Goal: Information Seeking & Learning: Learn about a topic

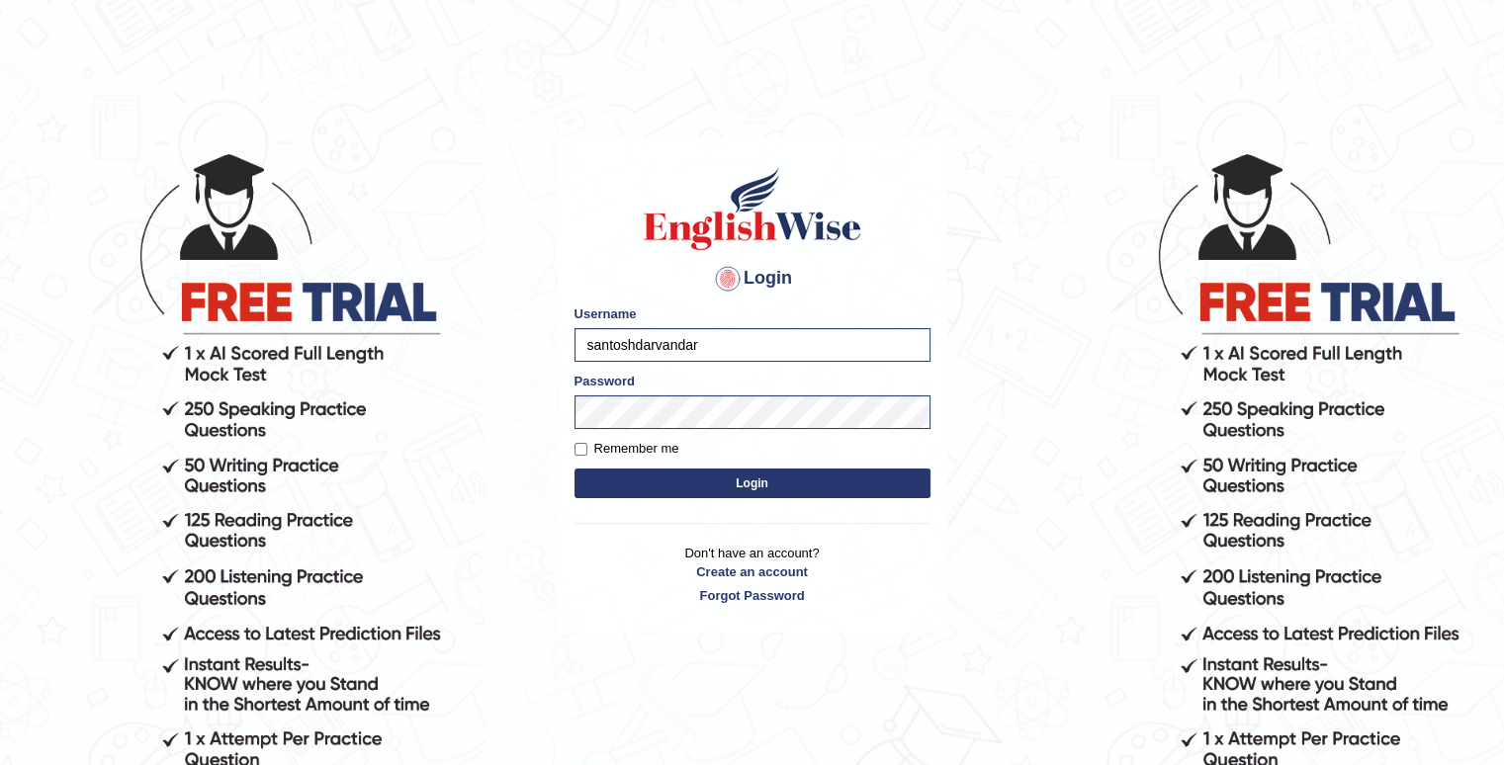
click at [660, 491] on button "Login" at bounding box center [753, 484] width 356 height 30
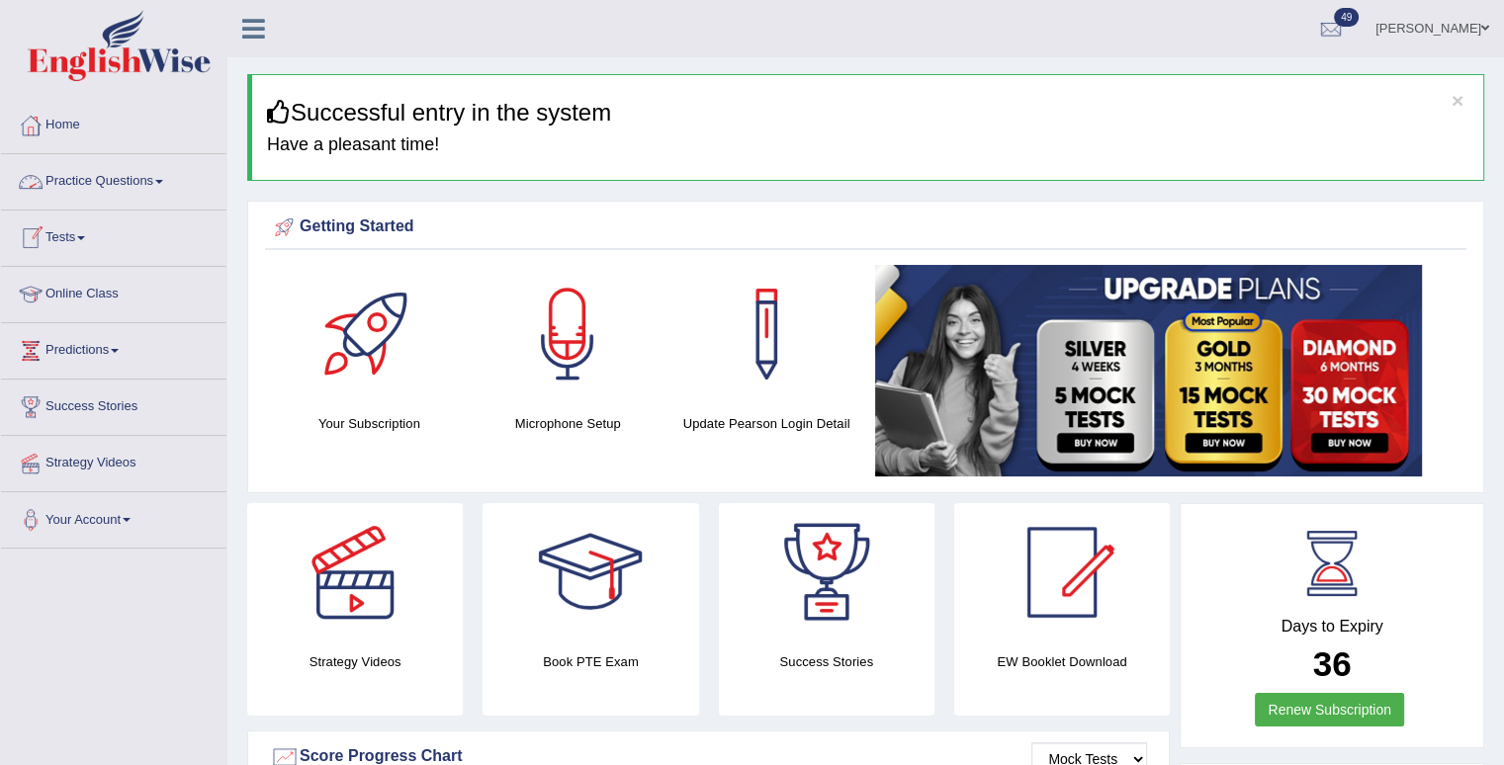
click at [88, 207] on li "Practice Questions Speaking Practice Read Aloud Repeat Sentence Describe Image …" at bounding box center [113, 182] width 225 height 56
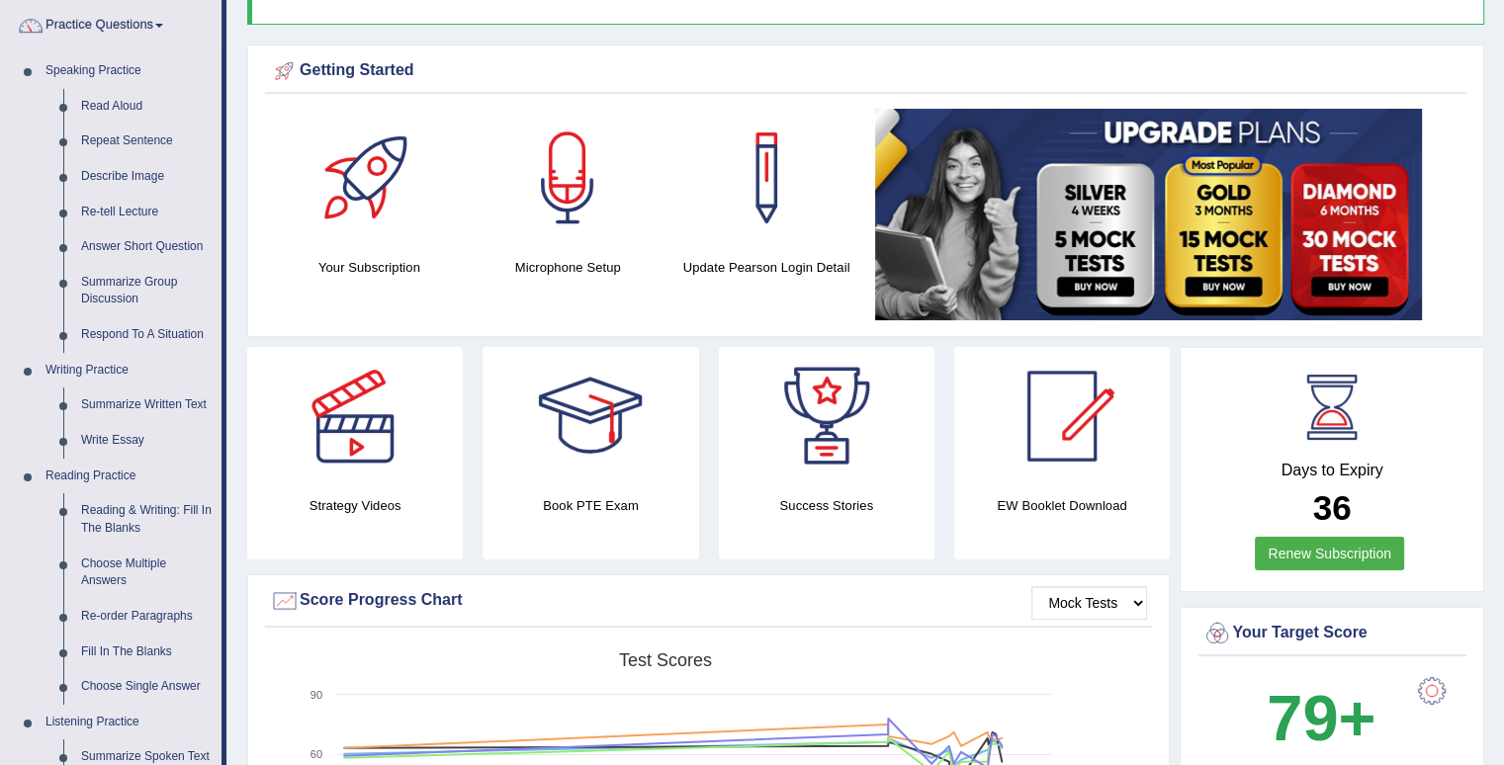
scroll to position [137, 0]
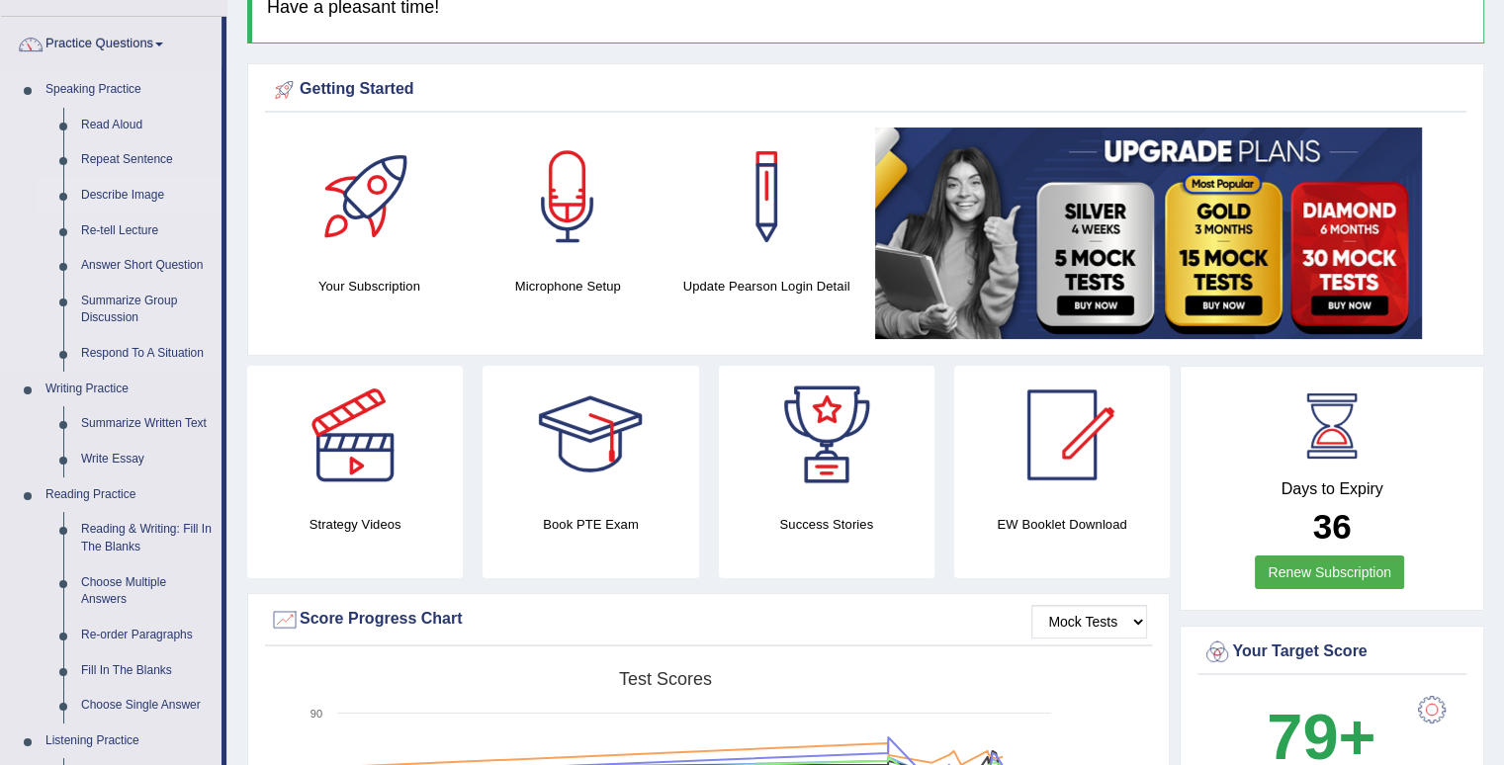
click at [113, 193] on link "Describe Image" at bounding box center [146, 196] width 149 height 36
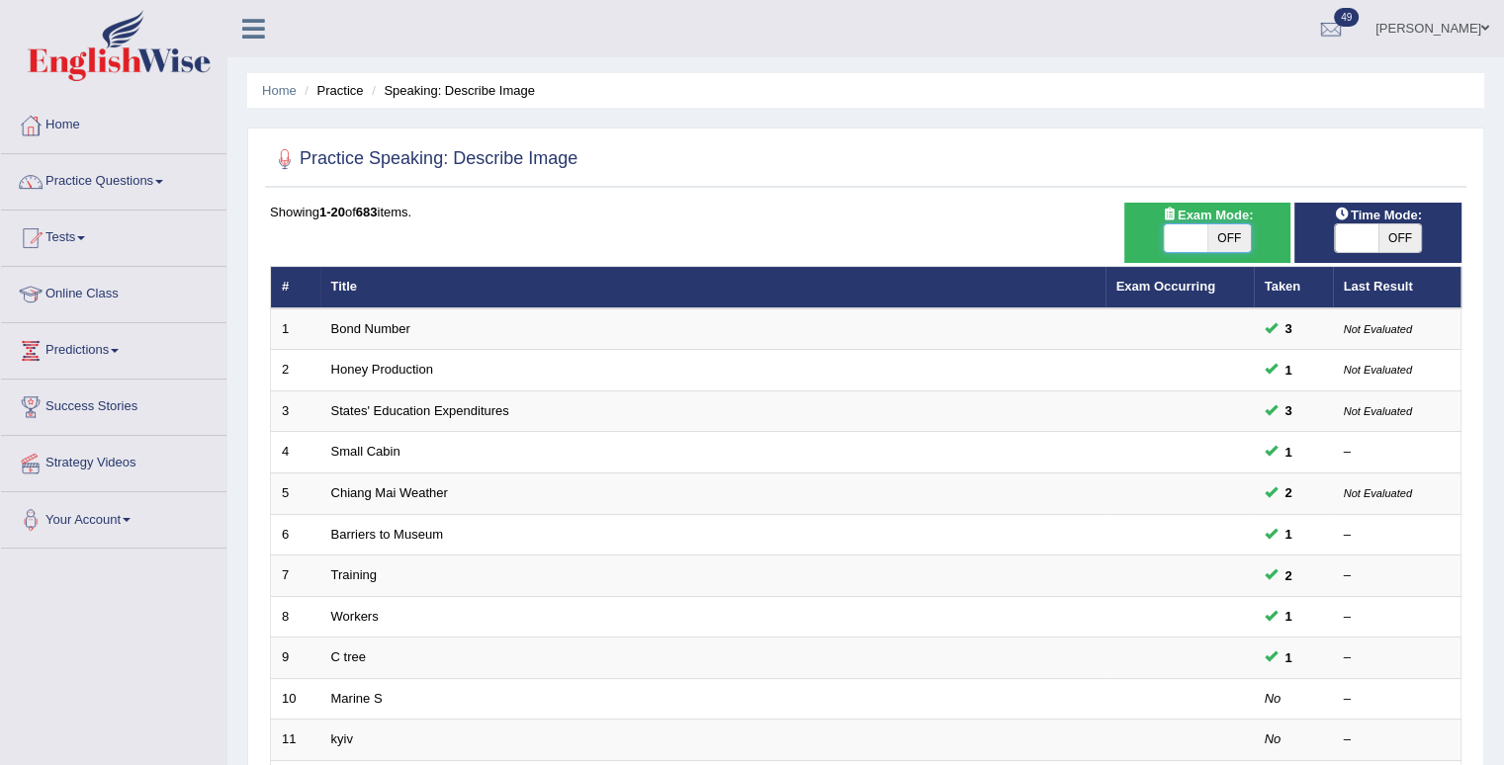
click at [1204, 245] on span at bounding box center [1186, 238] width 44 height 28
checkbox input "true"
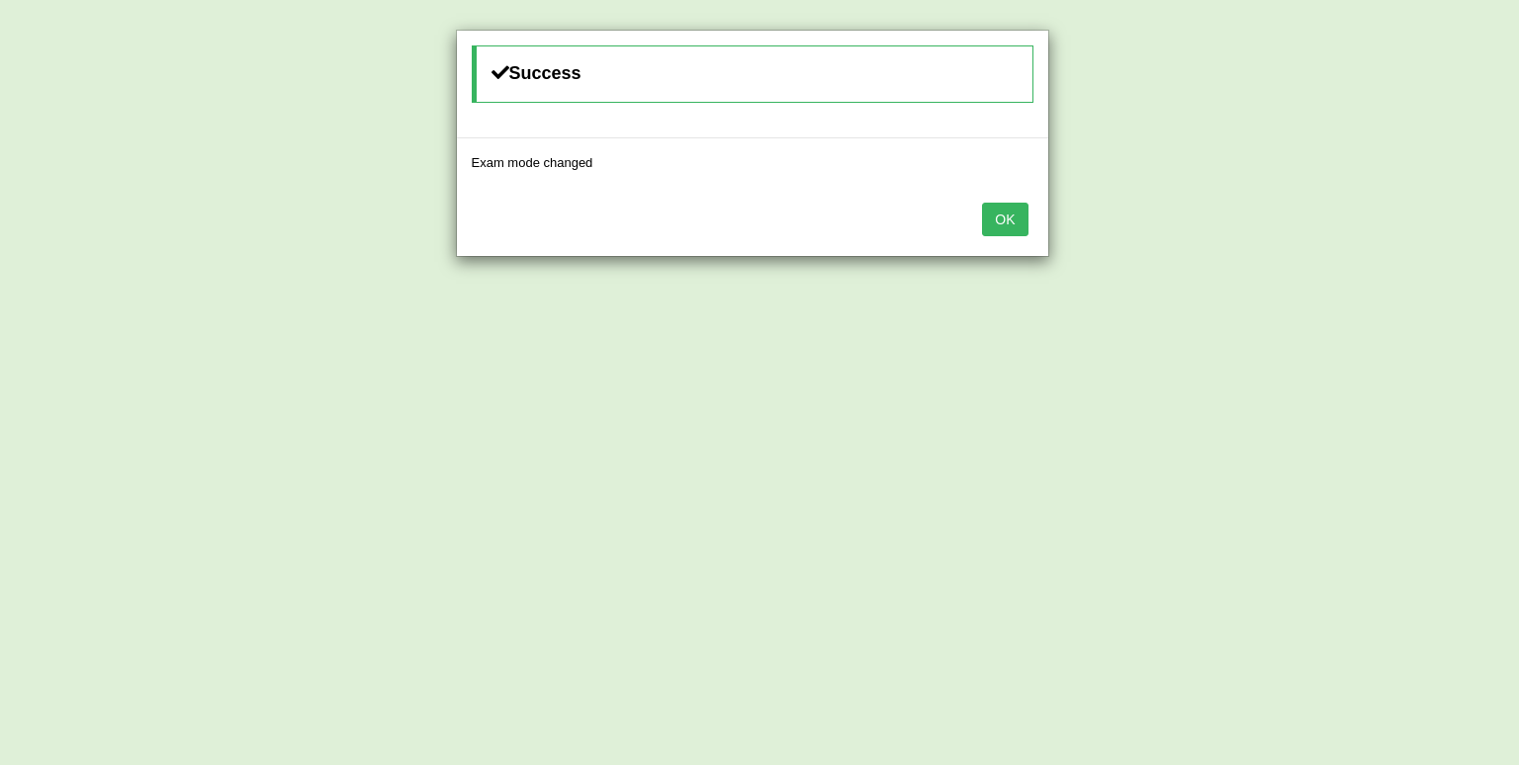
click at [1006, 215] on button "OK" at bounding box center [1004, 220] width 45 height 34
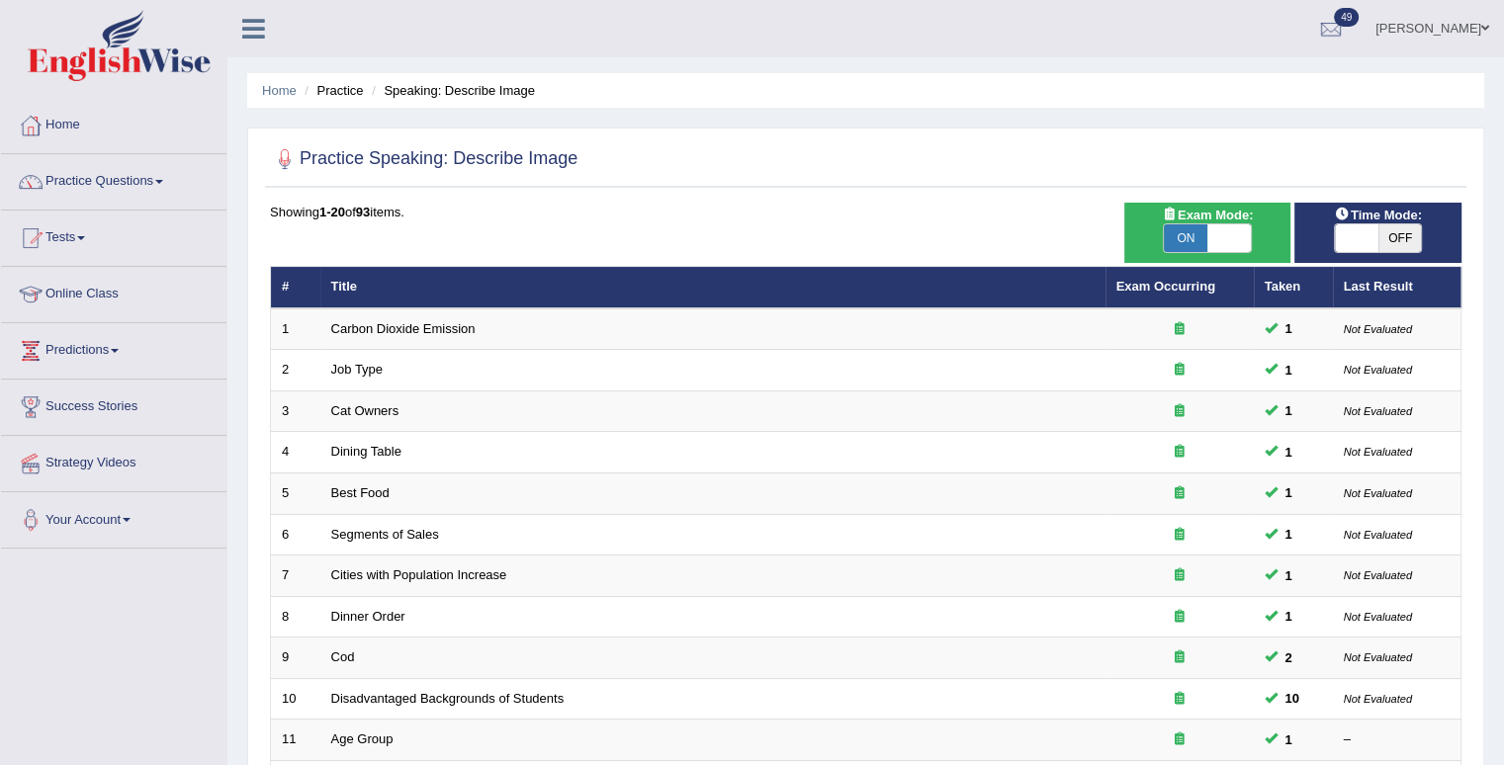
click at [1333, 234] on div "ON OFF" at bounding box center [1377, 238] width 147 height 30
click at [1367, 242] on span at bounding box center [1357, 238] width 44 height 28
checkbox input "true"
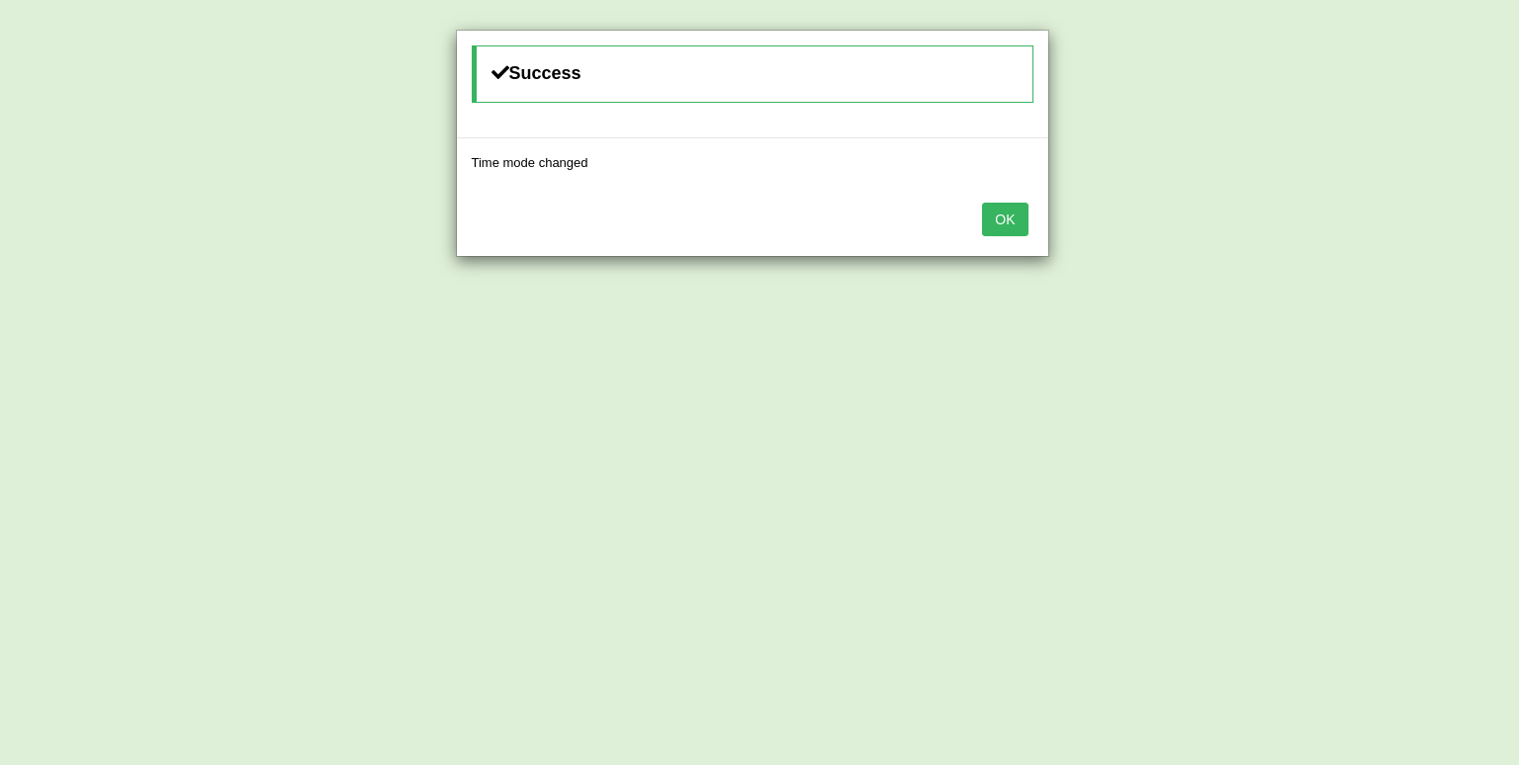
click at [1009, 223] on button "OK" at bounding box center [1004, 220] width 45 height 34
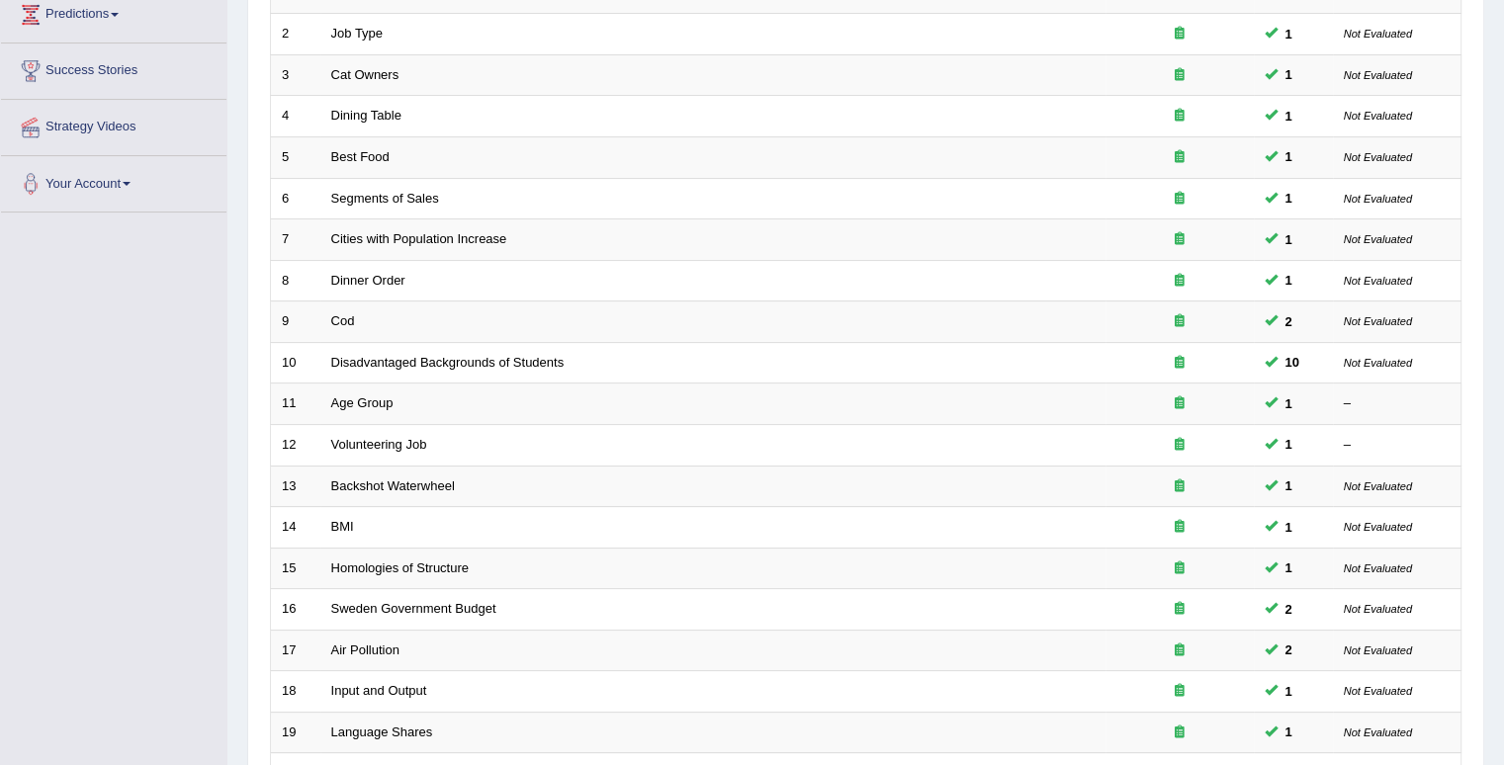
scroll to position [345, 0]
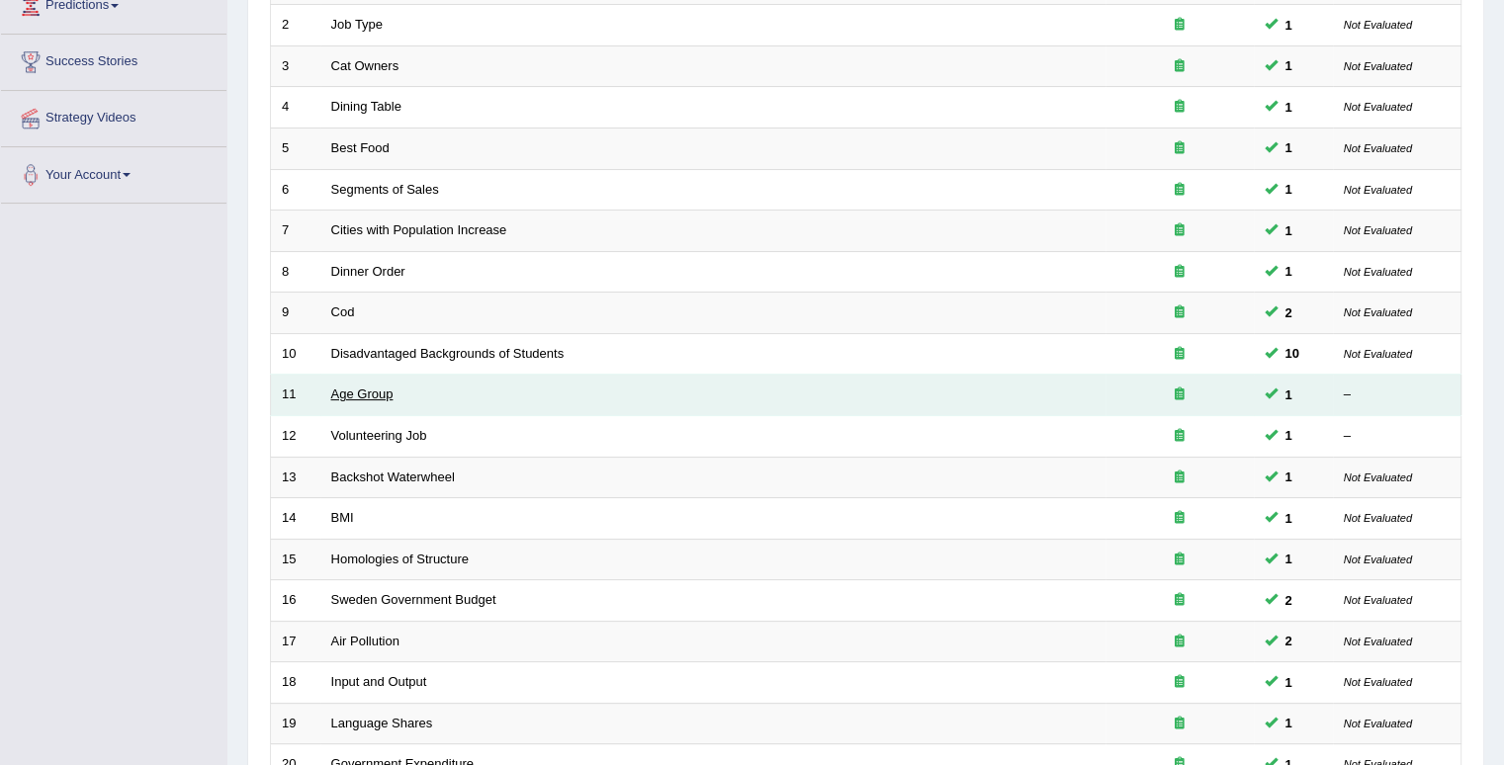
click at [372, 388] on link "Age Group" at bounding box center [362, 394] width 62 height 15
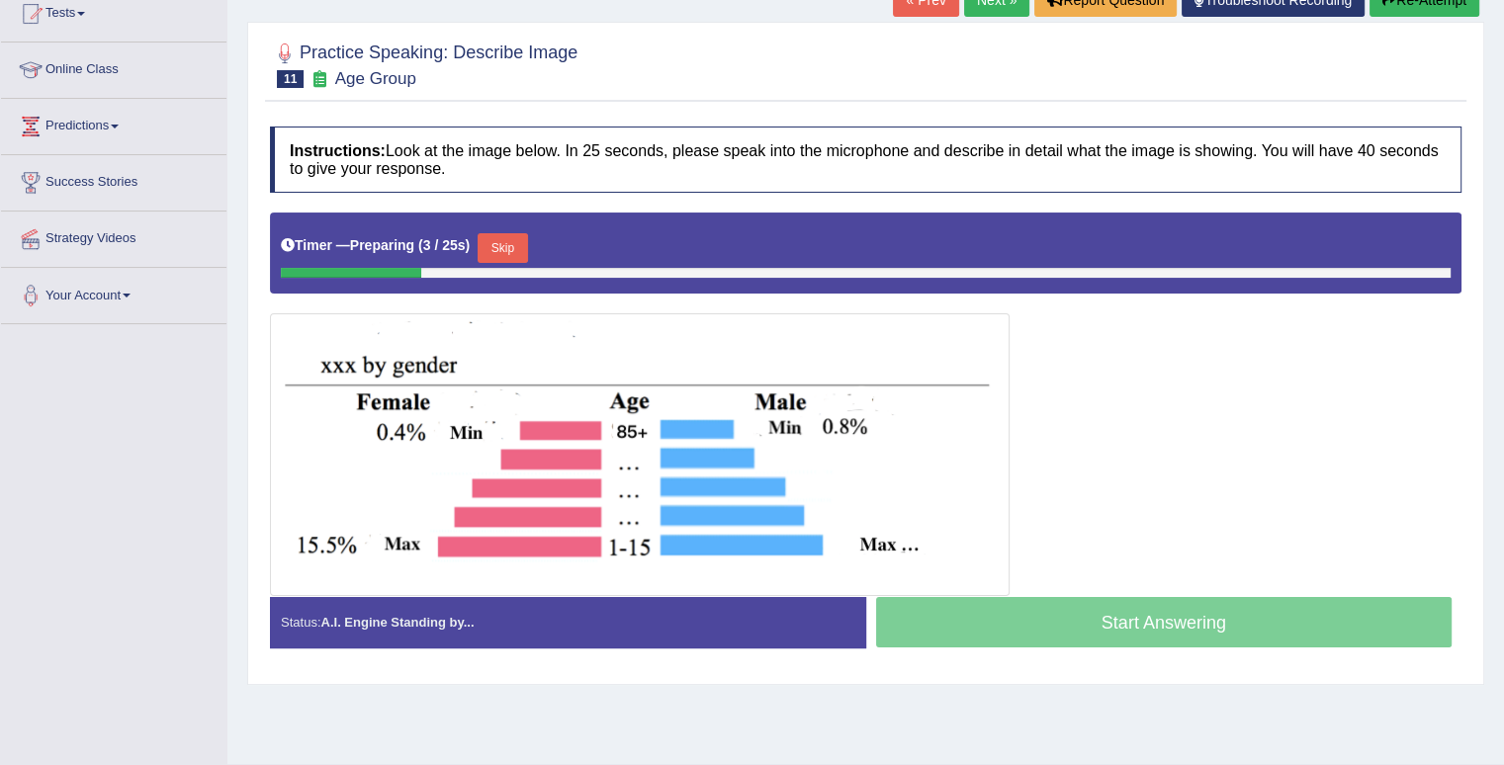
scroll to position [226, 0]
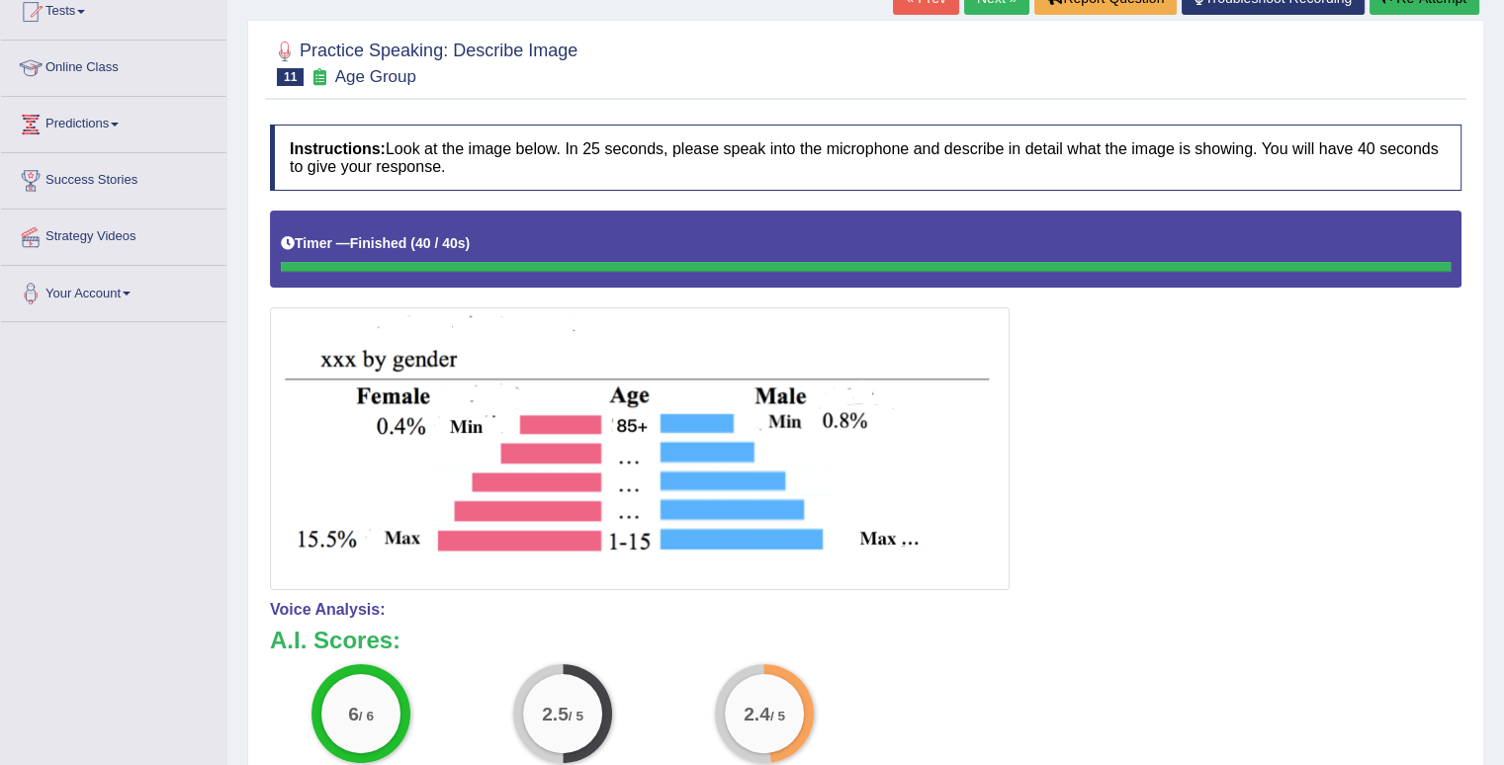
drag, startPoint x: 1518, startPoint y: 277, endPoint x: 1518, endPoint y: 419, distance: 142.4
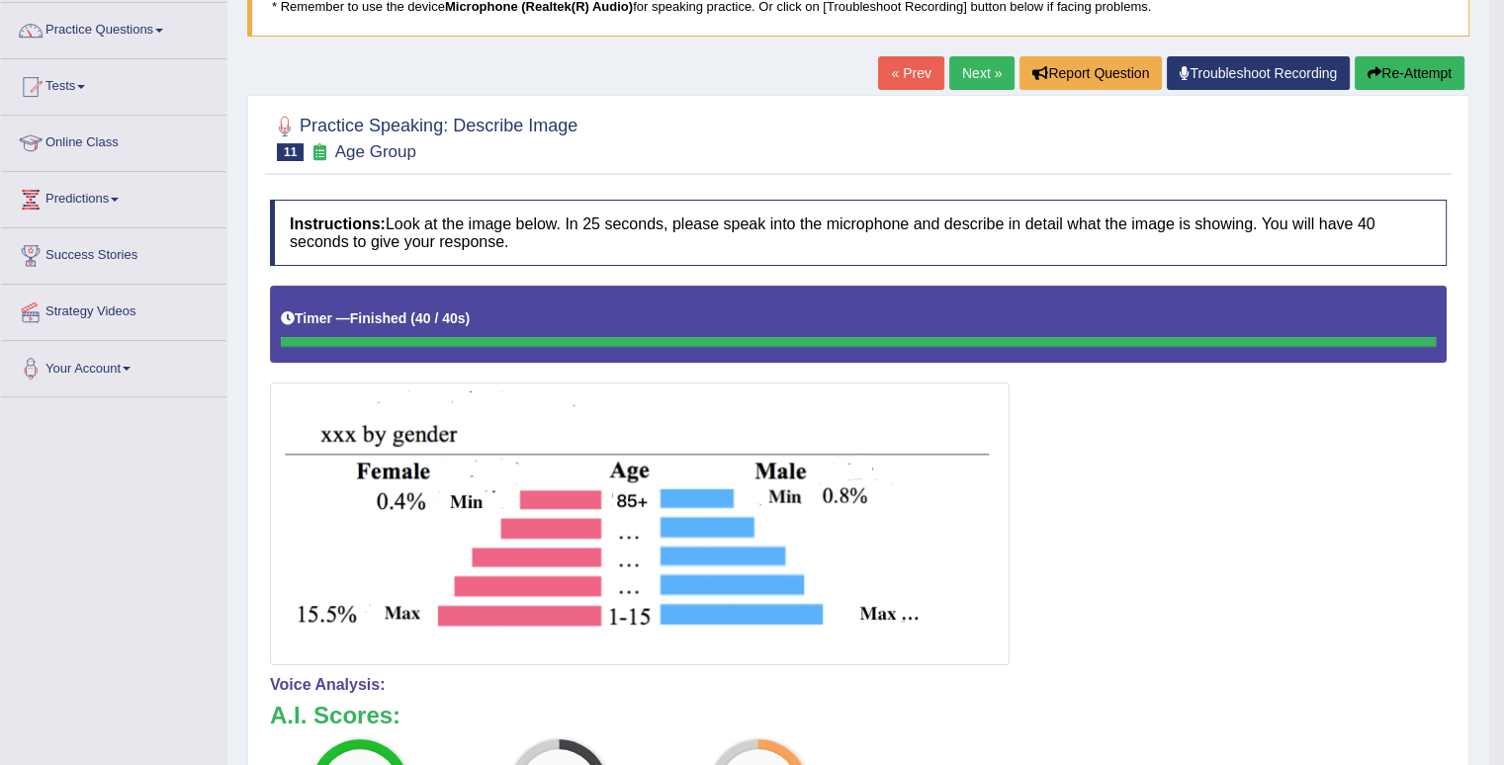
scroll to position [156, 0]
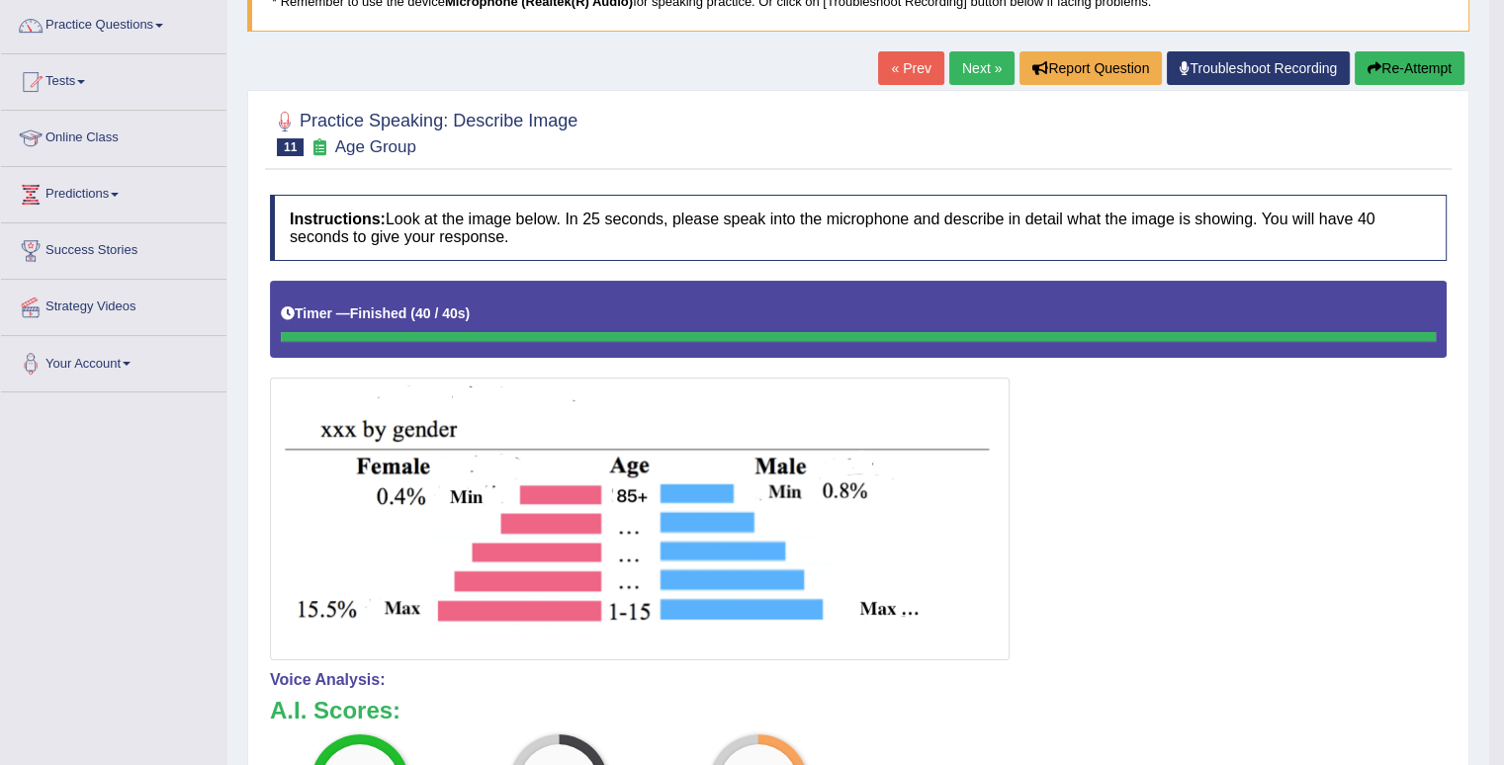
click at [1384, 70] on button "Re-Attempt" at bounding box center [1410, 68] width 110 height 34
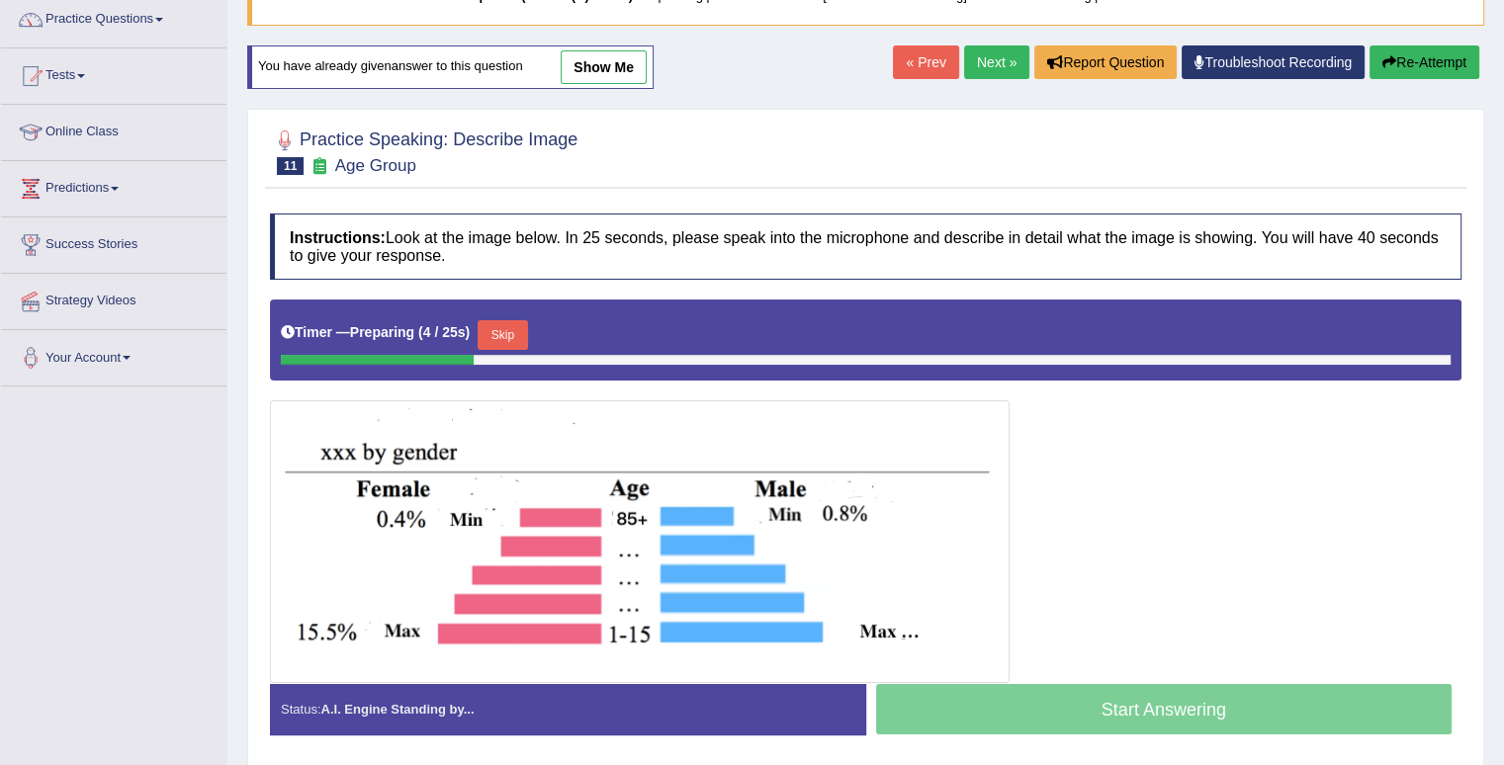
click at [486, 333] on button "Skip" at bounding box center [502, 335] width 49 height 30
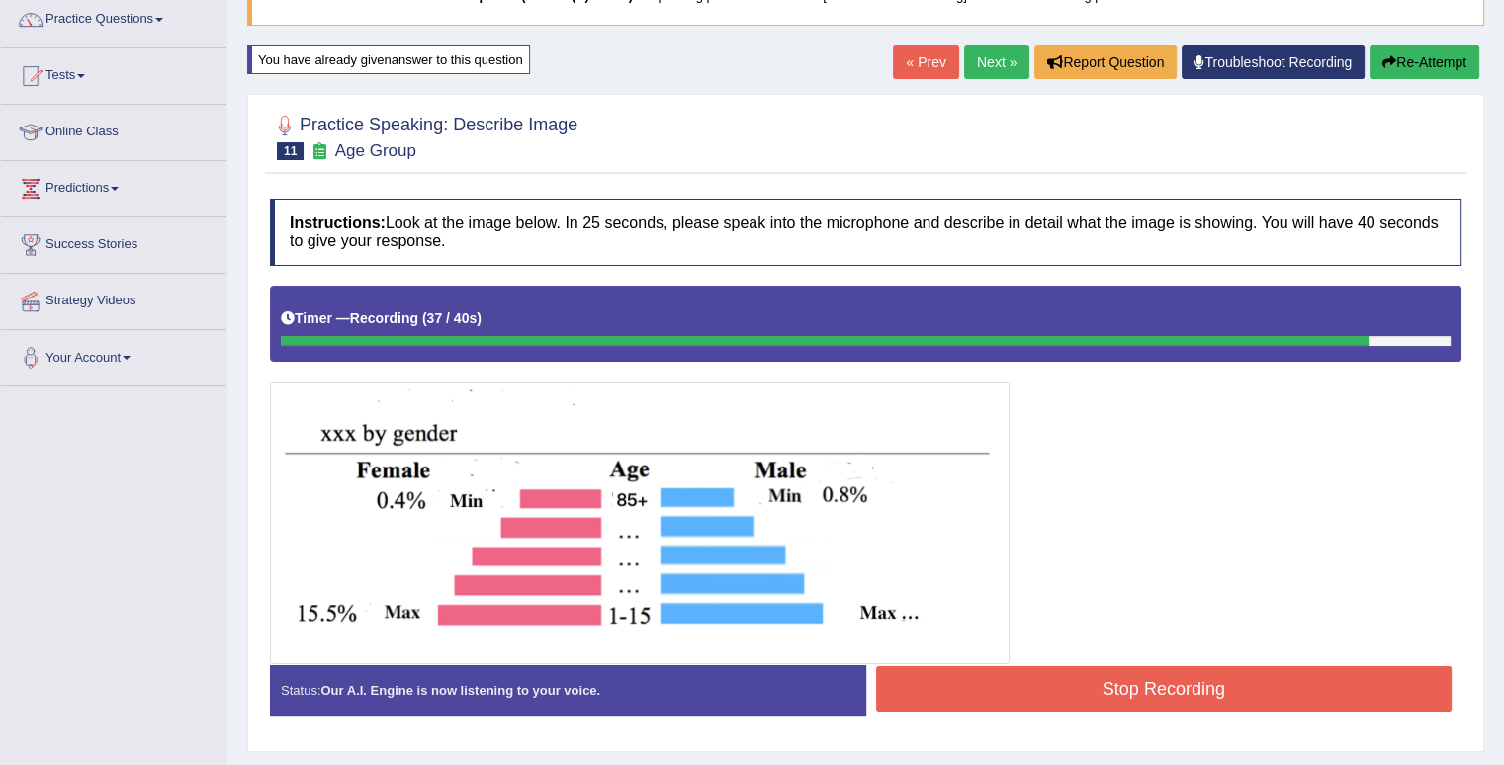
click at [1025, 683] on button "Stop Recording" at bounding box center [1164, 689] width 577 height 45
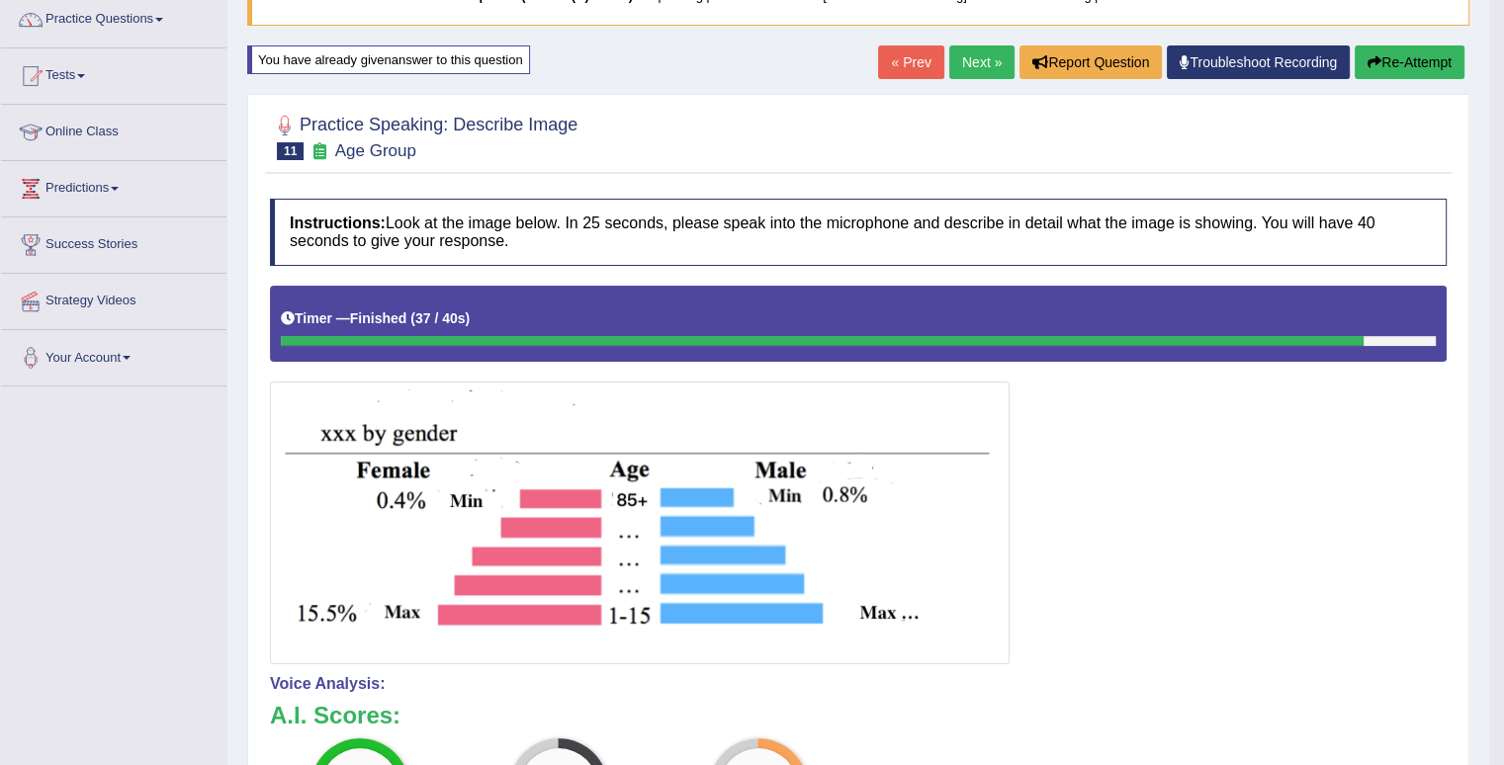
drag, startPoint x: 1500, startPoint y: 221, endPoint x: 1518, endPoint y: 252, distance: 36.3
click at [1503, 252] on html "Toggle navigation Home Practice Questions Speaking Practice Read Aloud Repeat S…" at bounding box center [752, 220] width 1504 height 765
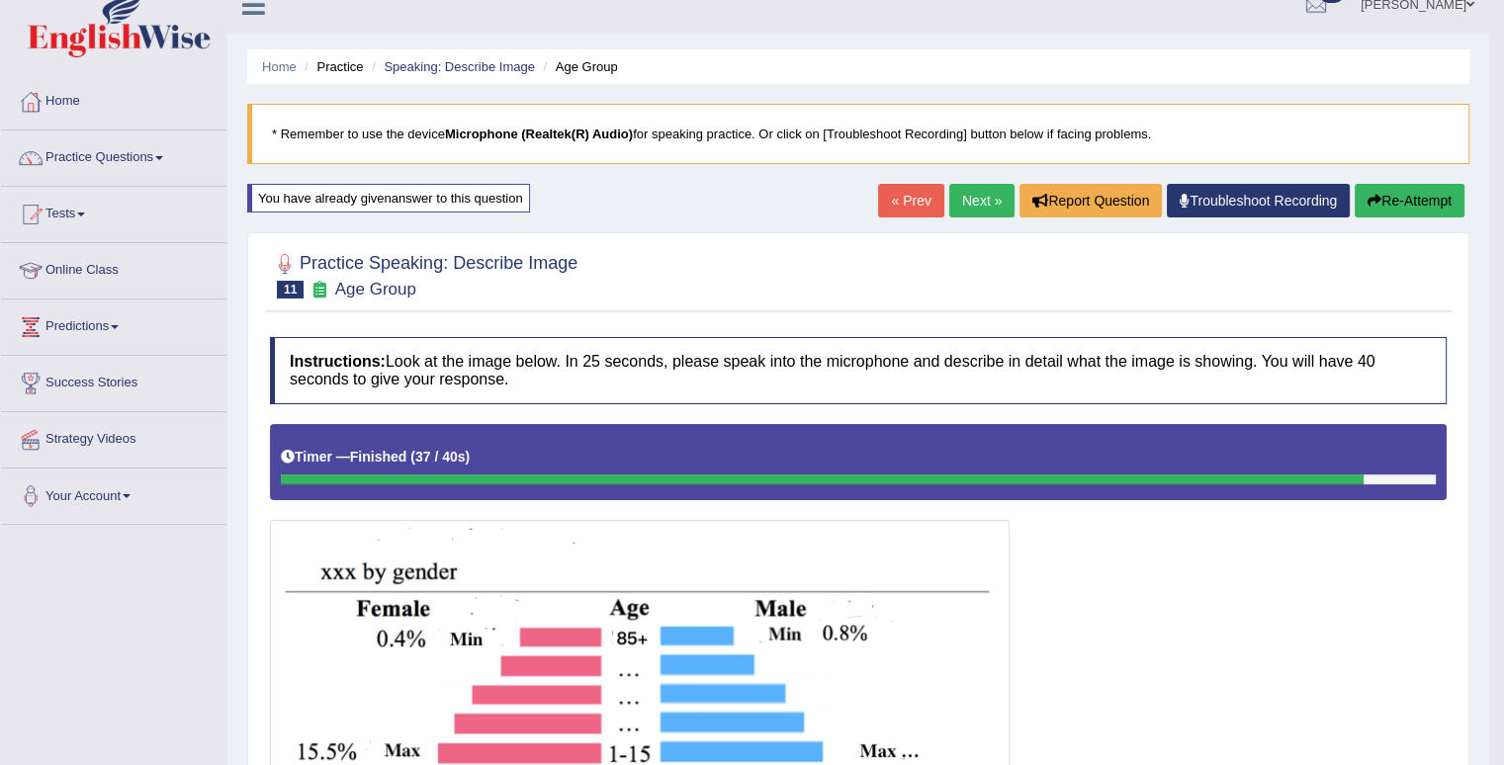
scroll to position [21, 0]
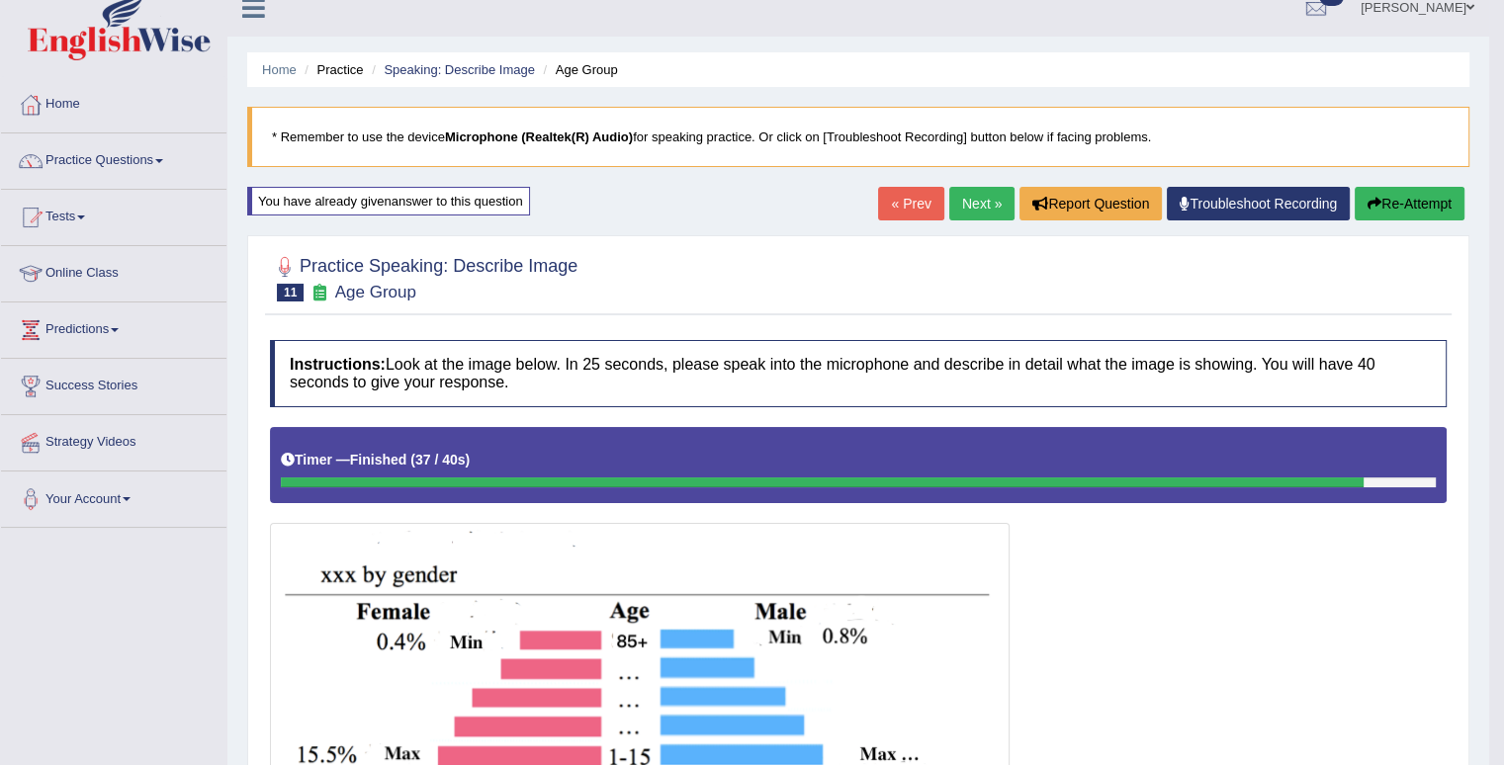
click at [1412, 201] on button "Re-Attempt" at bounding box center [1410, 204] width 110 height 34
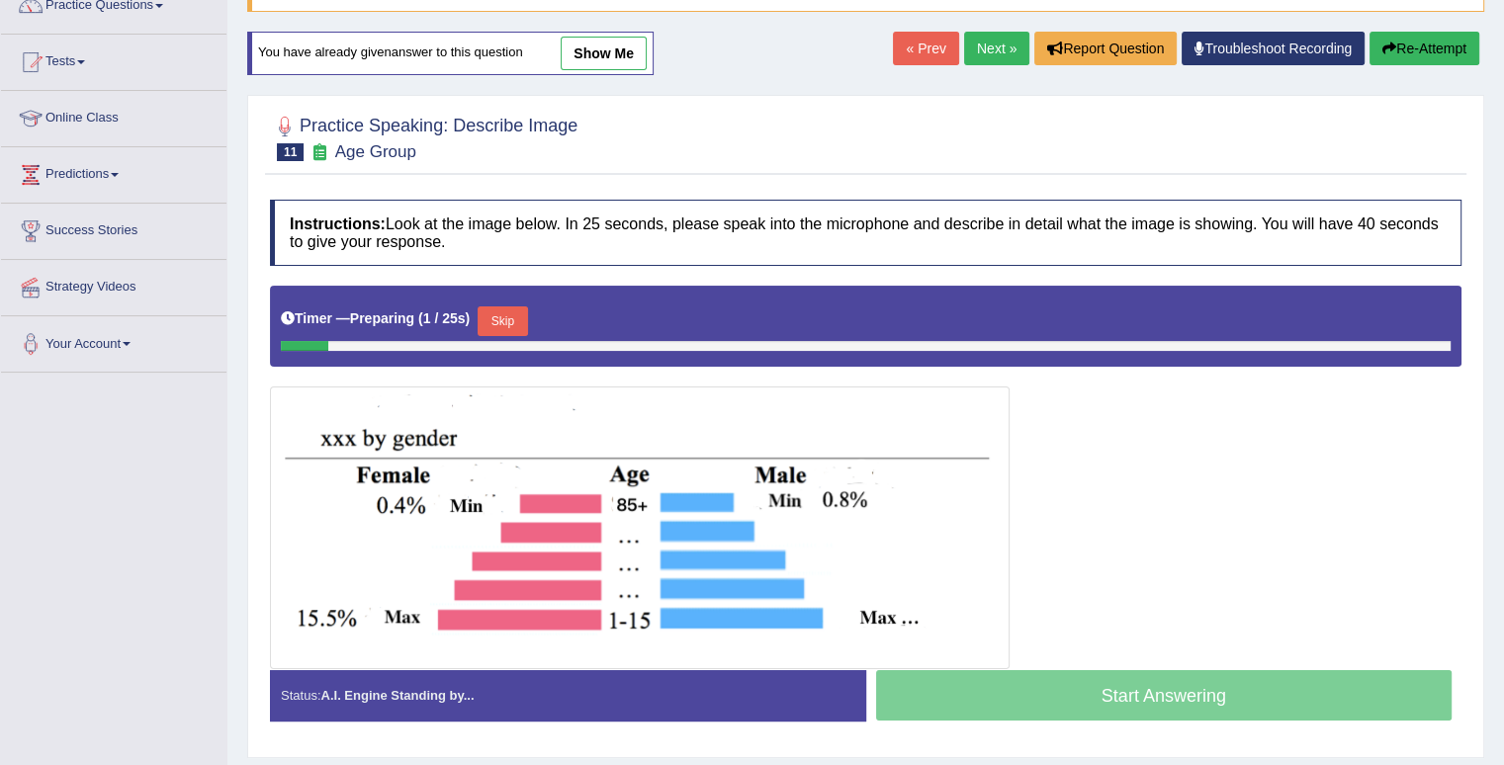
scroll to position [178, 0]
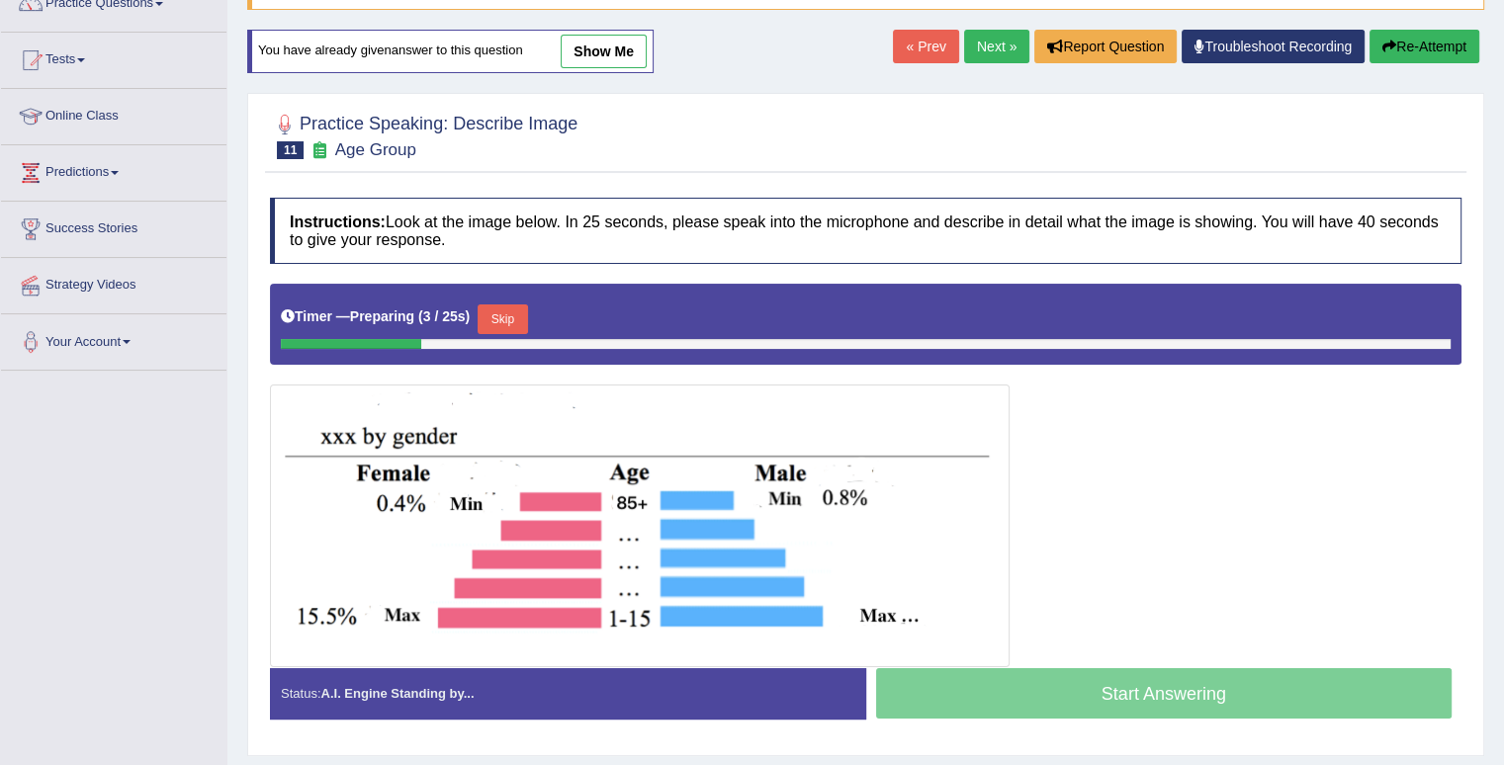
click at [519, 305] on button "Skip" at bounding box center [502, 320] width 49 height 30
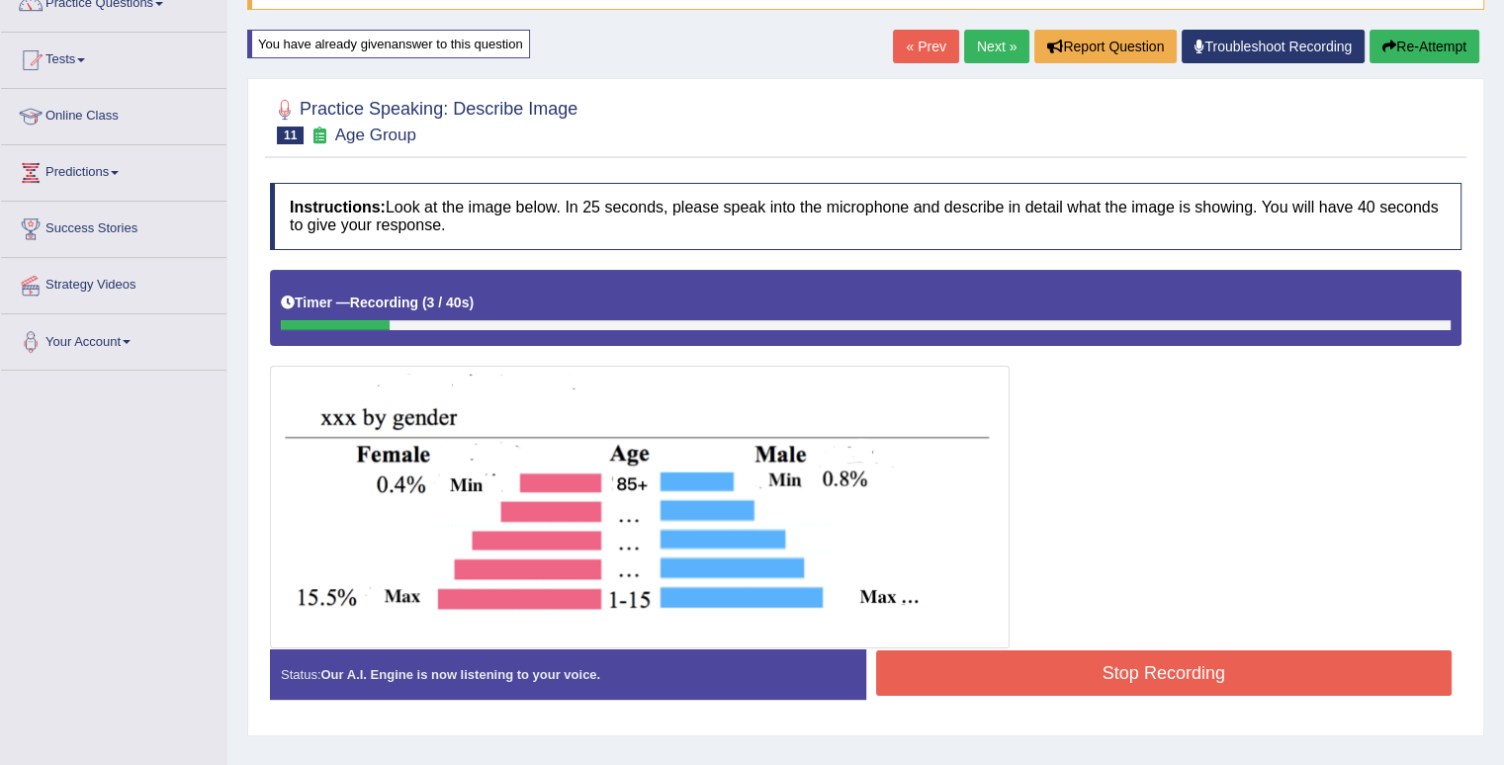
click at [980, 660] on button "Stop Recording" at bounding box center [1164, 673] width 577 height 45
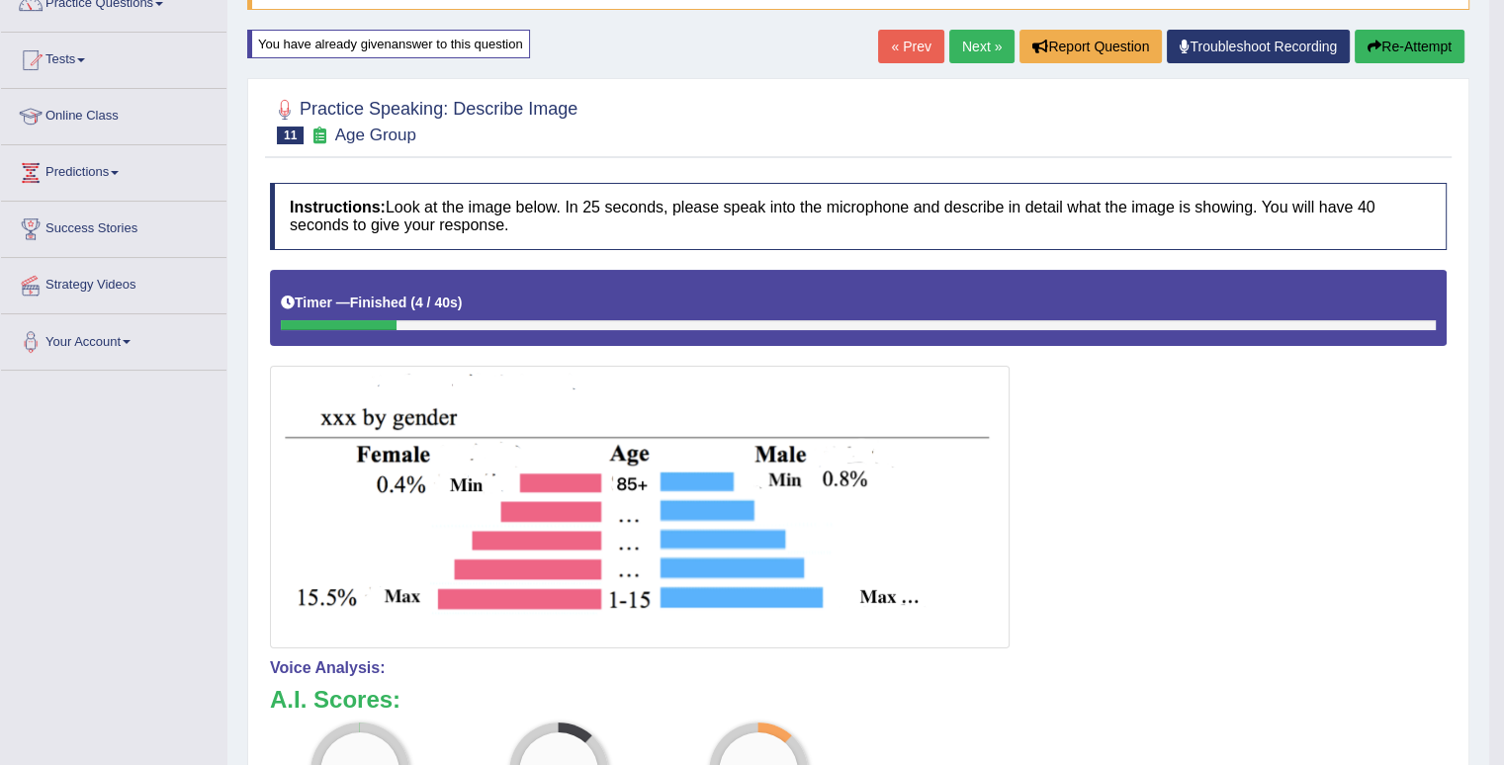
click at [1408, 48] on button "Re-Attempt" at bounding box center [1410, 47] width 110 height 34
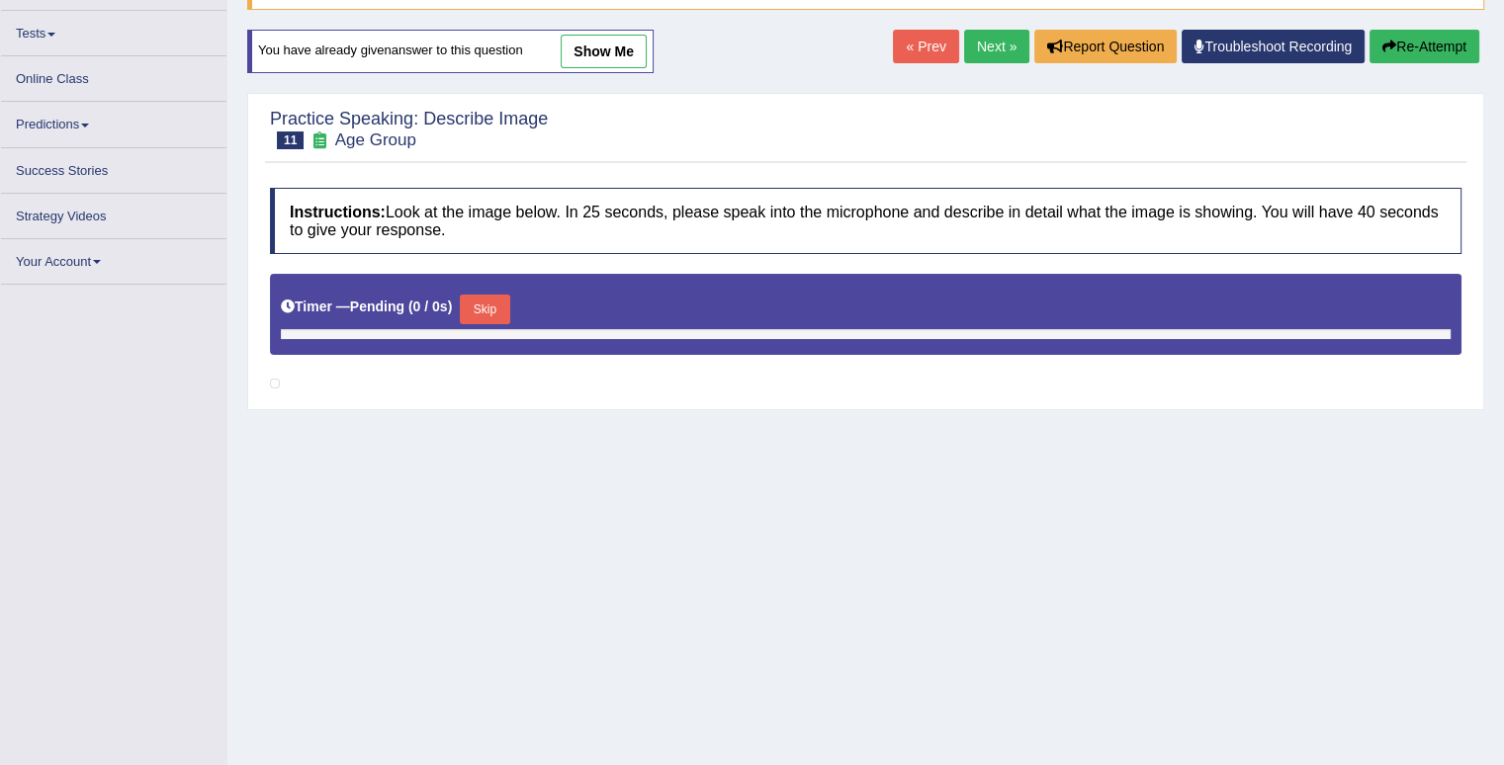
scroll to position [178, 0]
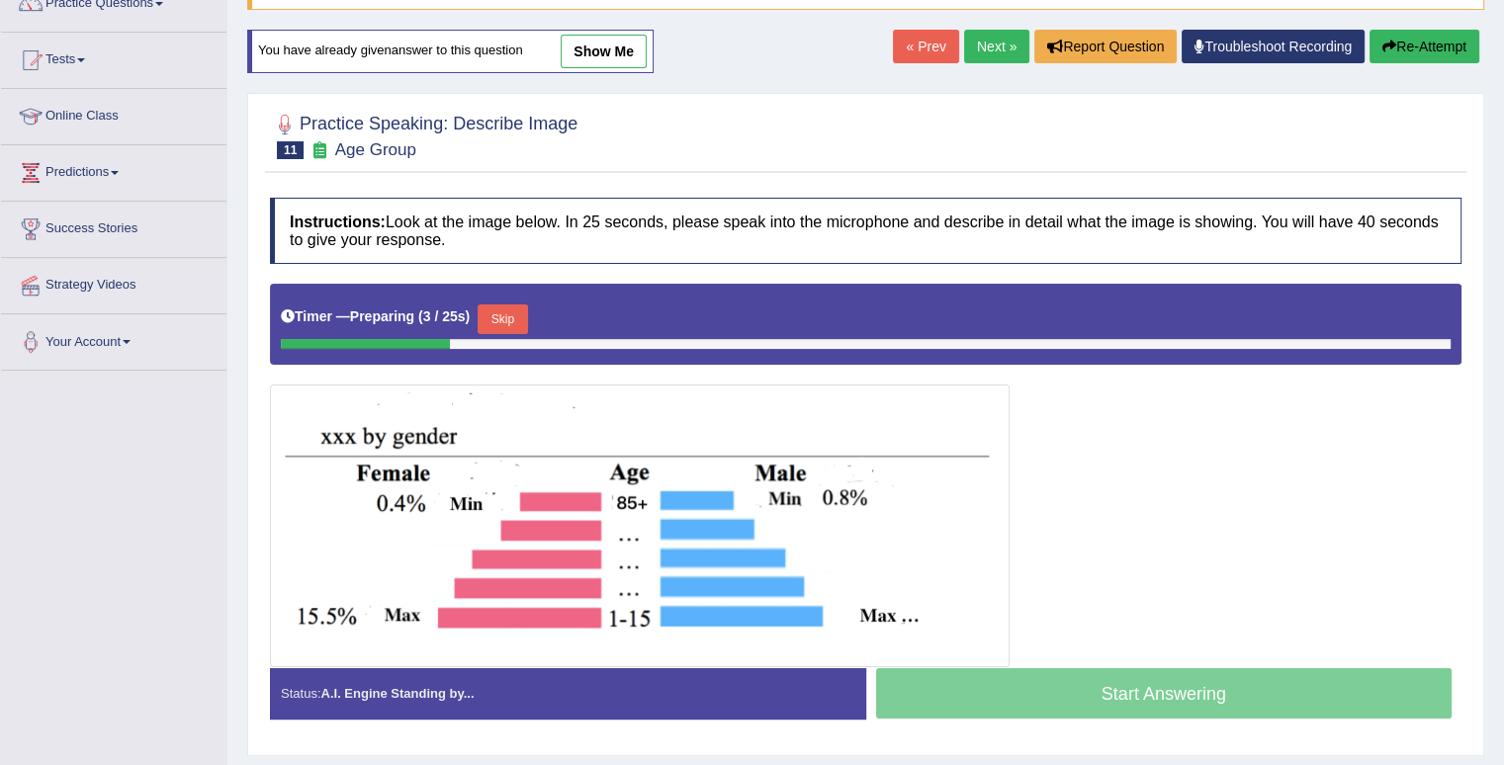
click at [525, 322] on button "Skip" at bounding box center [502, 320] width 49 height 30
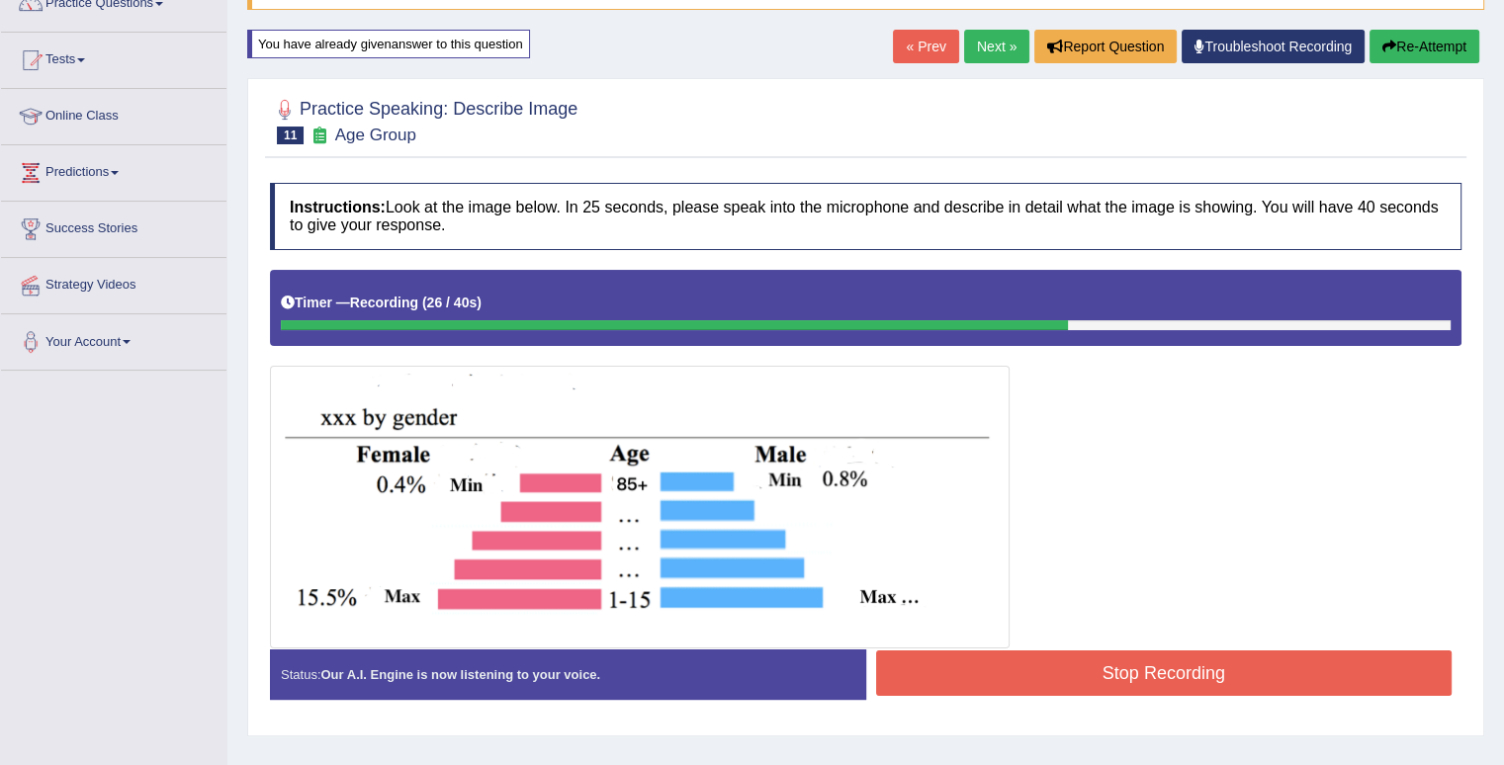
click at [1433, 61] on div "« Prev Next » Report Question Troubleshoot Recording Re-Attempt" at bounding box center [1188, 49] width 591 height 39
click at [1433, 49] on button "Re-Attempt" at bounding box center [1425, 47] width 110 height 34
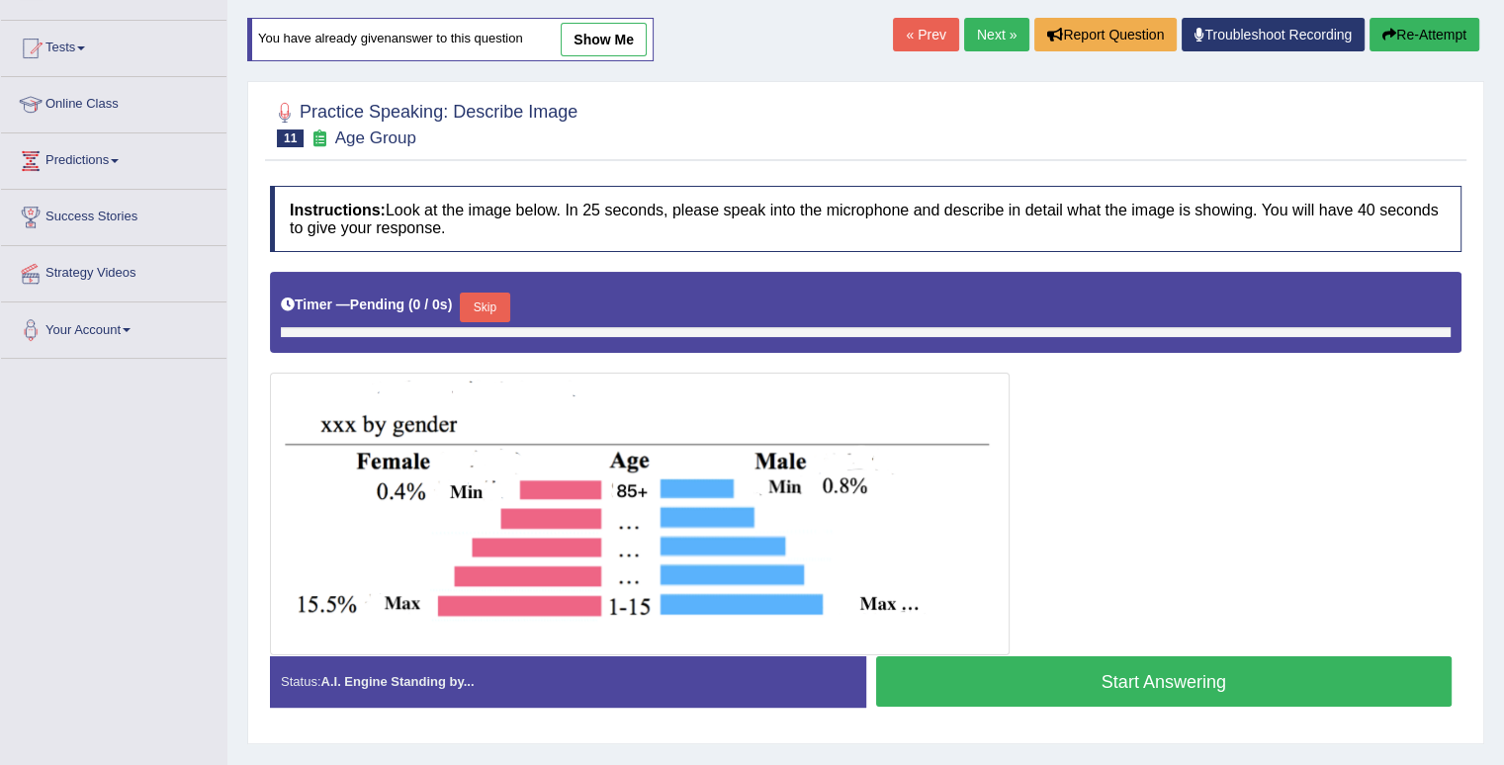
scroll to position [178, 0]
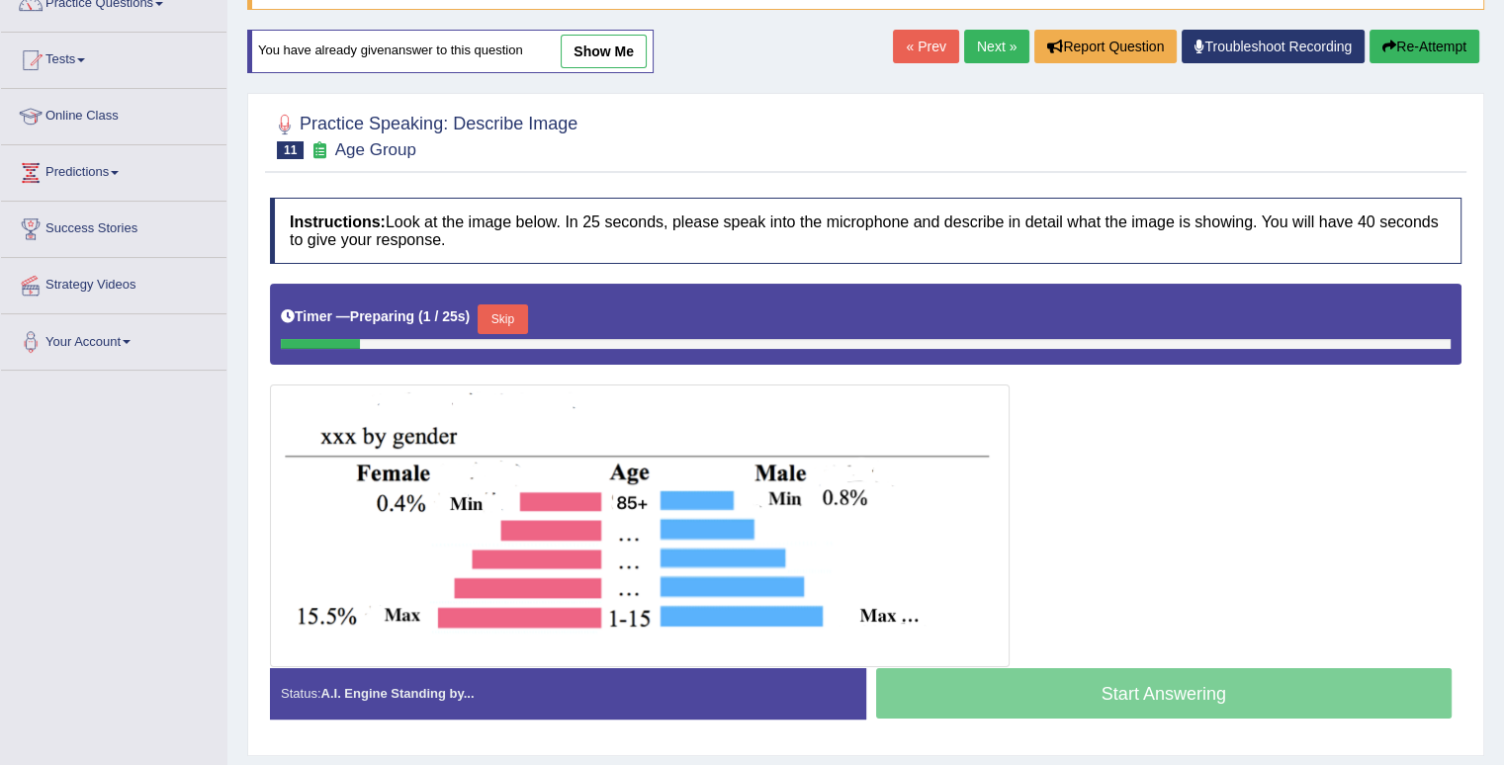
click at [515, 313] on button "Skip" at bounding box center [502, 320] width 49 height 30
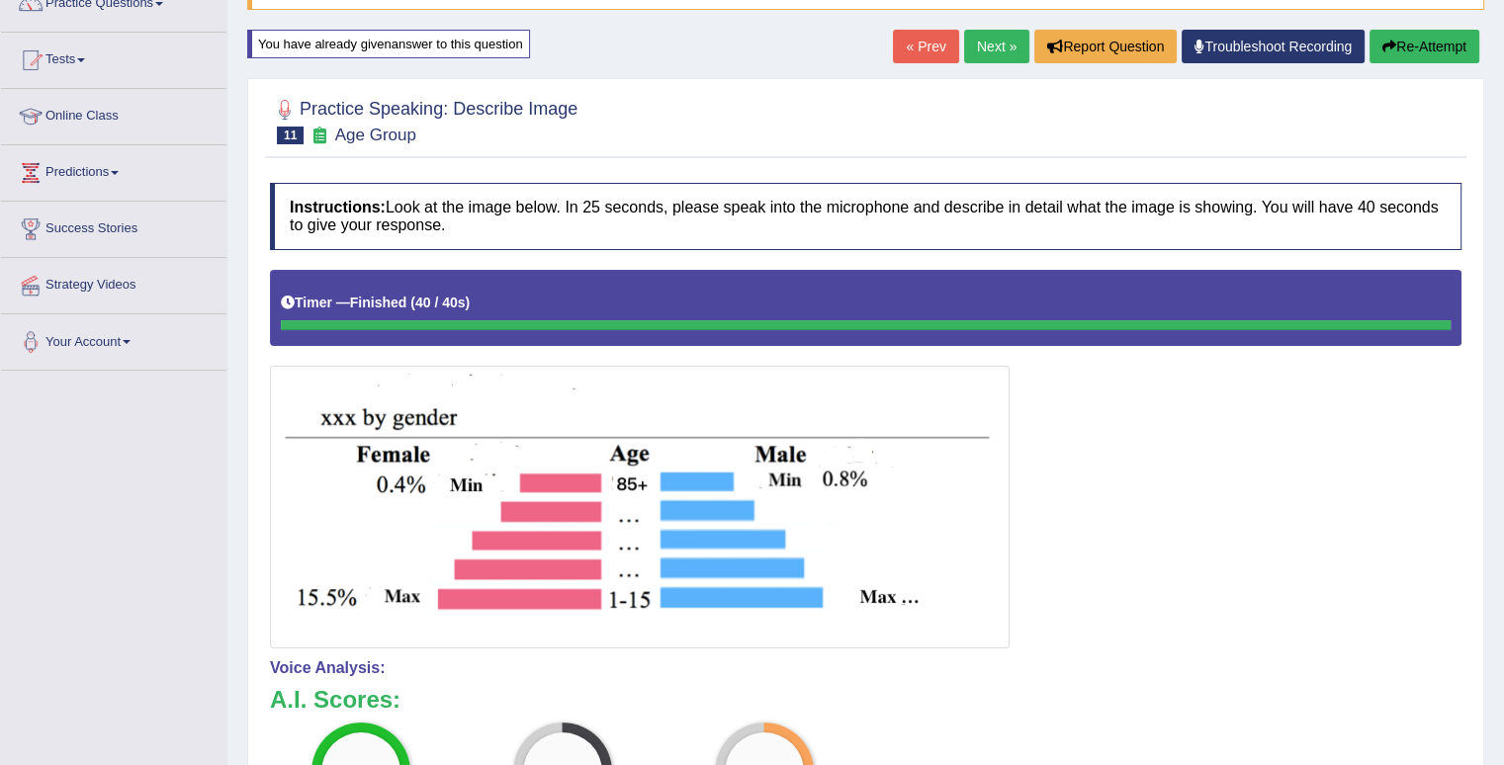
drag, startPoint x: 1518, startPoint y: 171, endPoint x: 1518, endPoint y: 437, distance: 266.0
click at [1504, 437] on html "Toggle navigation Home Practice Questions Speaking Practice Read Aloud Repeat S…" at bounding box center [752, 204] width 1504 height 765
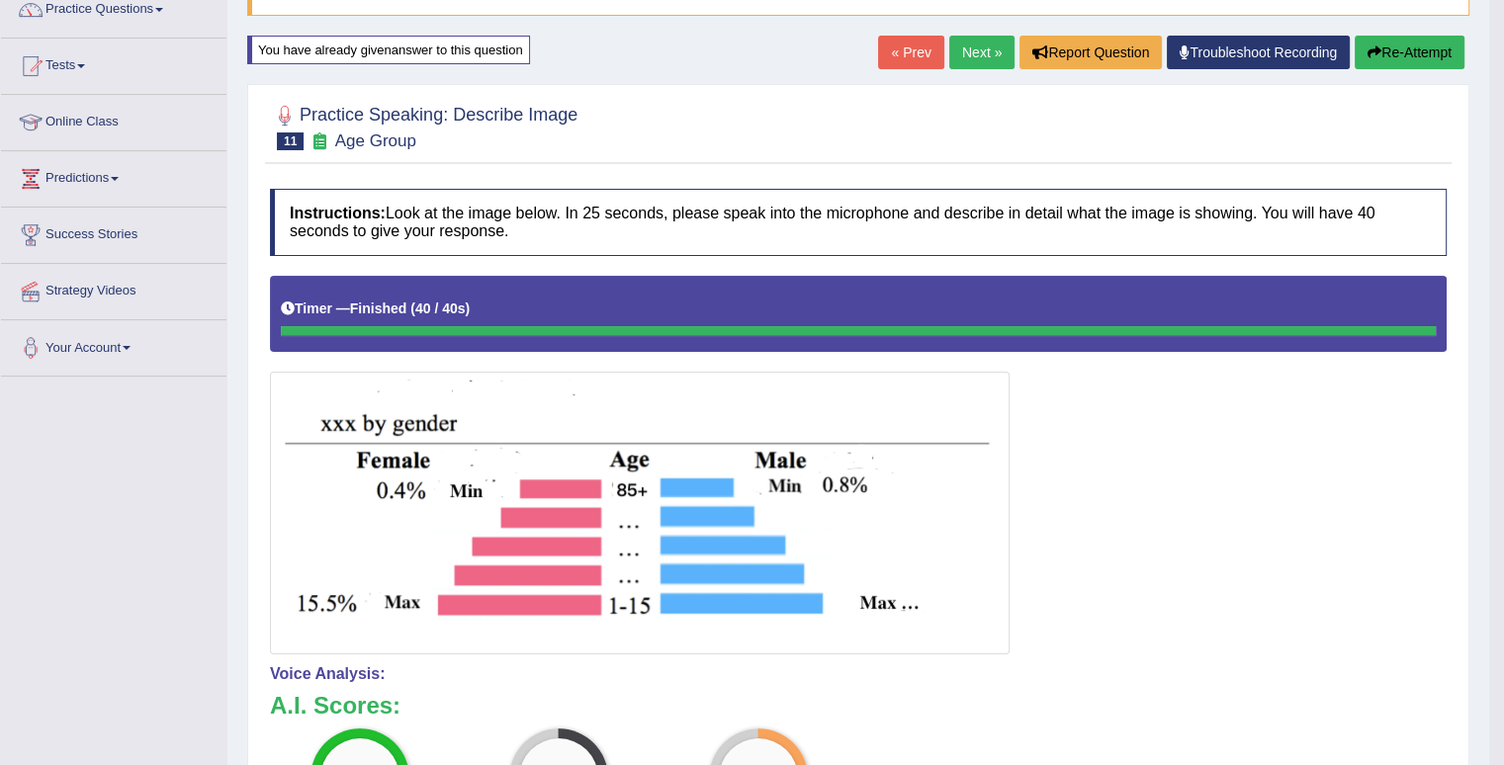
scroll to position [169, 0]
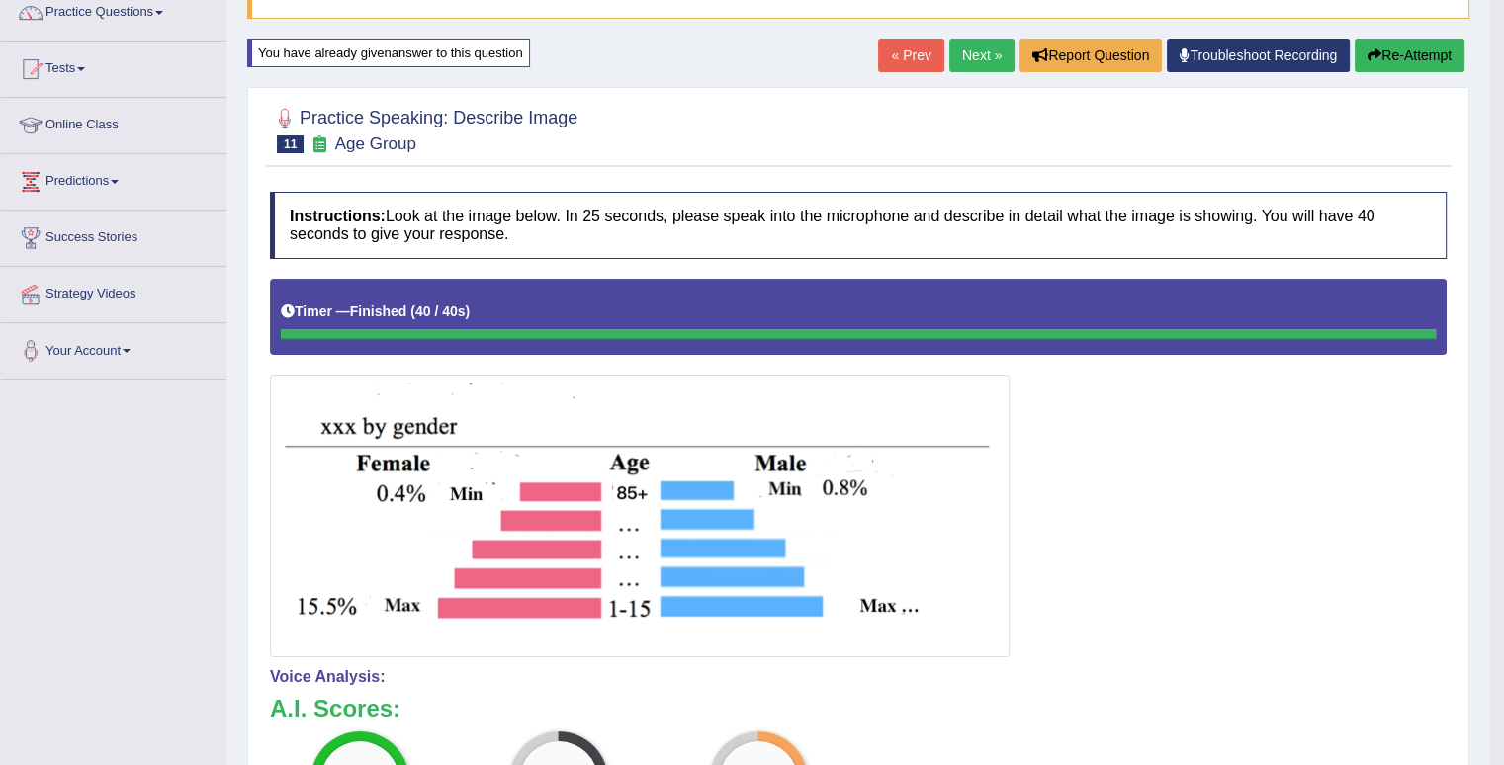
click at [1434, 60] on button "Re-Attempt" at bounding box center [1410, 56] width 110 height 34
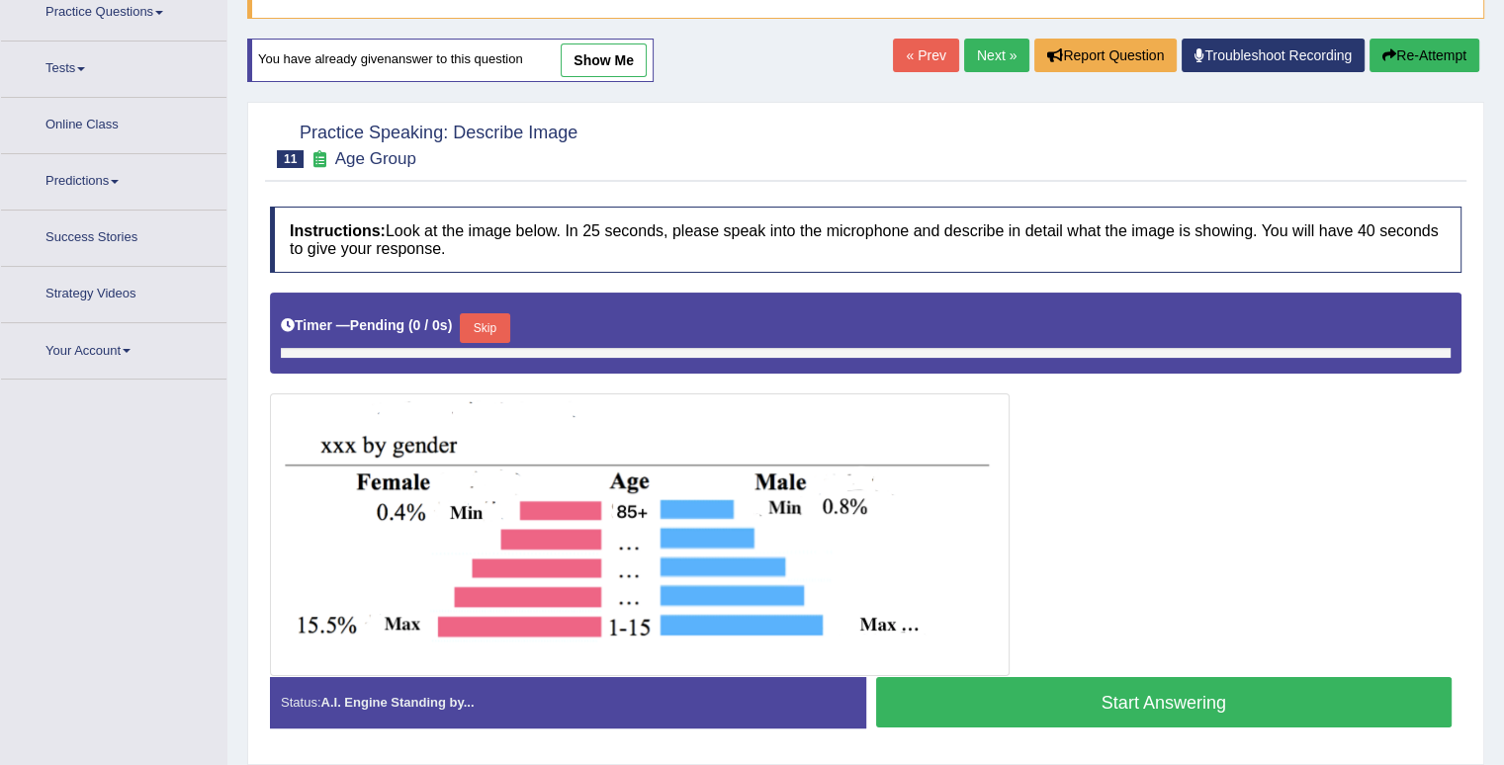
scroll to position [169, 0]
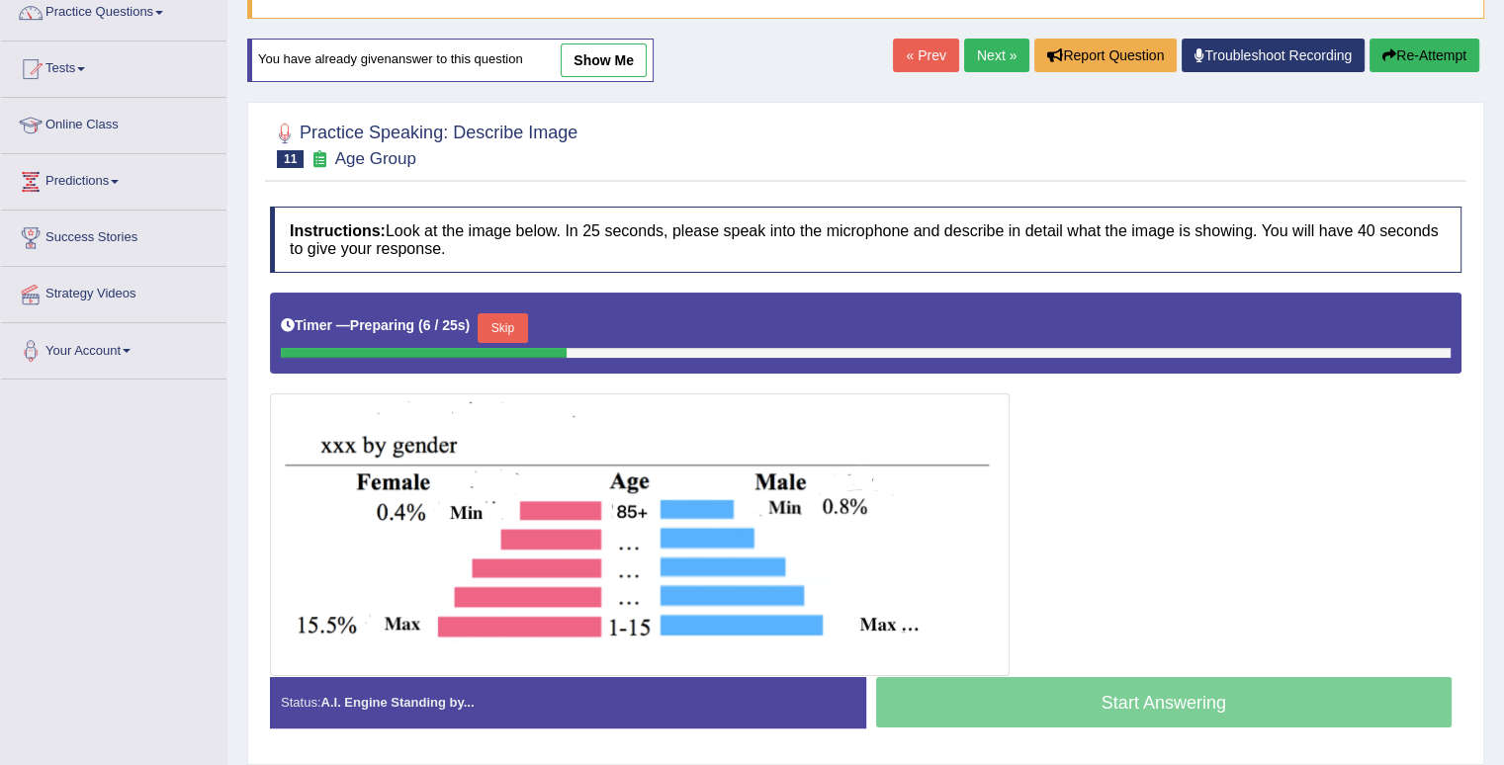
click at [510, 321] on button "Skip" at bounding box center [502, 328] width 49 height 30
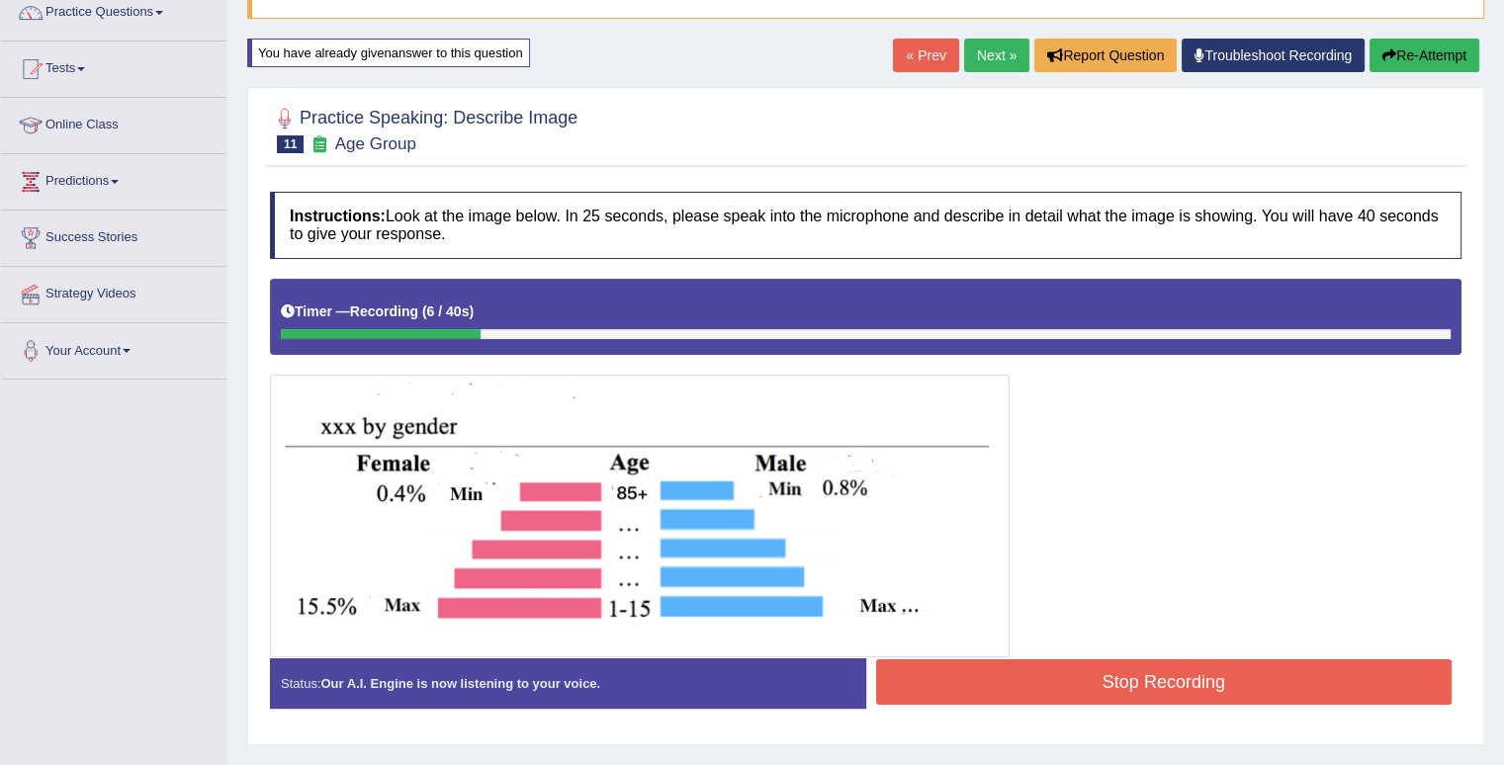
click at [1434, 50] on button "Re-Attempt" at bounding box center [1425, 56] width 110 height 34
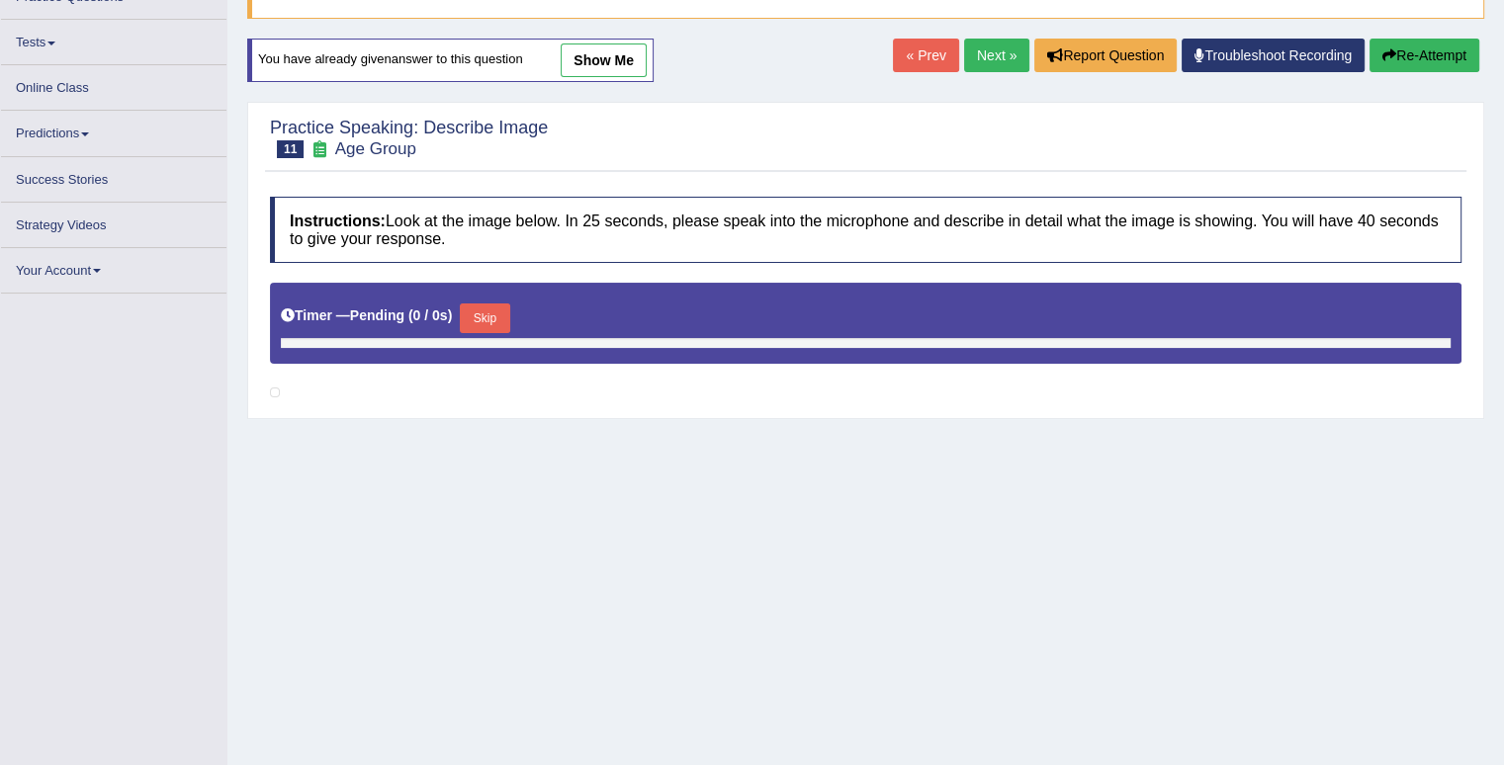
scroll to position [169, 0]
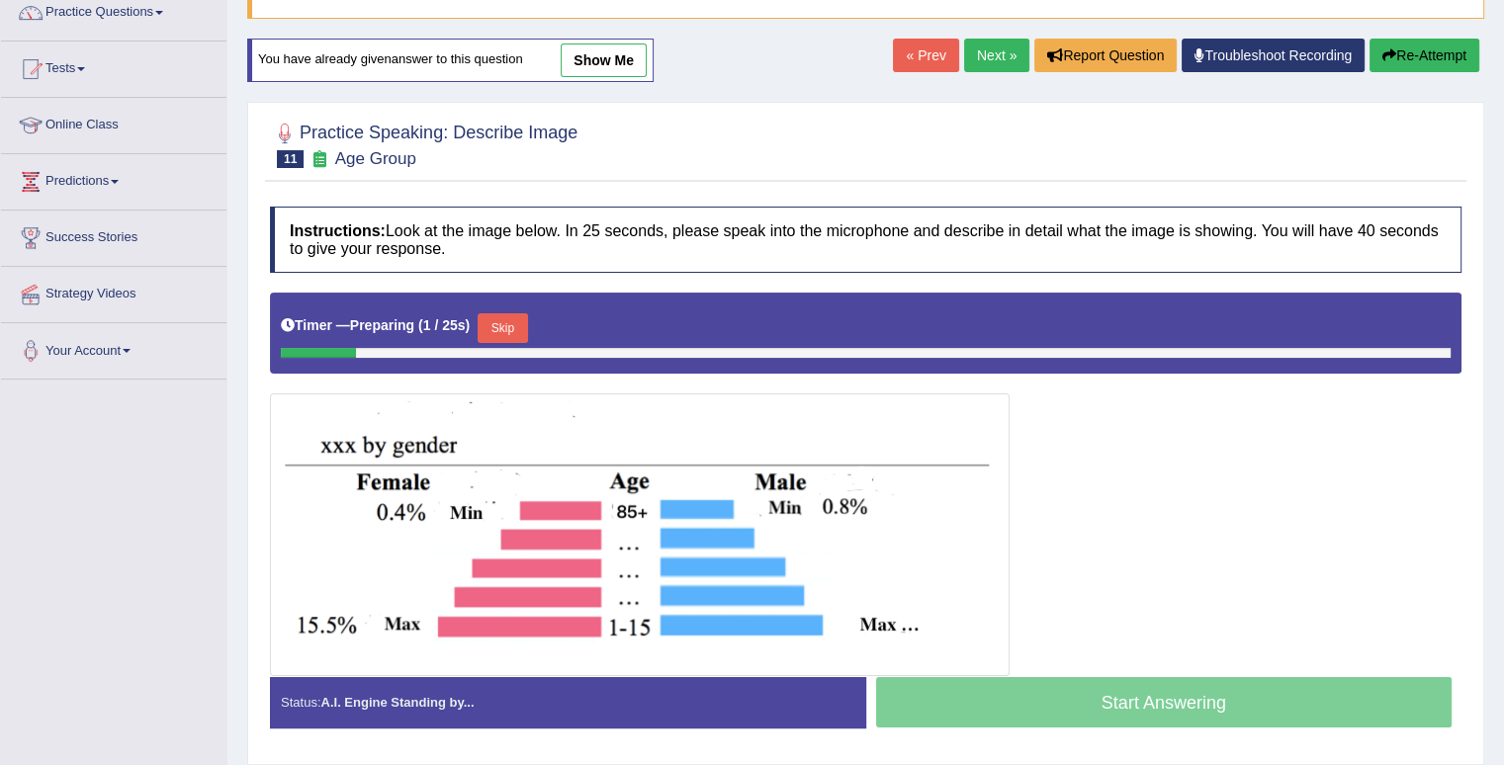
click at [502, 328] on button "Skip" at bounding box center [502, 328] width 49 height 30
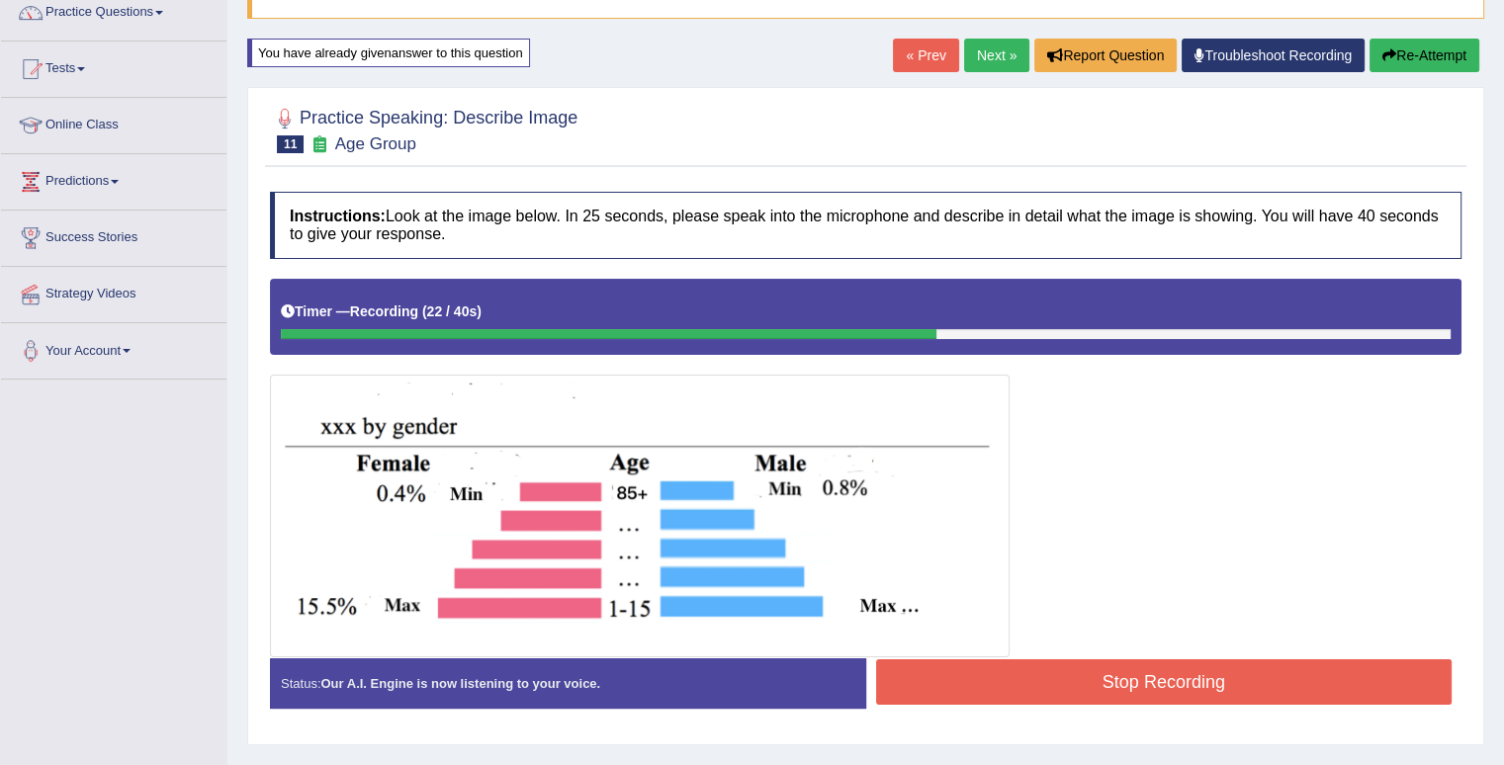
click at [1434, 59] on button "Re-Attempt" at bounding box center [1425, 56] width 110 height 34
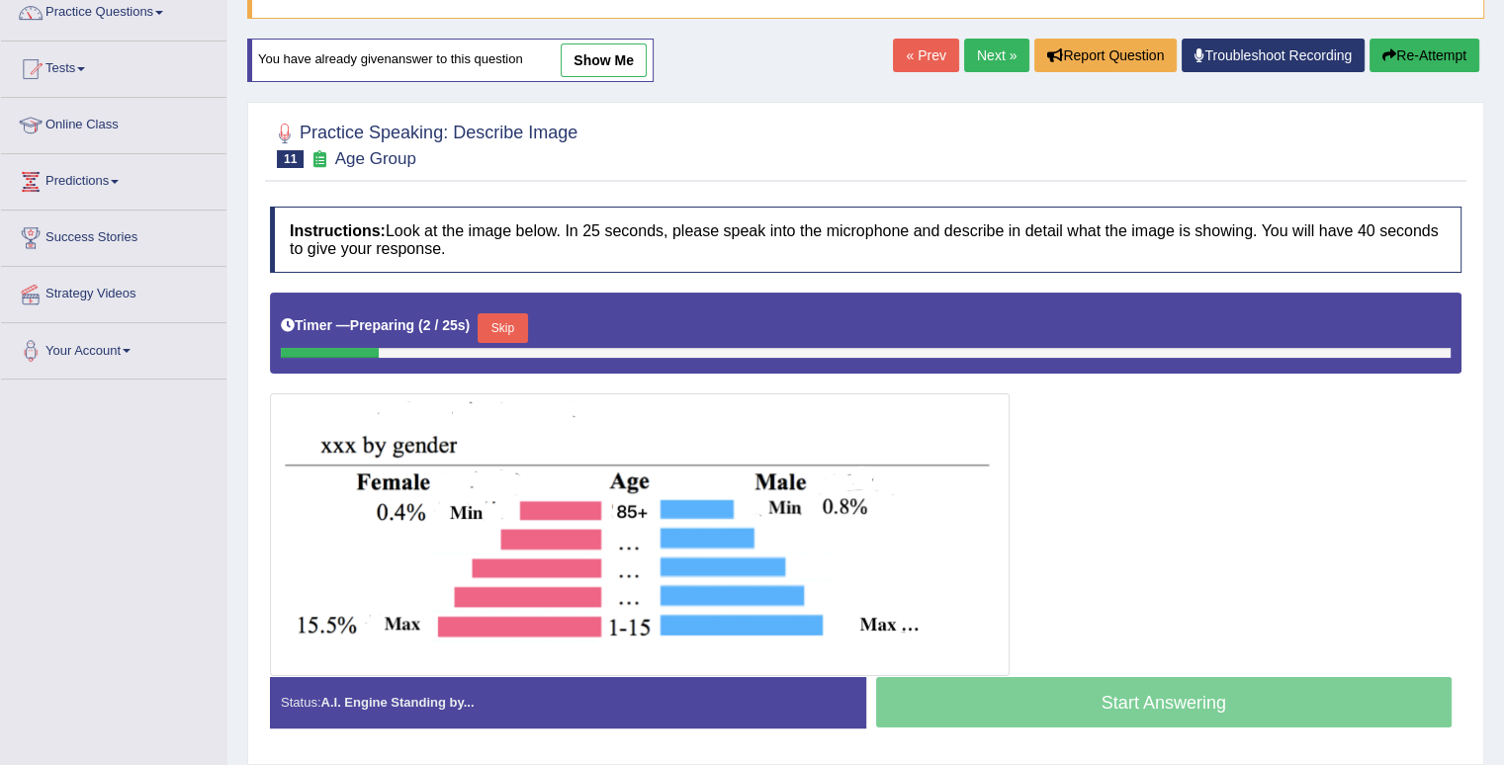
click at [496, 325] on button "Skip" at bounding box center [502, 328] width 49 height 30
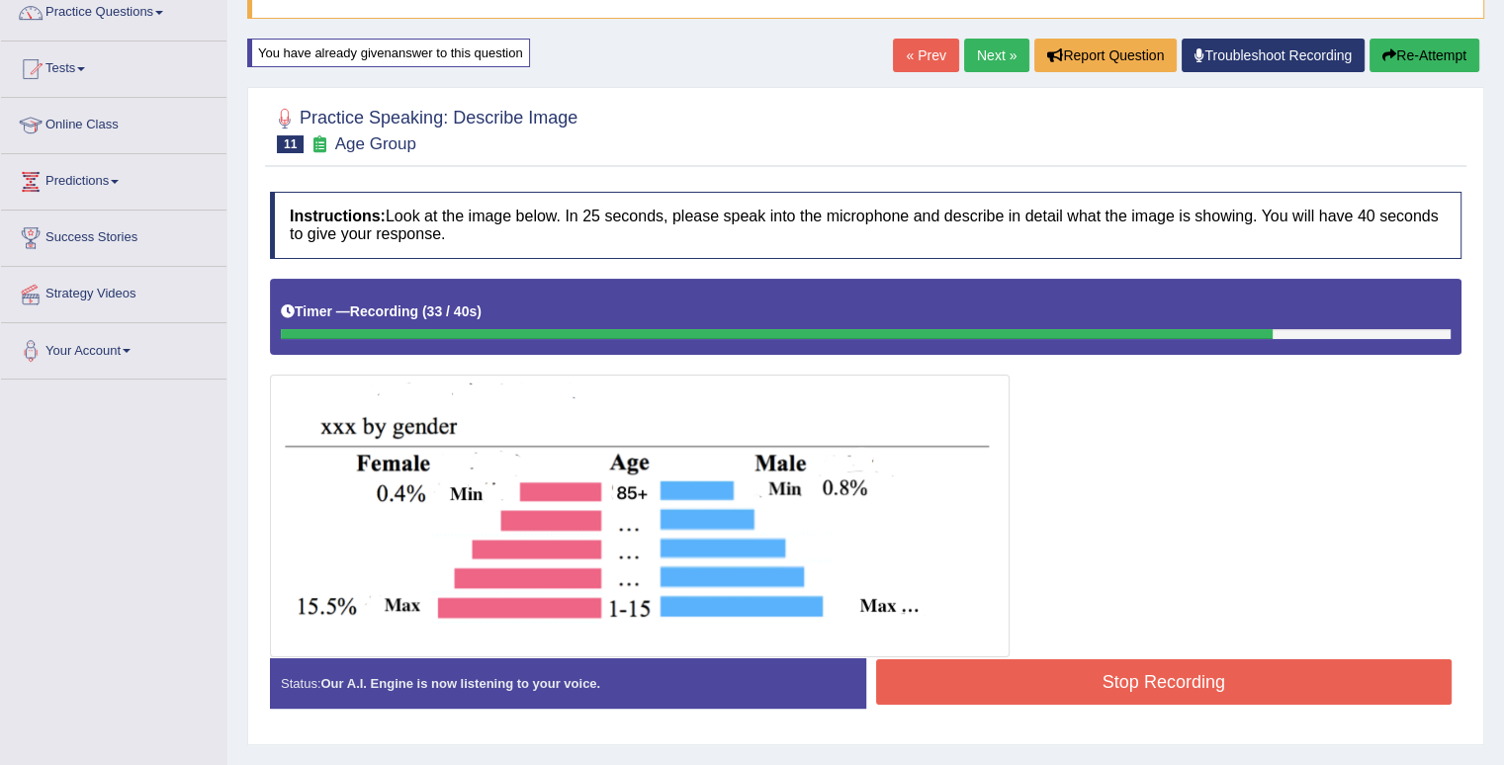
click at [1395, 40] on button "Re-Attempt" at bounding box center [1425, 56] width 110 height 34
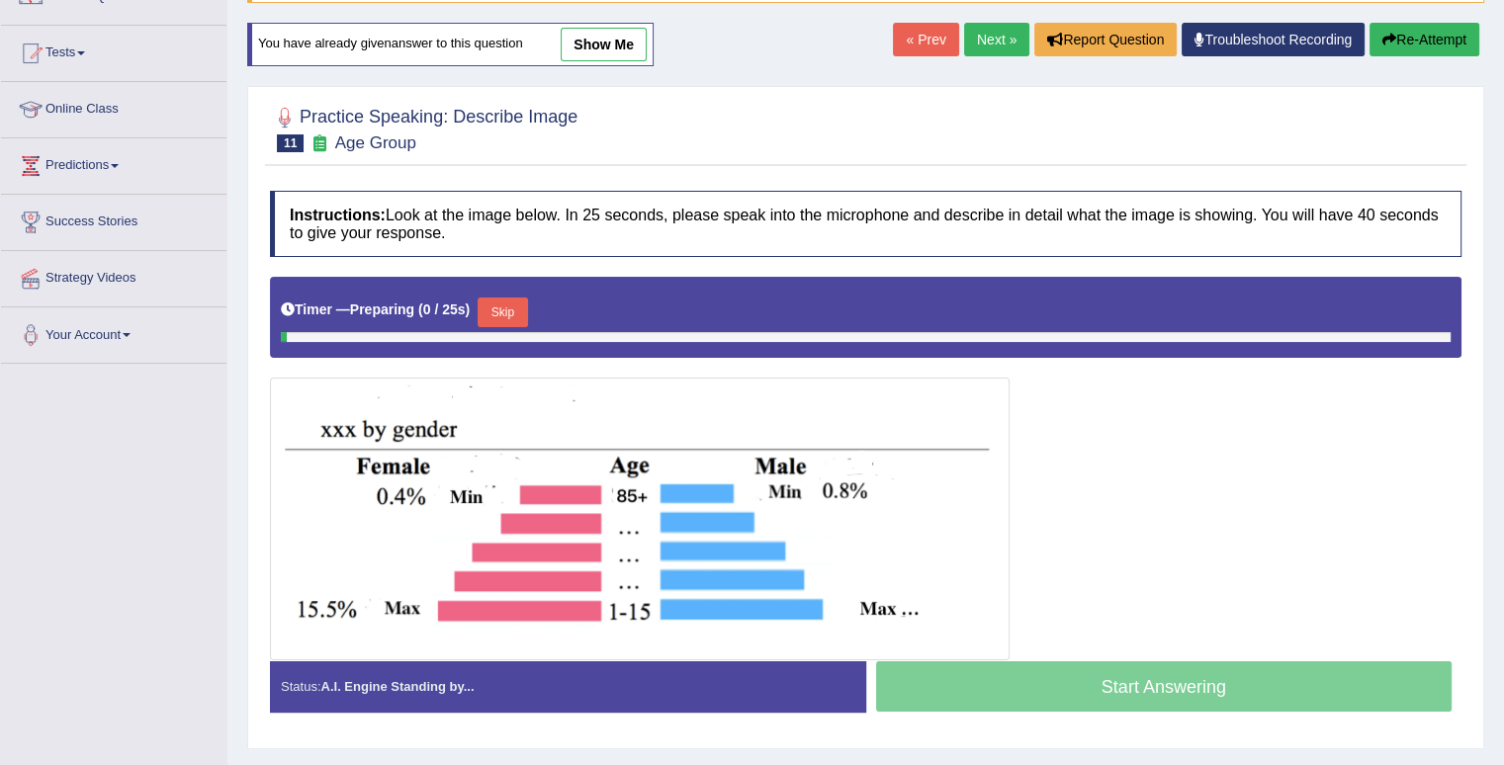
scroll to position [169, 0]
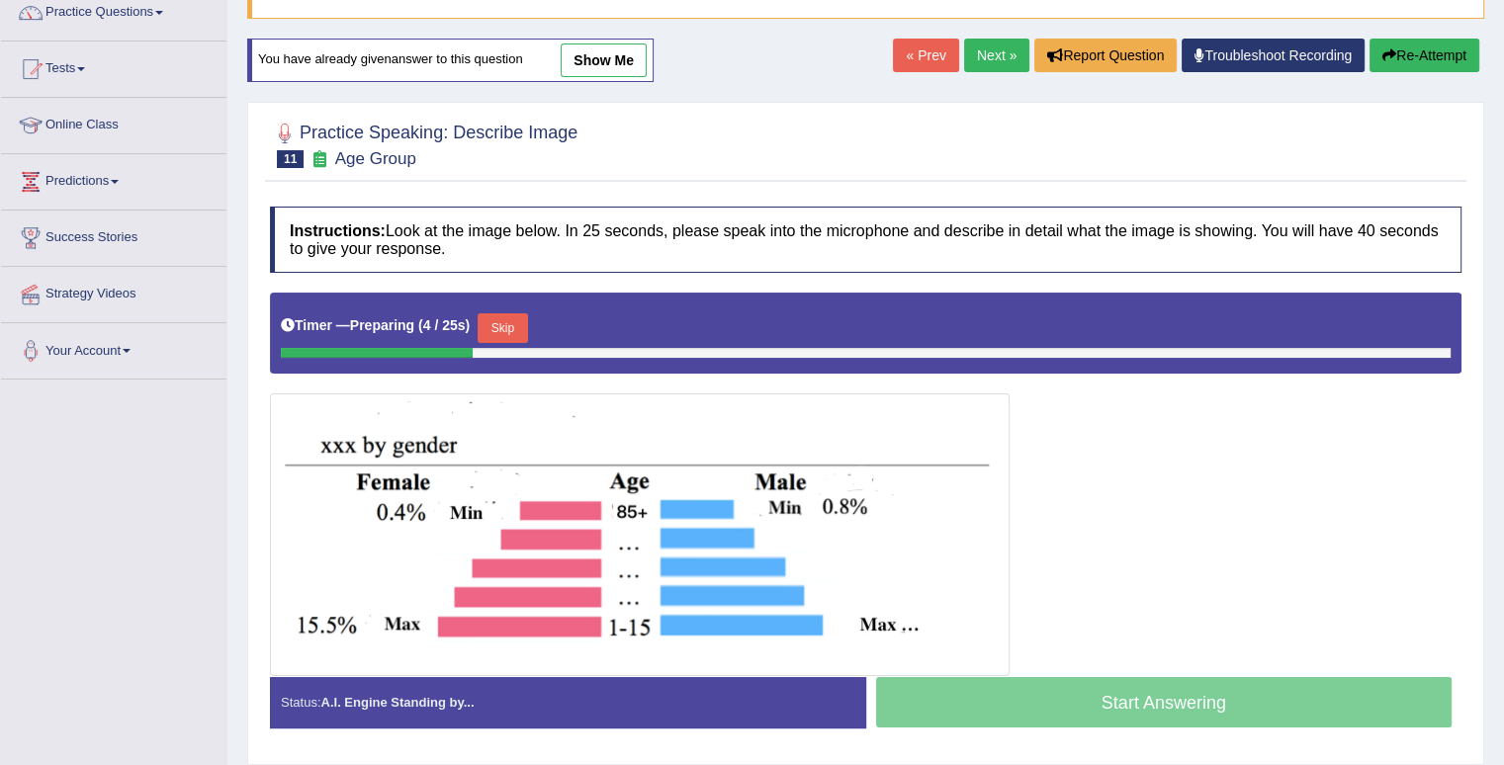
click at [500, 325] on button "Skip" at bounding box center [502, 328] width 49 height 30
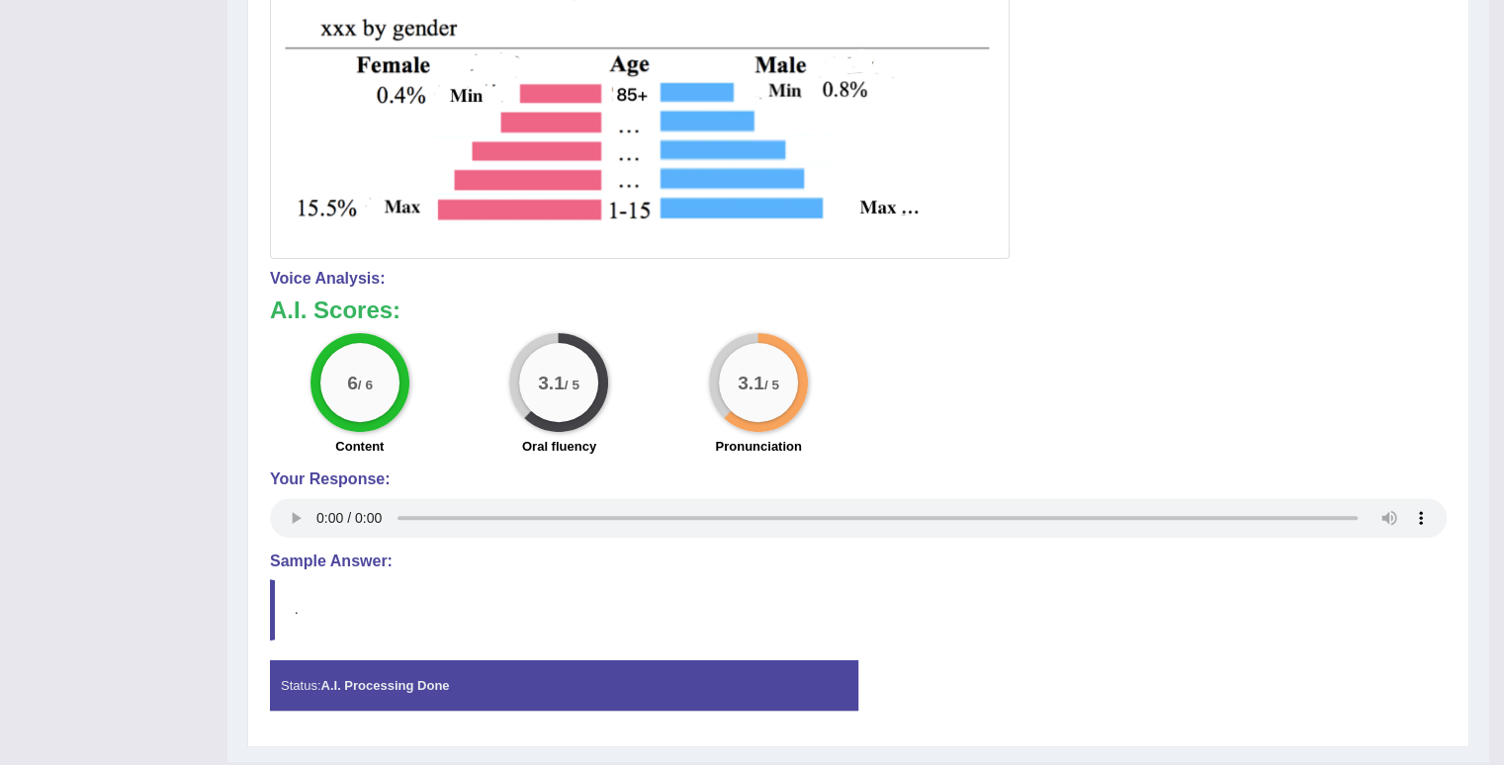
scroll to position [0, 0]
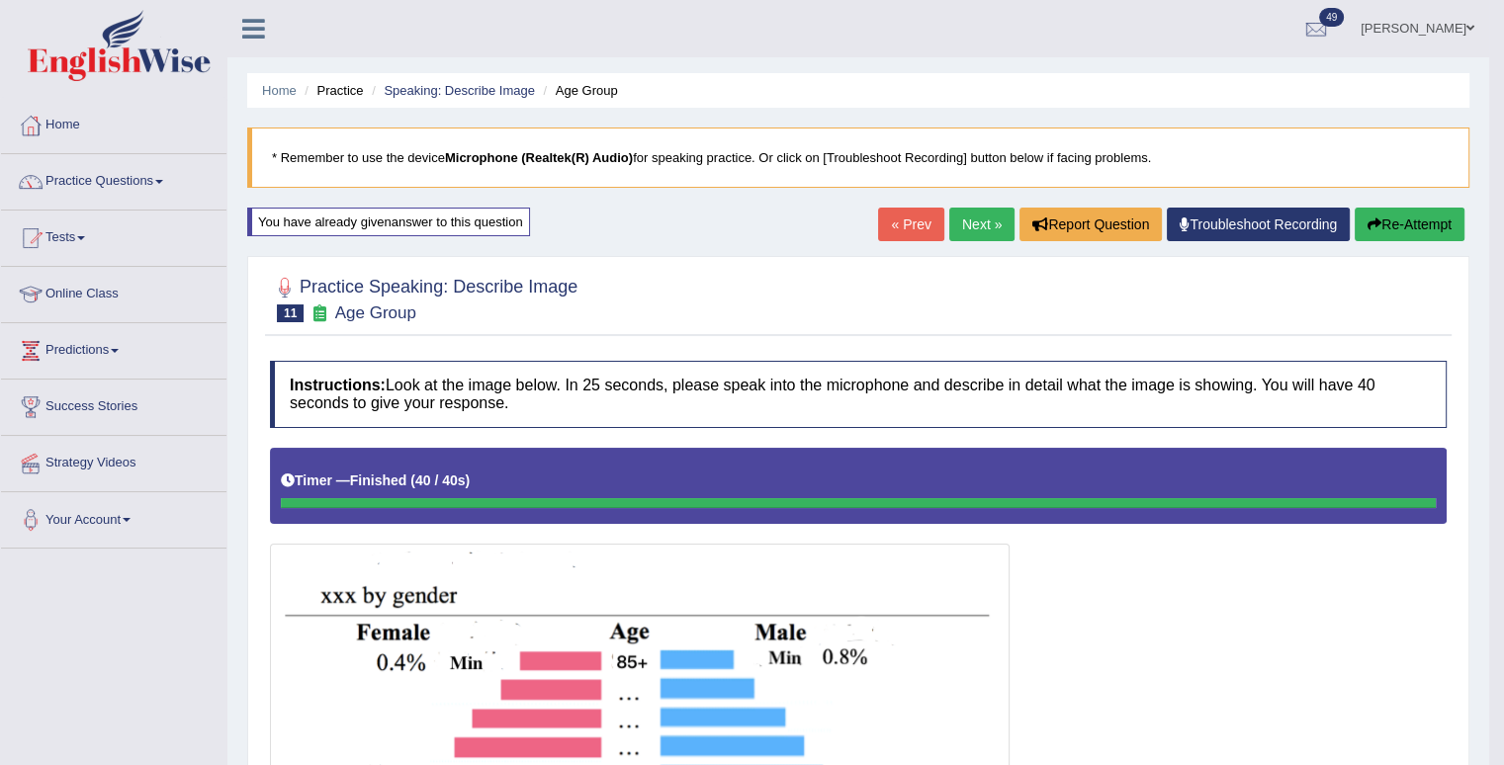
click at [1408, 232] on button "Re-Attempt" at bounding box center [1410, 225] width 110 height 34
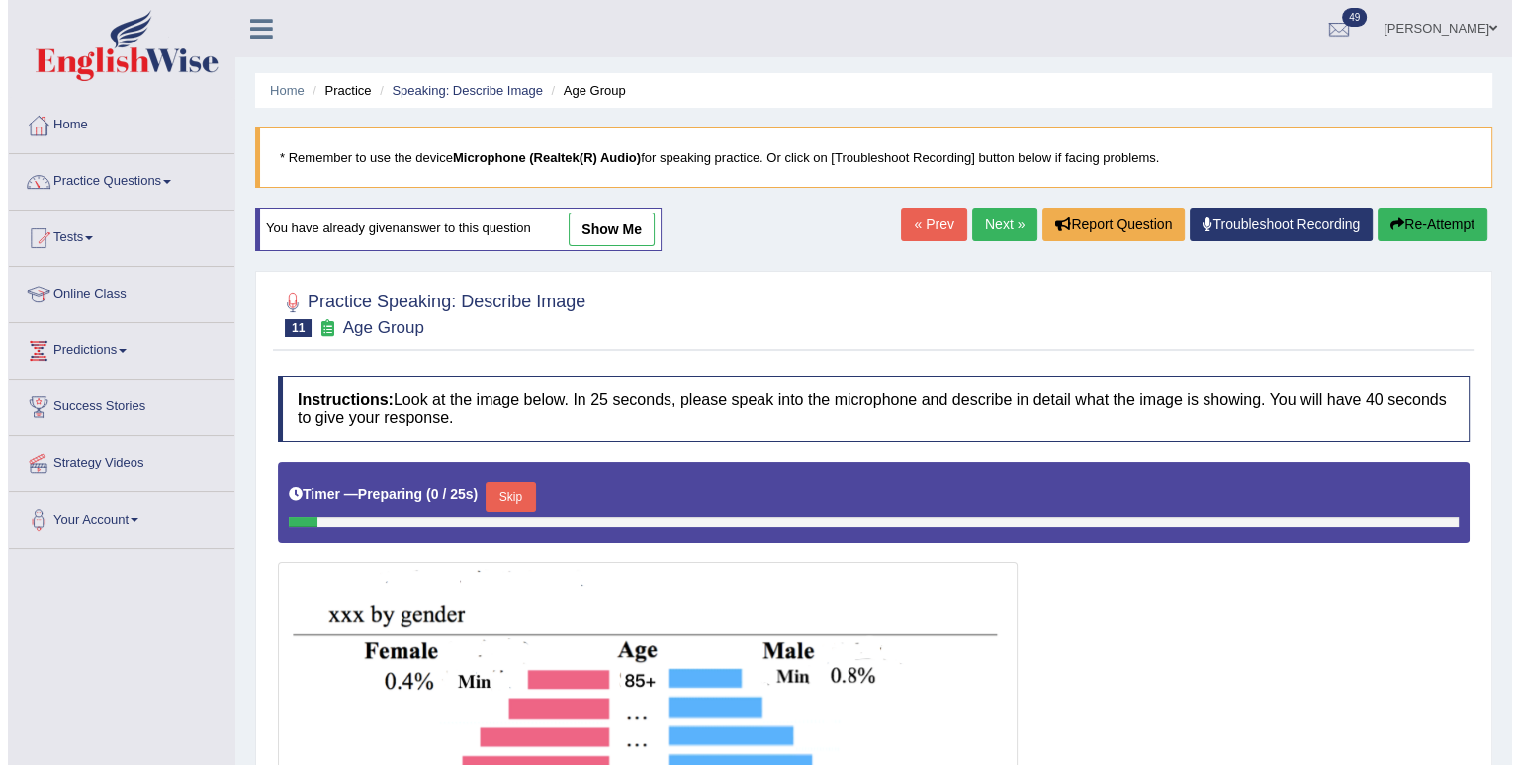
scroll to position [273, 0]
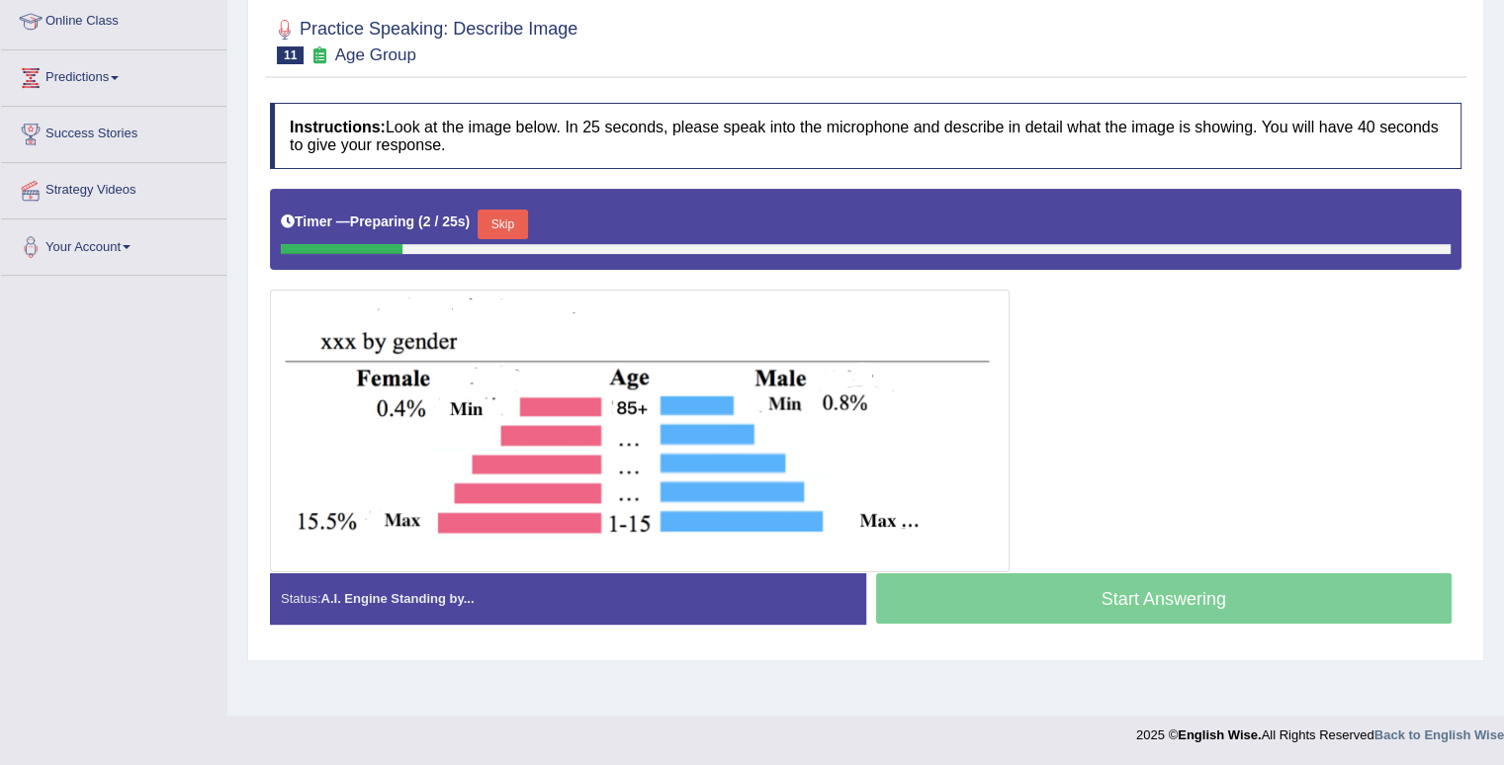
click at [498, 223] on button "Skip" at bounding box center [502, 225] width 49 height 30
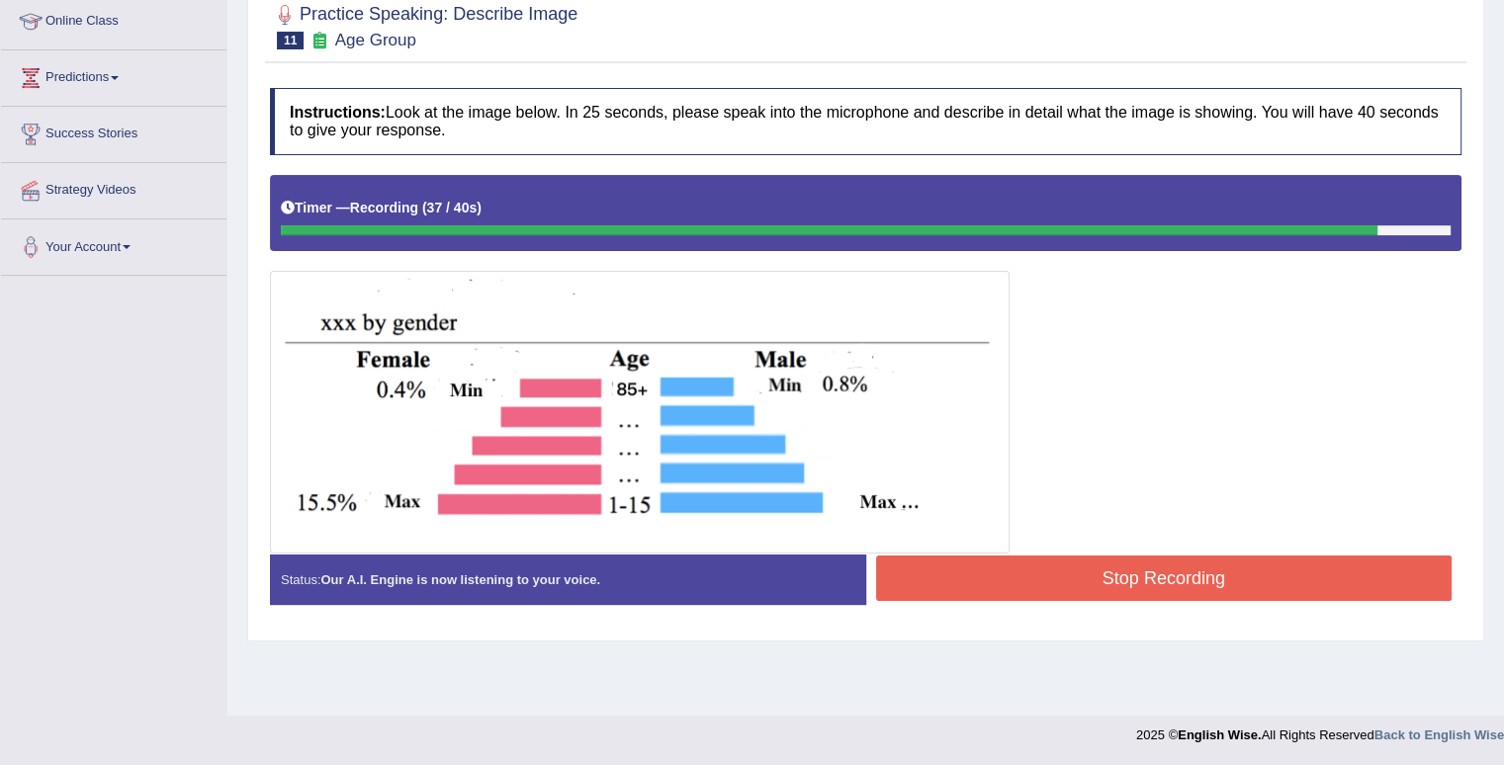
click at [1165, 580] on button "Stop Recording" at bounding box center [1164, 578] width 577 height 45
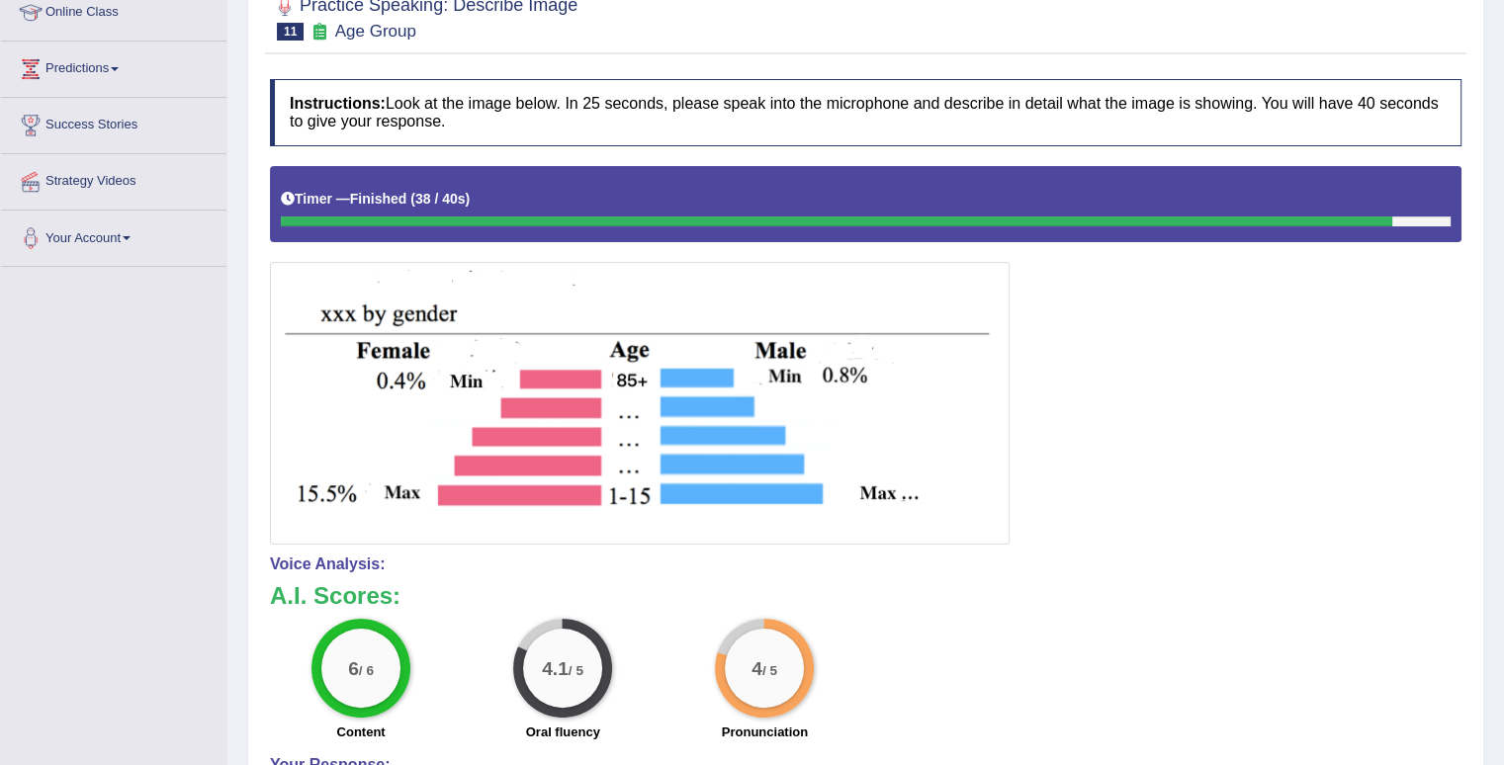
scroll to position [284, 0]
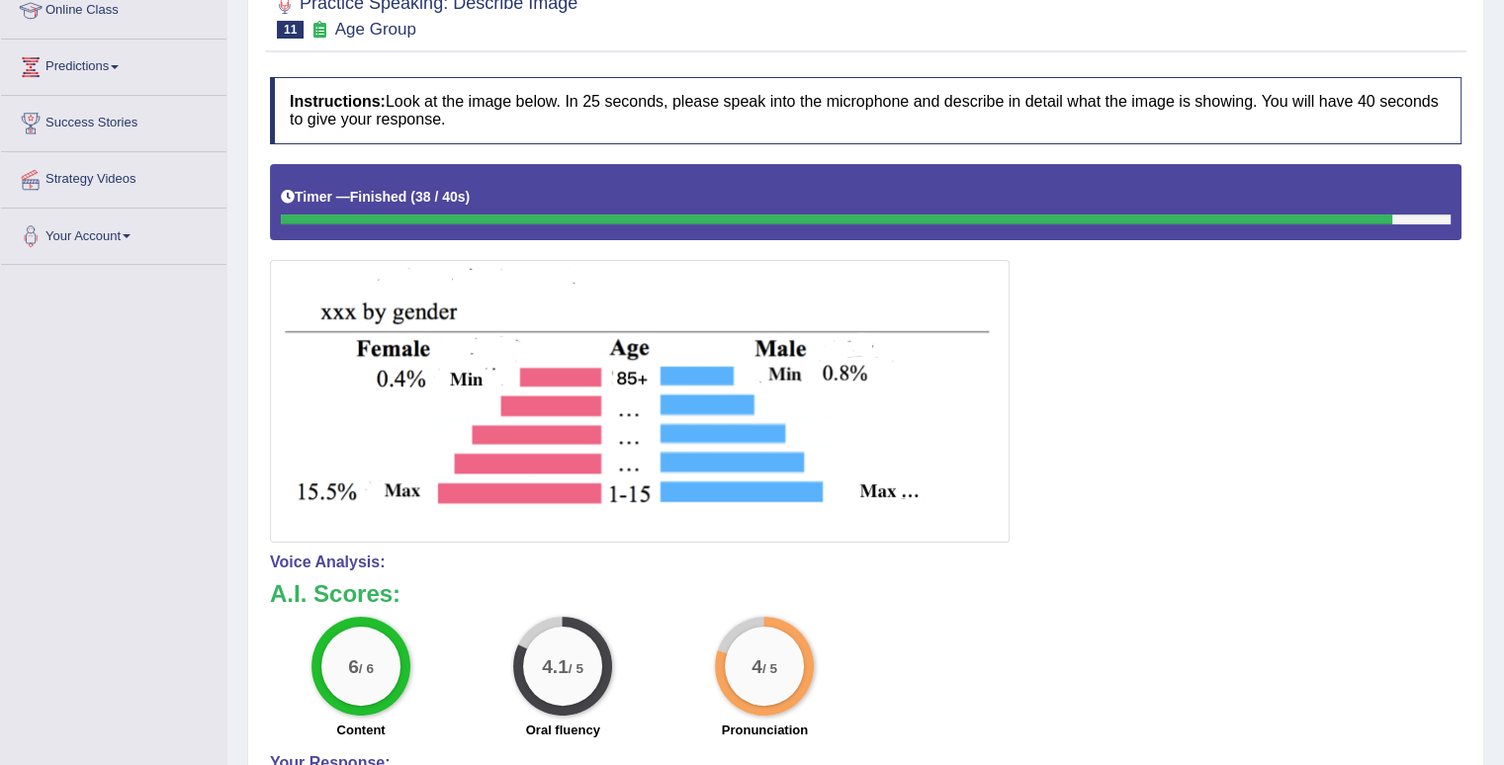
drag, startPoint x: 1518, startPoint y: 324, endPoint x: 1518, endPoint y: 506, distance: 182.0
click at [1504, 482] on html "Toggle navigation Home Practice Questions Speaking Practice Read Aloud Repeat S…" at bounding box center [752, 98] width 1504 height 765
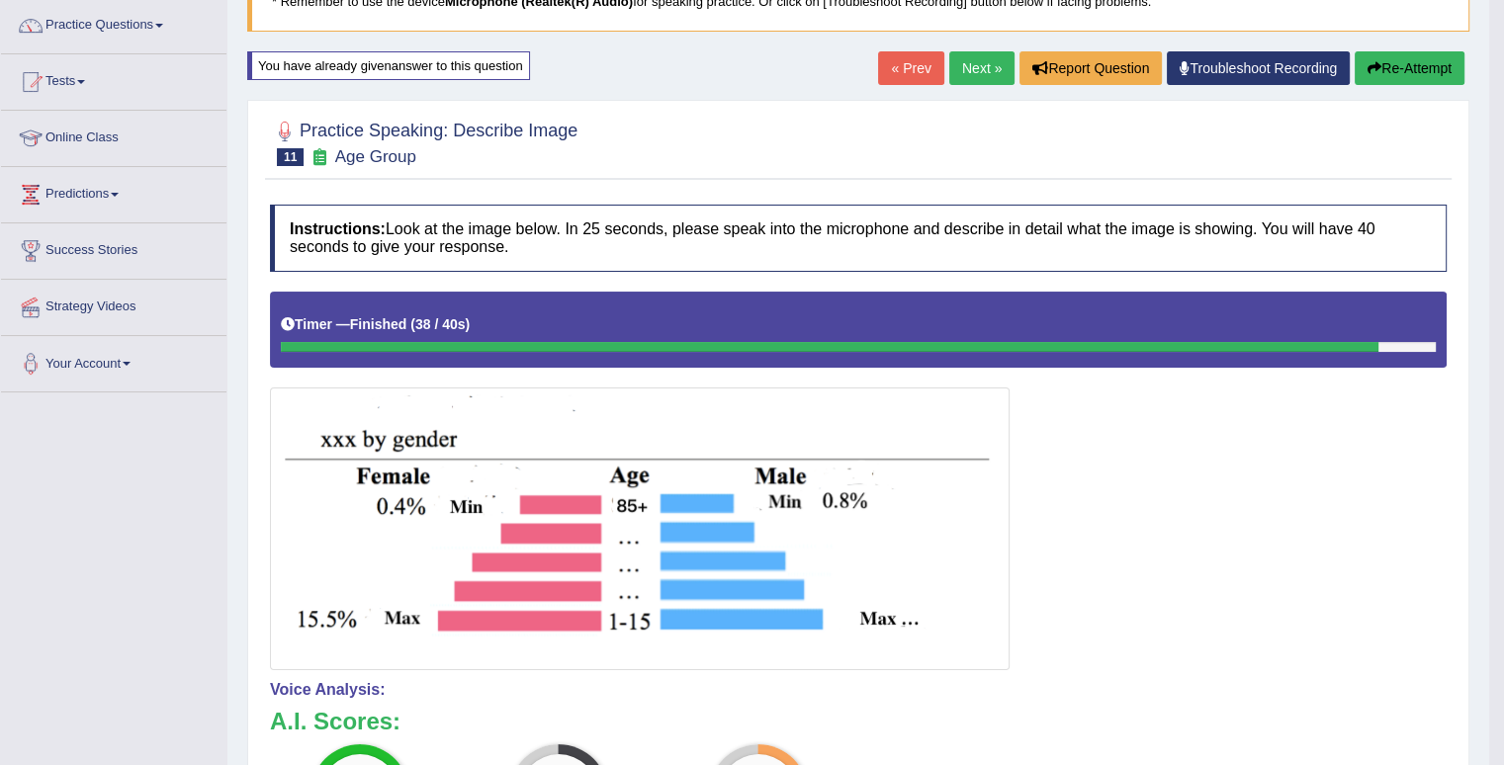
scroll to position [153, 0]
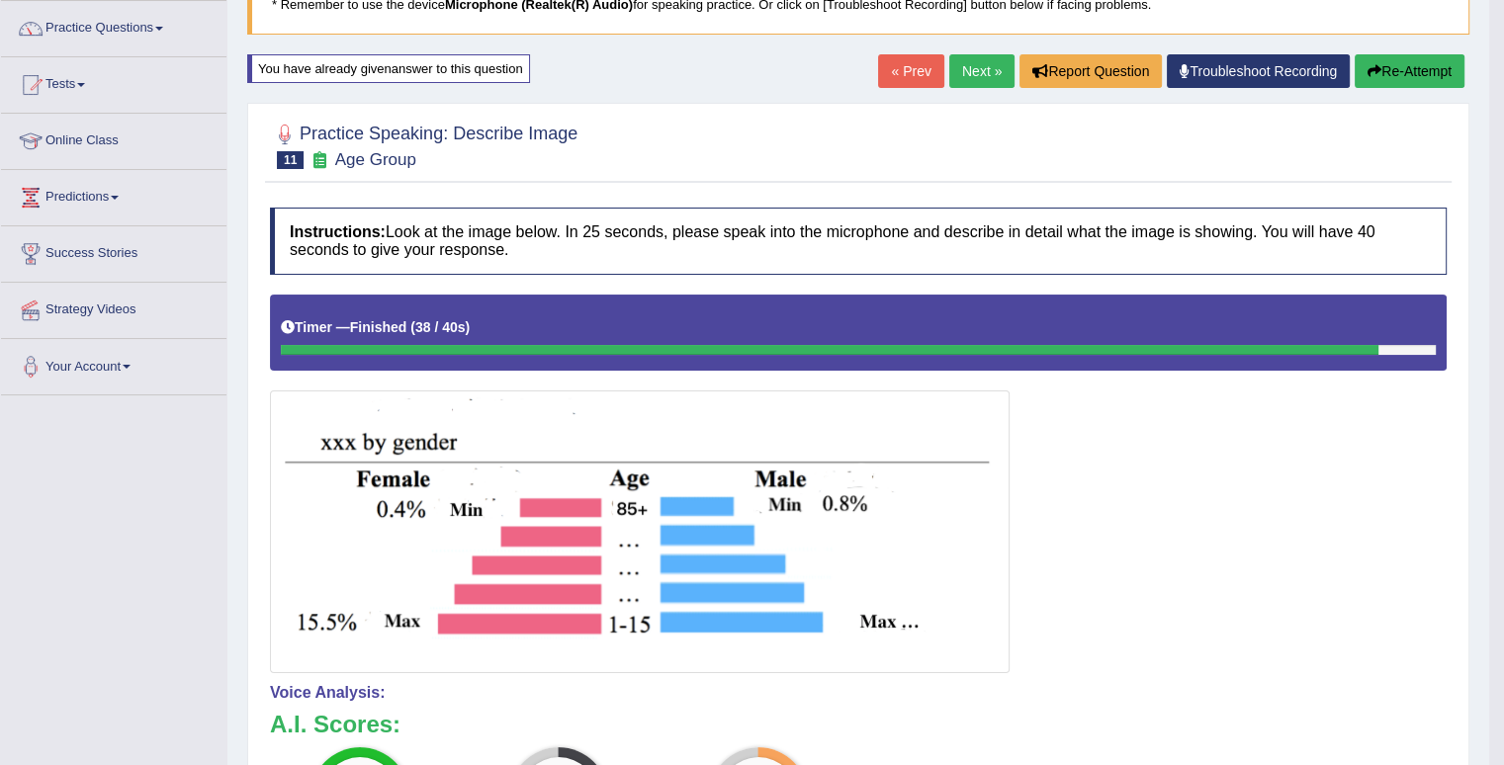
click at [989, 56] on link "Next »" at bounding box center [981, 71] width 65 height 34
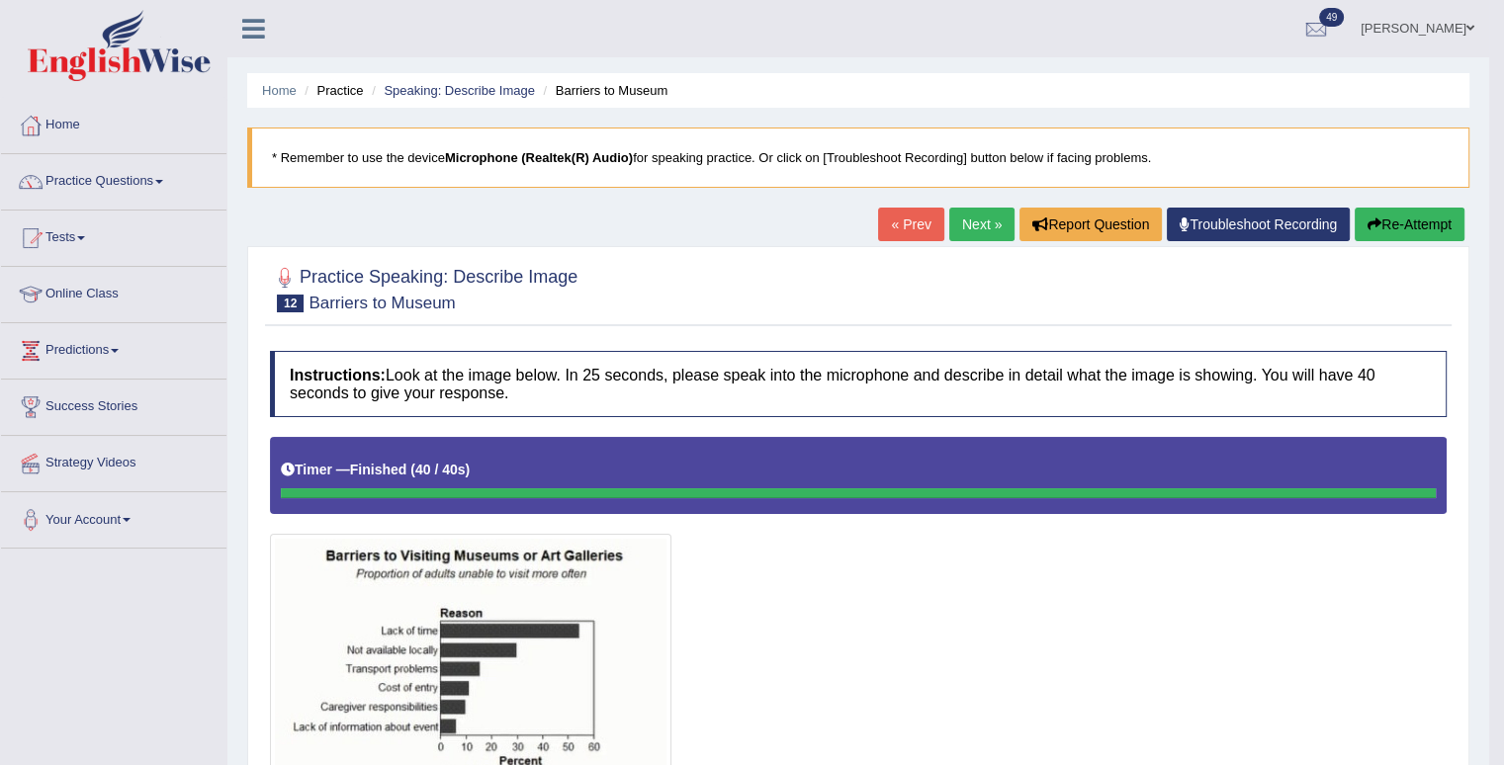
click at [1413, 219] on button "Re-Attempt" at bounding box center [1410, 225] width 110 height 34
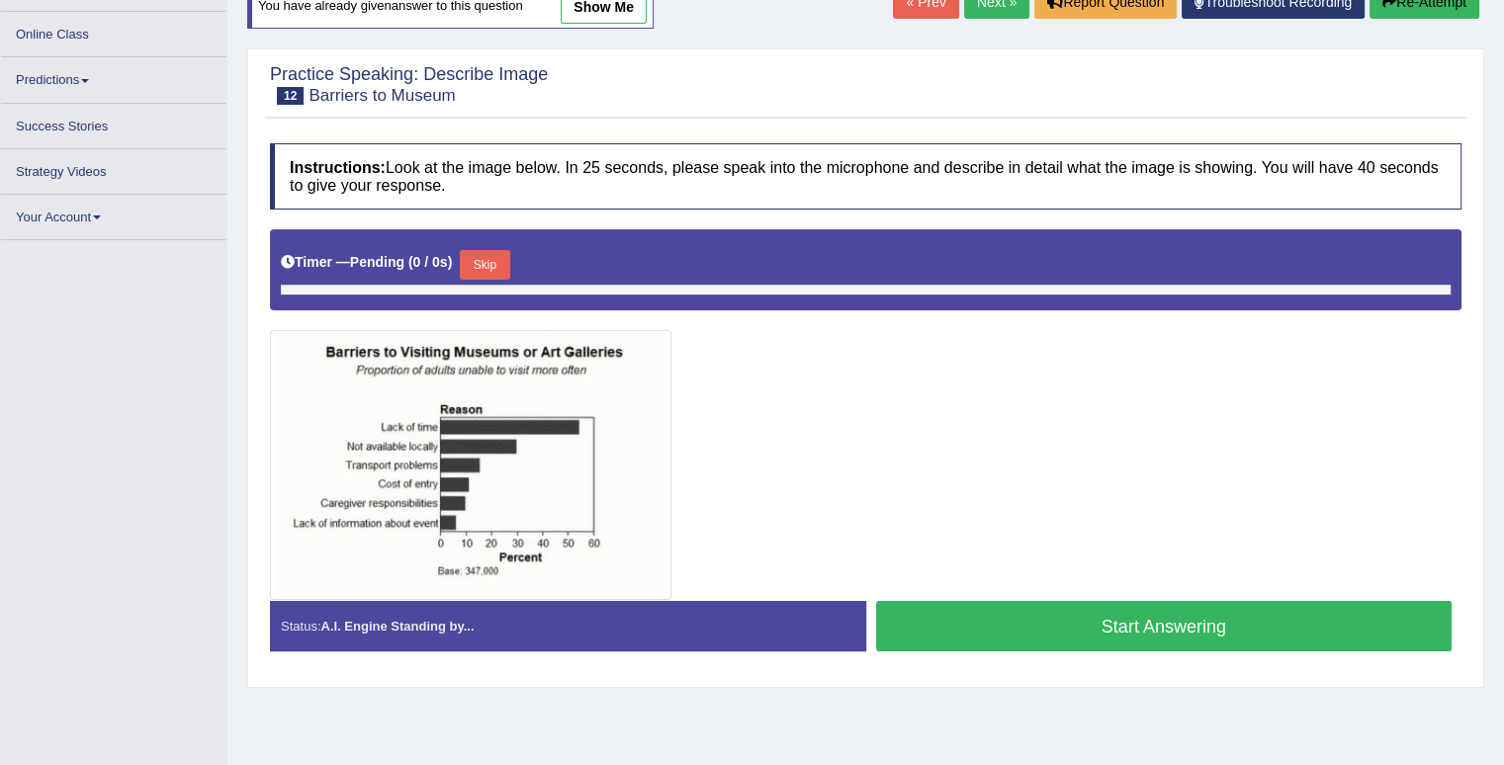
scroll to position [245, 0]
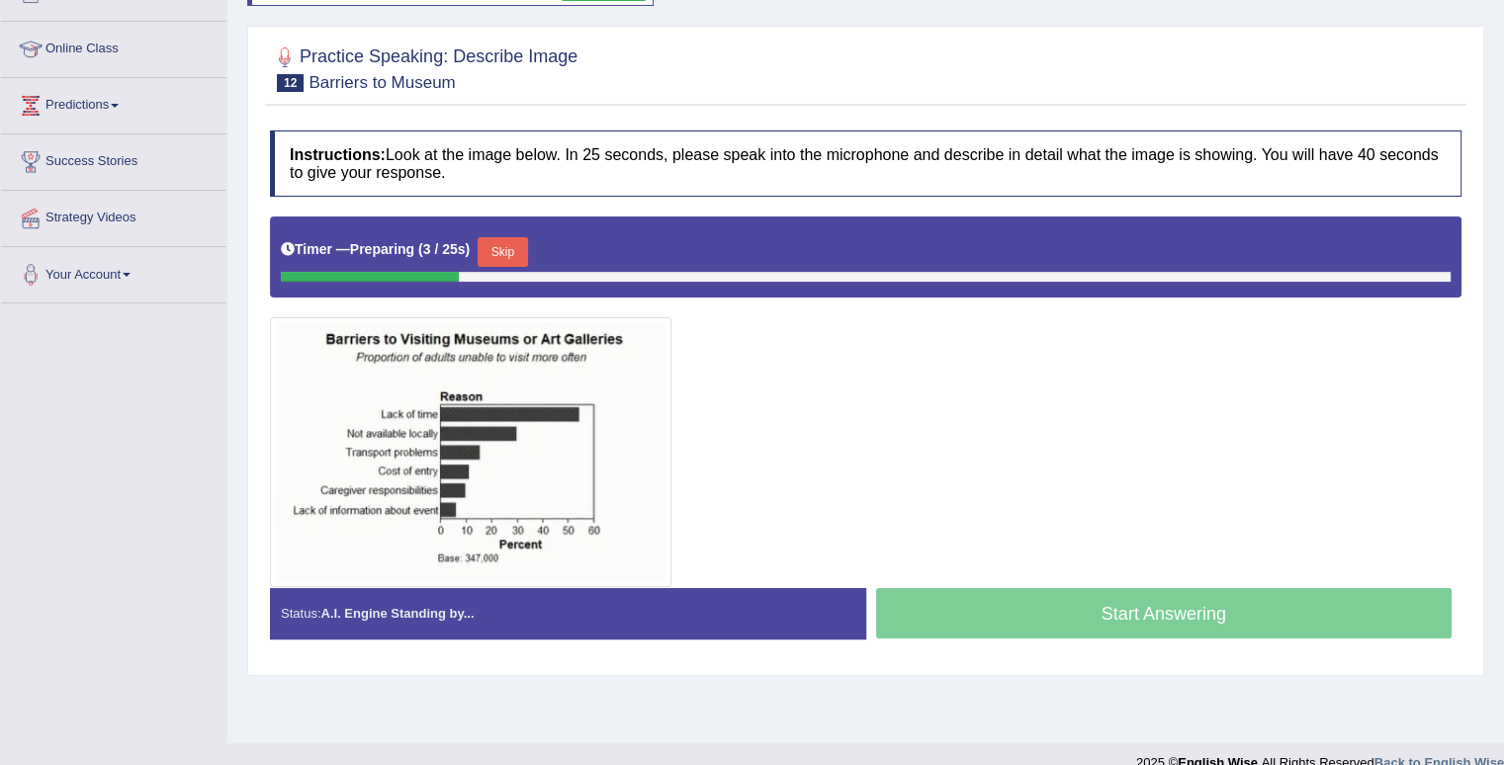
click at [494, 254] on button "Skip" at bounding box center [502, 252] width 49 height 30
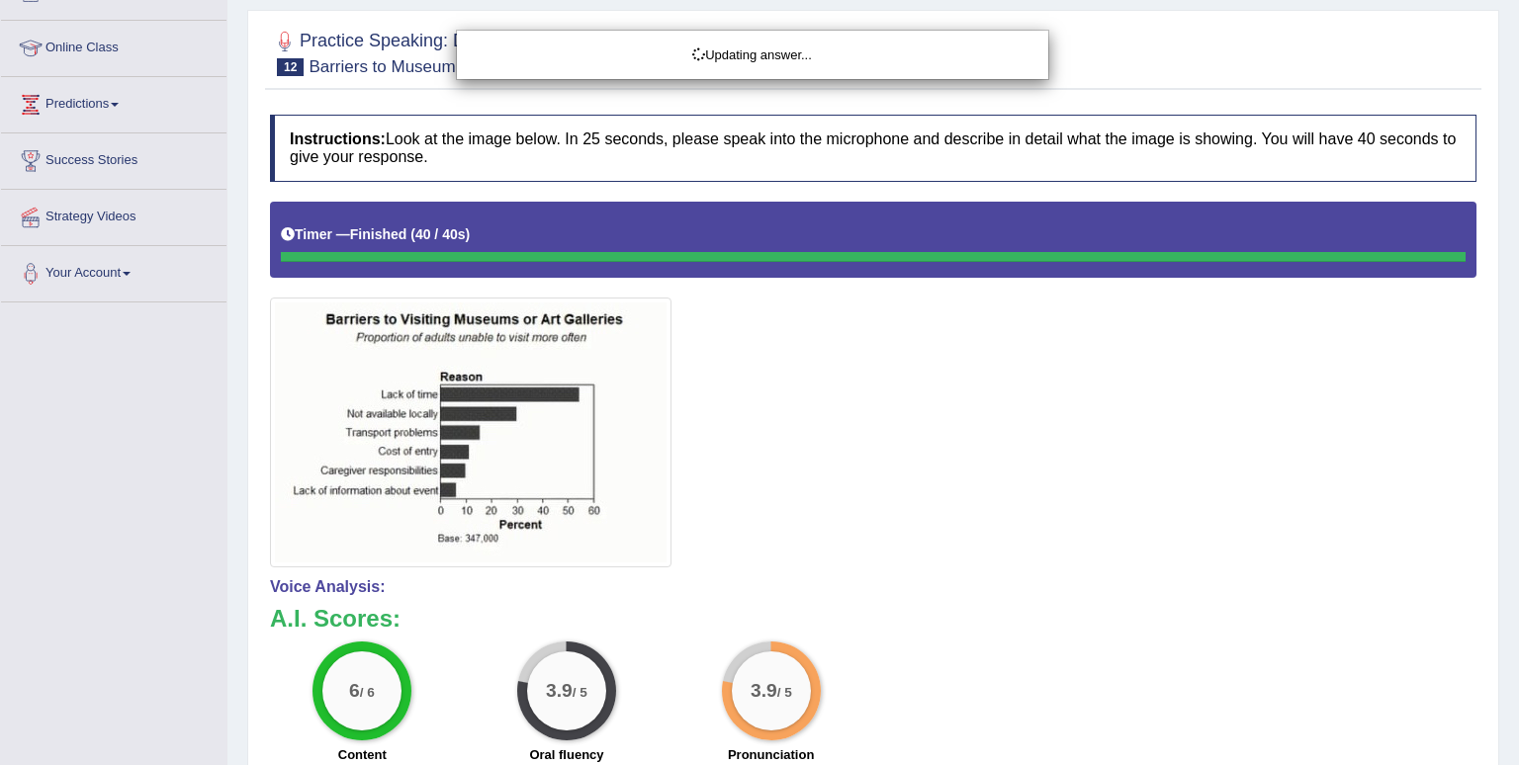
drag, startPoint x: 1511, startPoint y: 323, endPoint x: 1518, endPoint y: 652, distance: 328.4
click at [1503, 519] on html "Toggle navigation Home Practice Questions Speaking Practice Read Aloud Repeat S…" at bounding box center [759, 136] width 1519 height 765
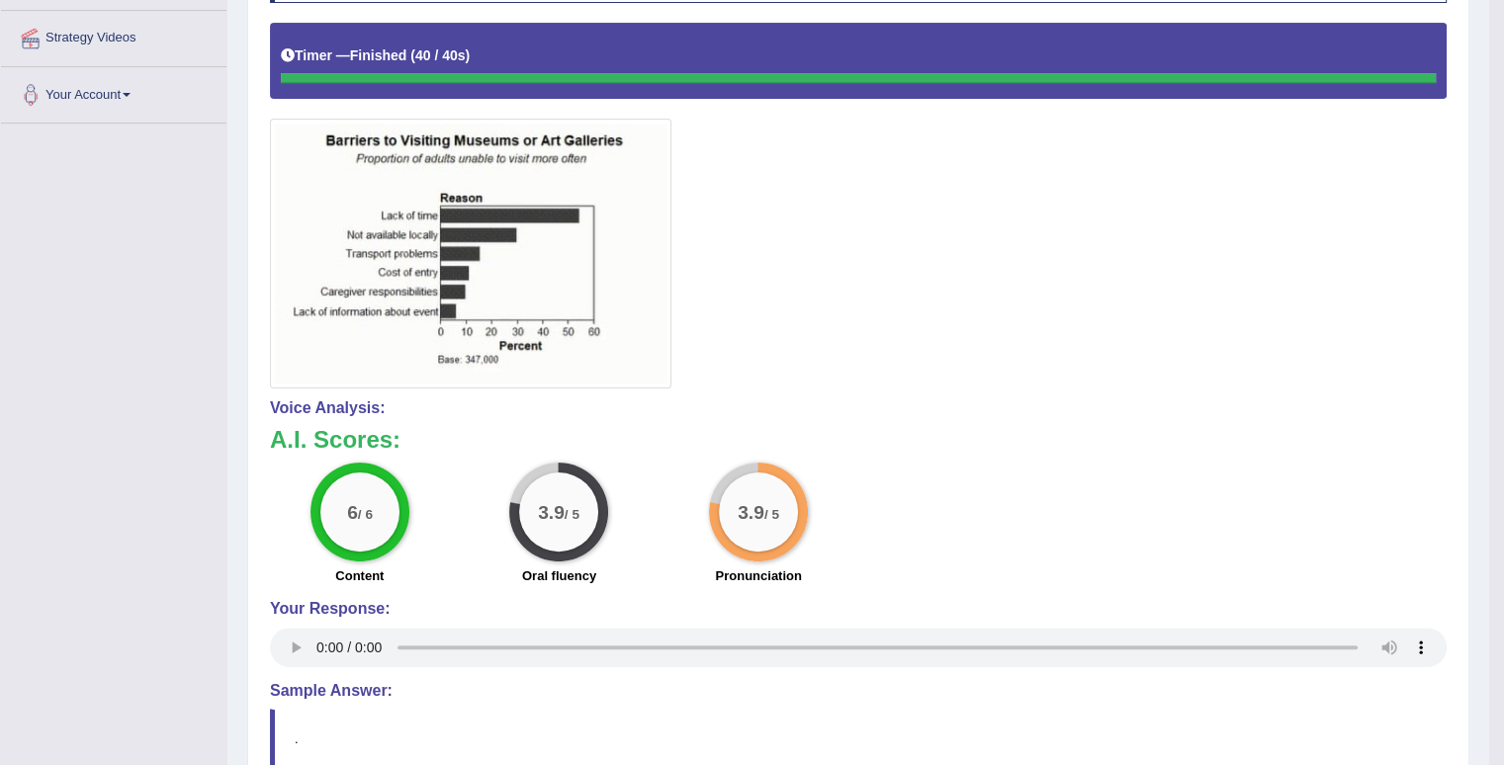
scroll to position [0, 0]
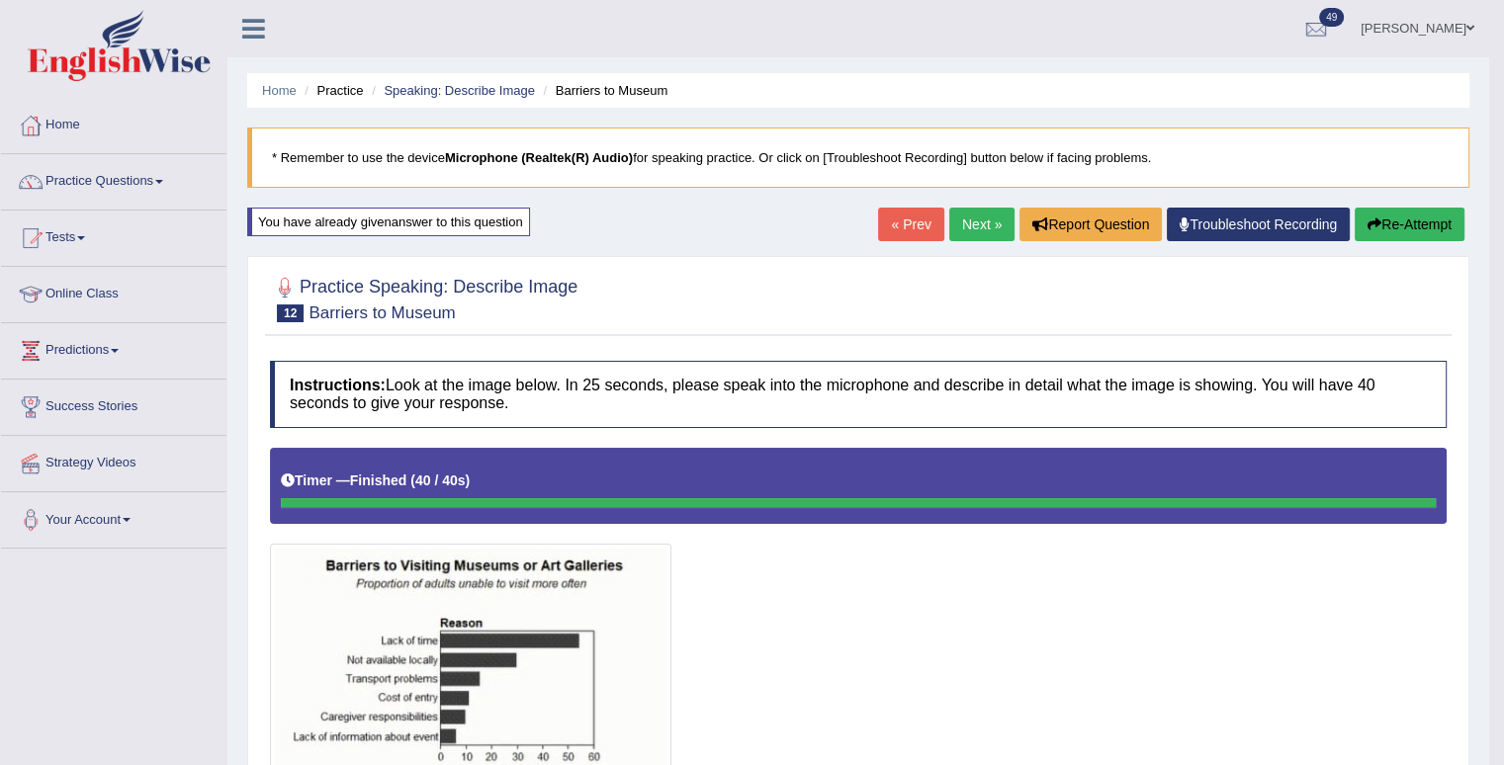
click at [1417, 235] on button "Re-Attempt" at bounding box center [1410, 225] width 110 height 34
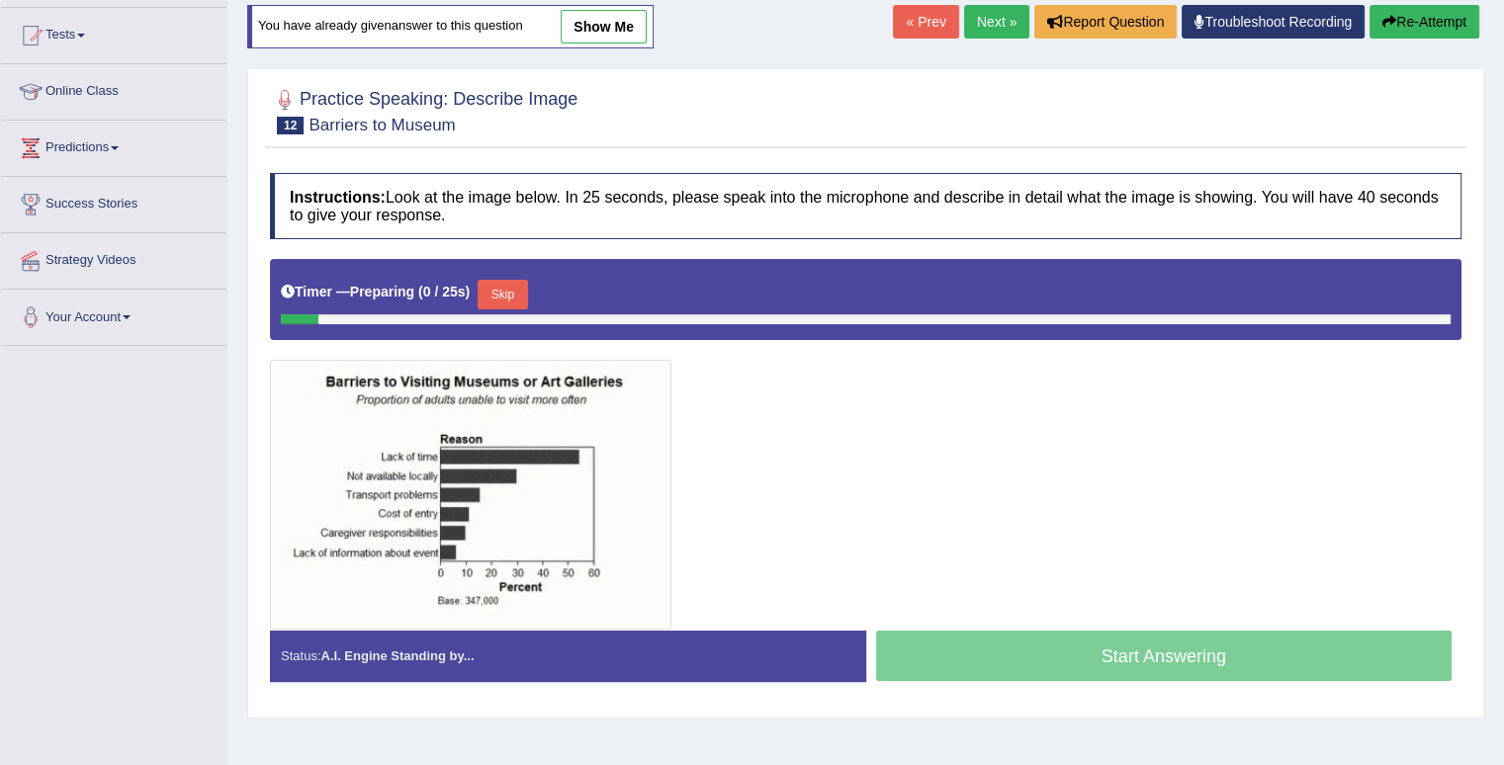
scroll to position [273, 0]
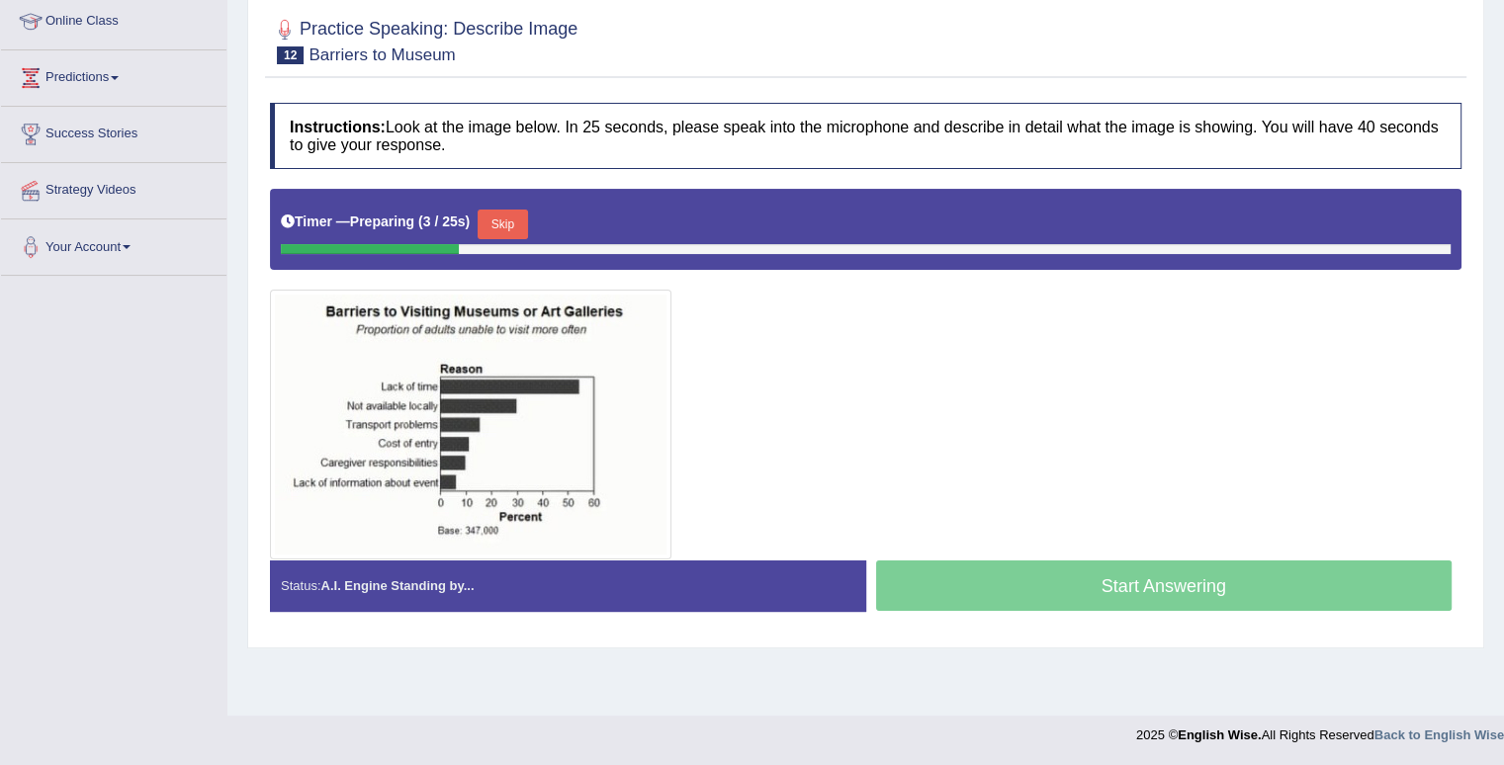
click at [526, 218] on button "Skip" at bounding box center [502, 225] width 49 height 30
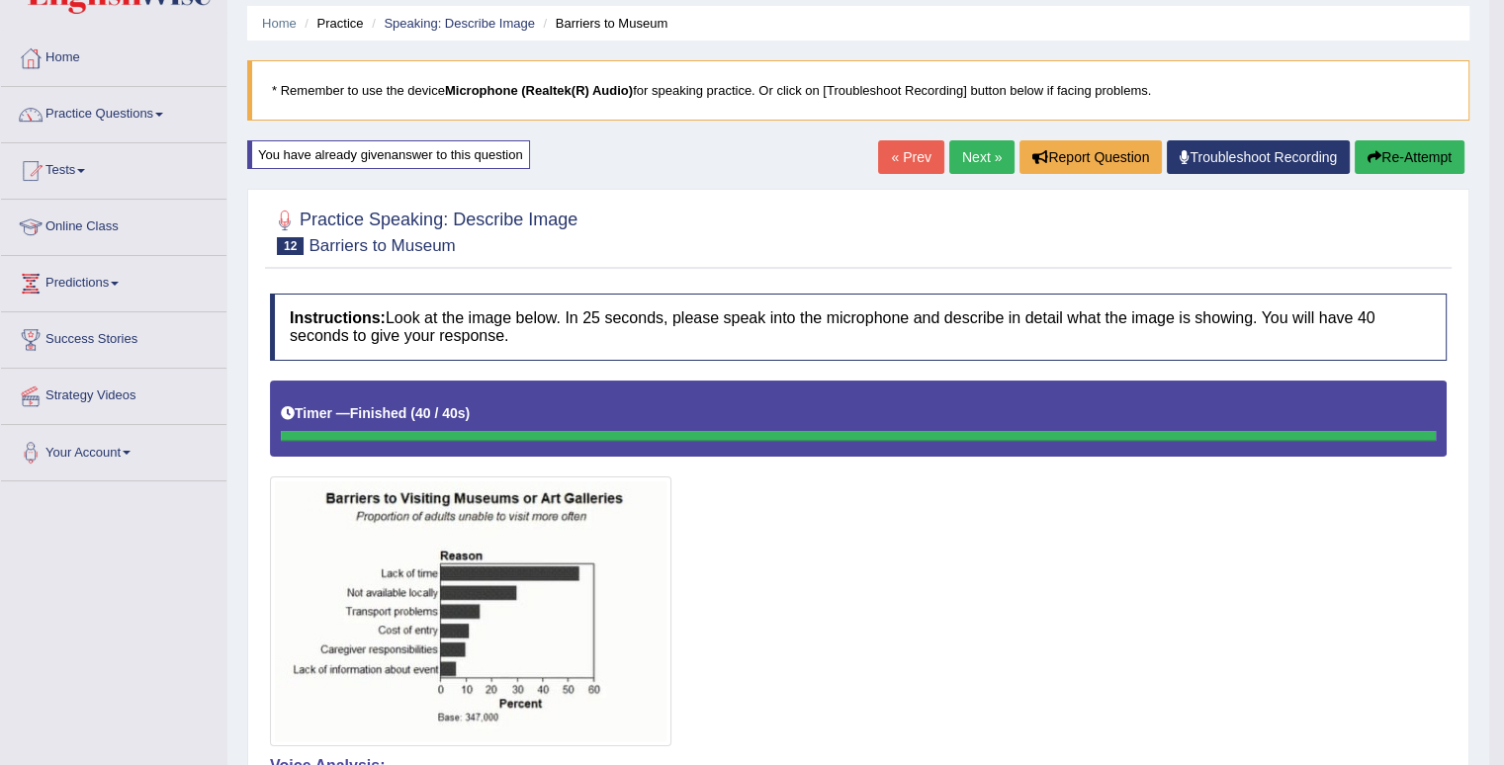
scroll to position [40, 0]
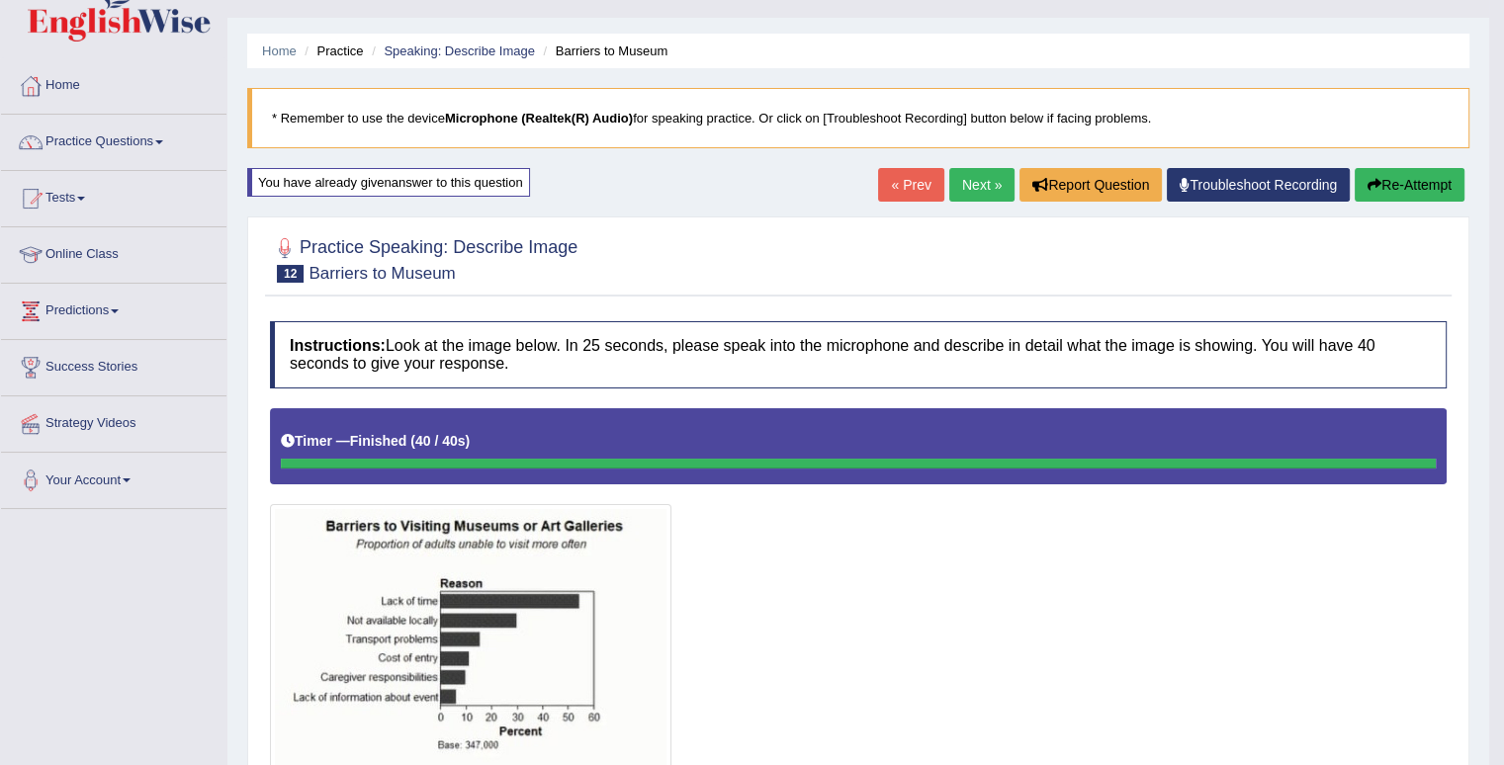
click at [975, 183] on link "Next »" at bounding box center [981, 185] width 65 height 34
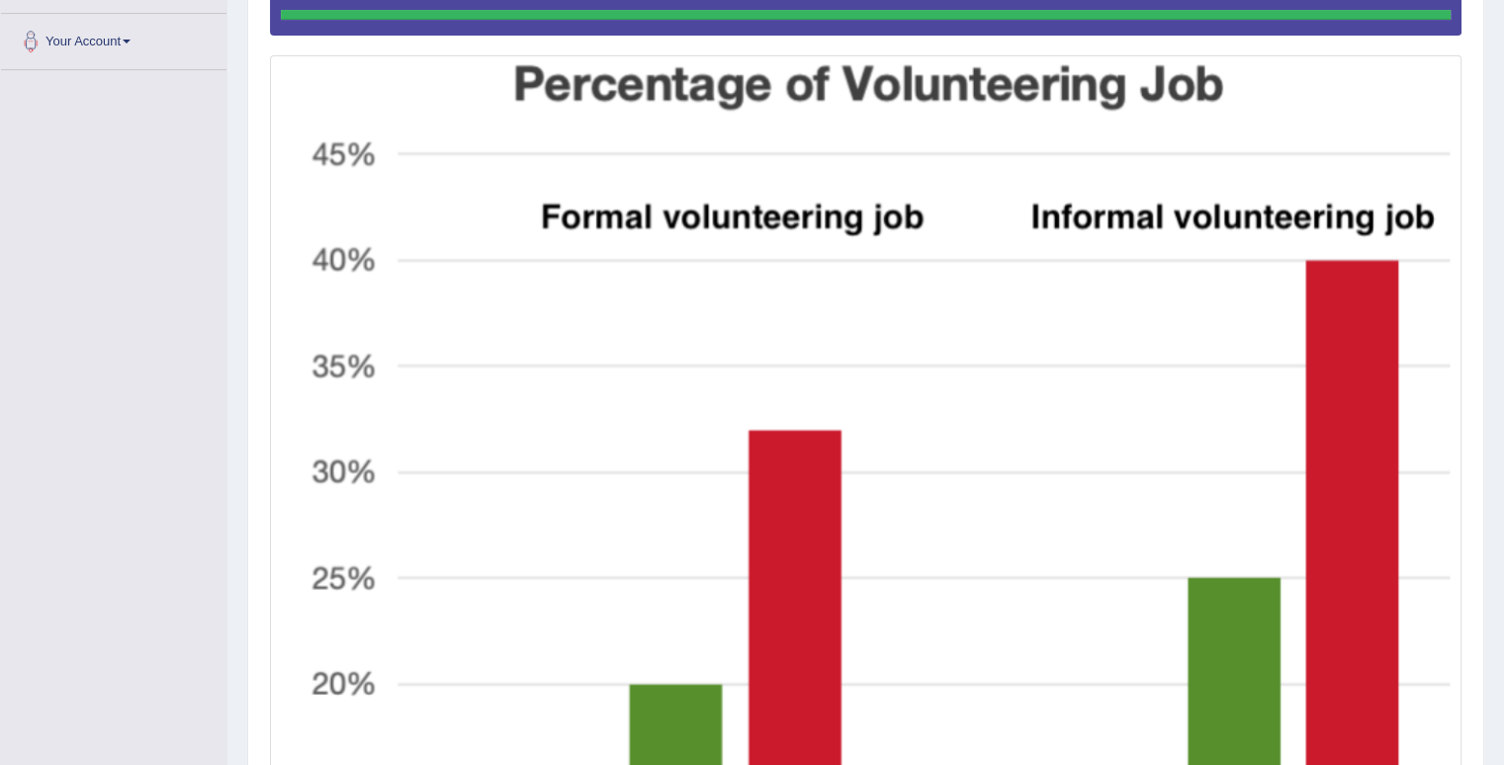
scroll to position [449, 0]
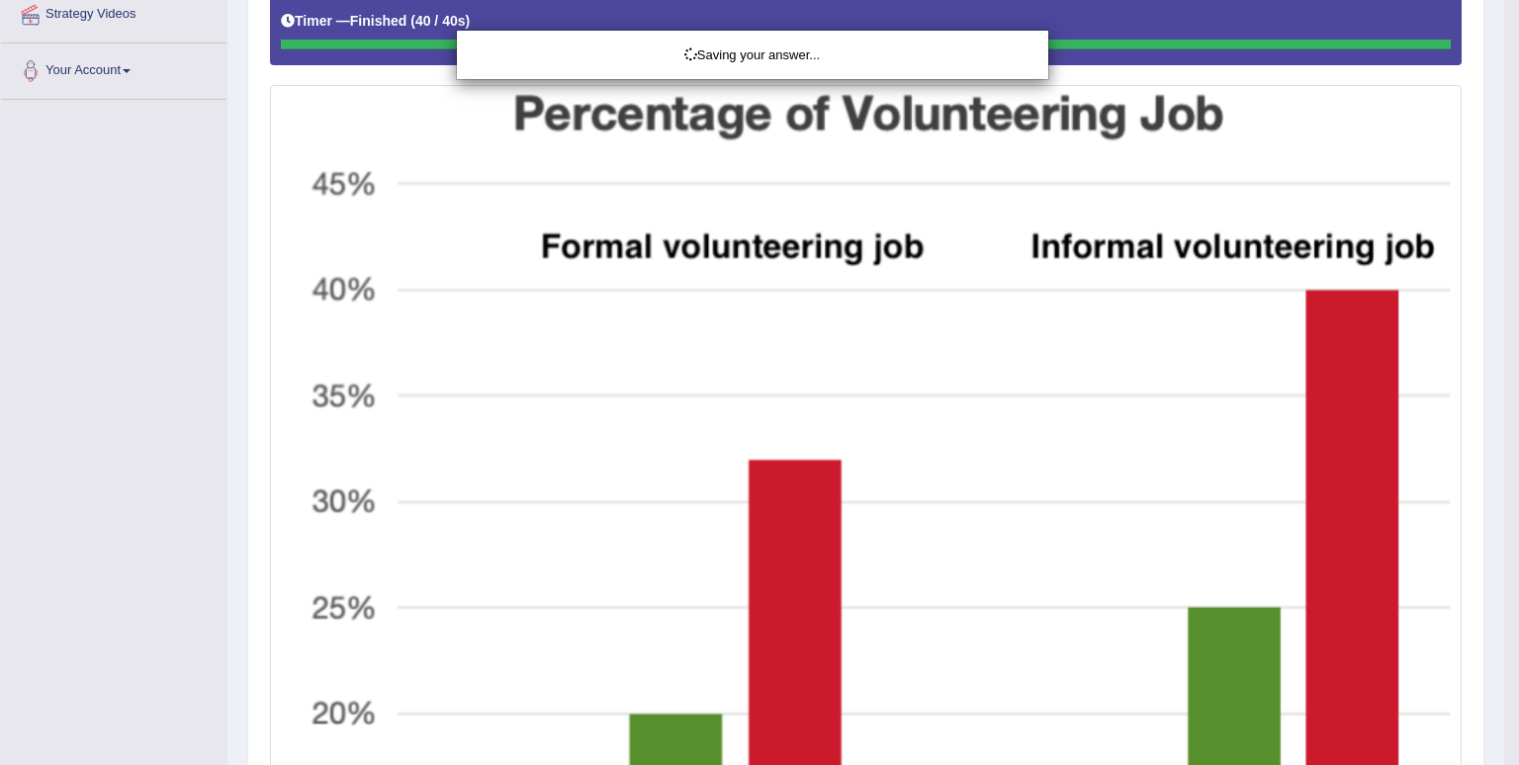
drag, startPoint x: 1518, startPoint y: 280, endPoint x: 1495, endPoint y: 563, distance: 283.7
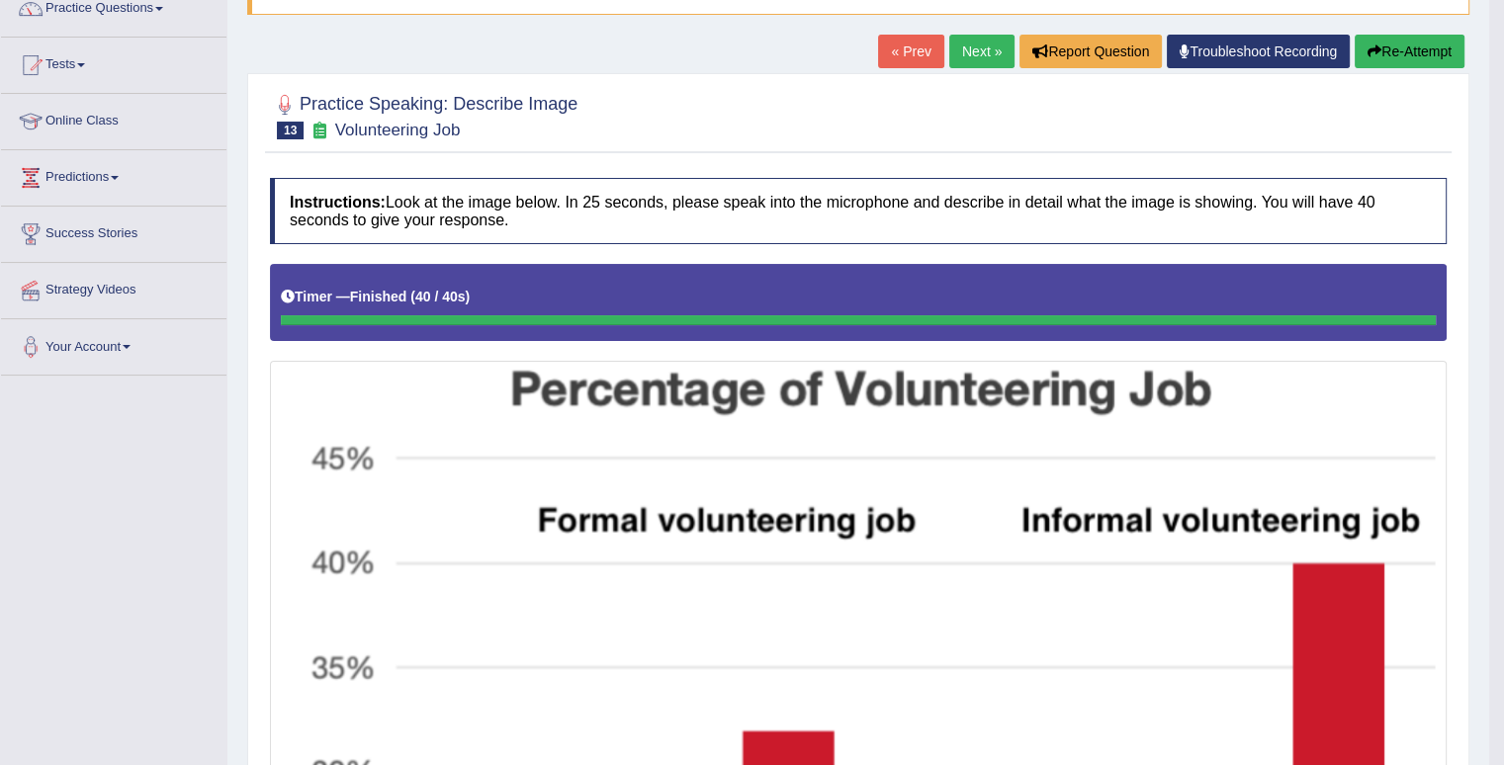
scroll to position [0, 0]
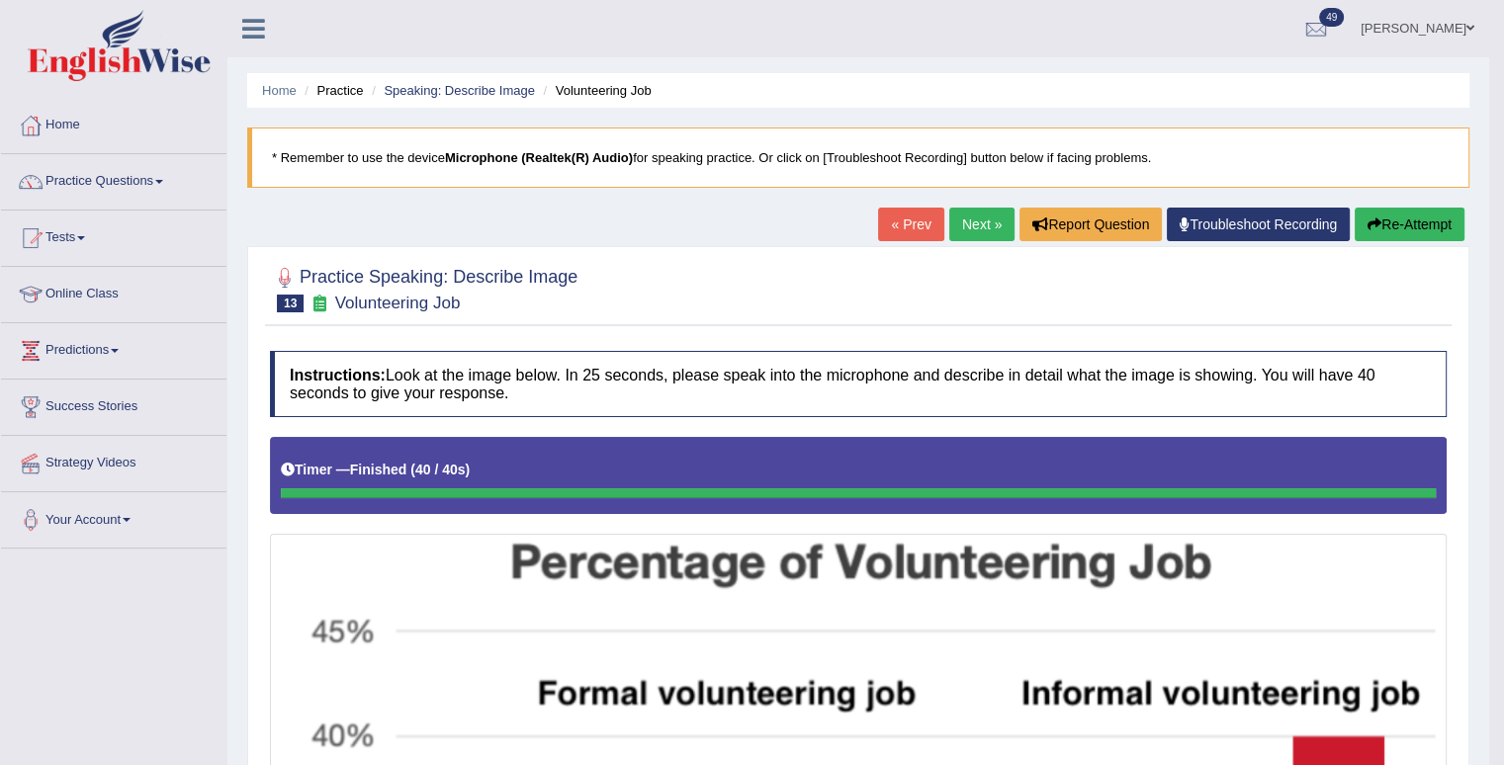
click at [1421, 216] on button "Re-Attempt" at bounding box center [1410, 225] width 110 height 34
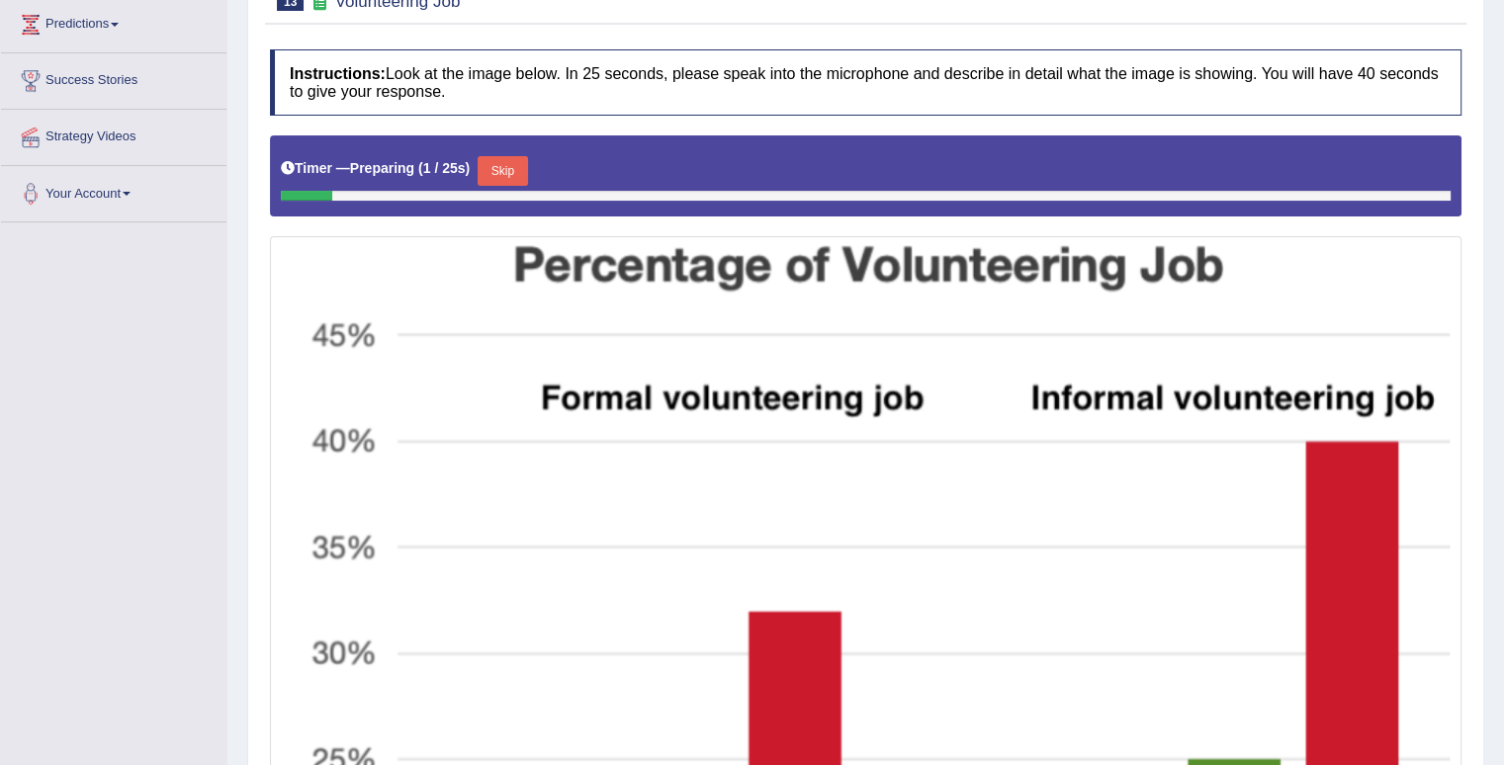
scroll to position [322, 0]
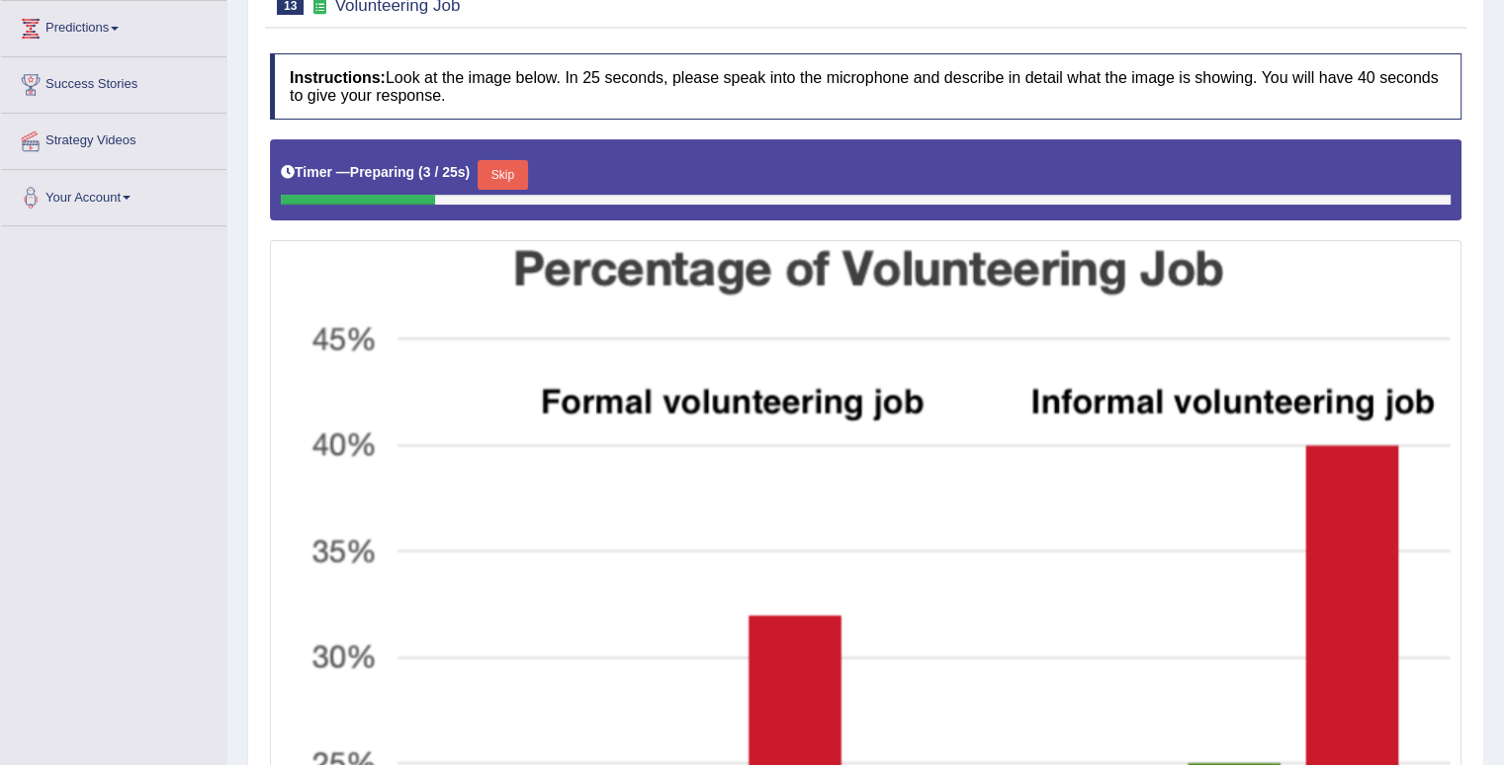
click at [517, 170] on button "Skip" at bounding box center [502, 175] width 49 height 30
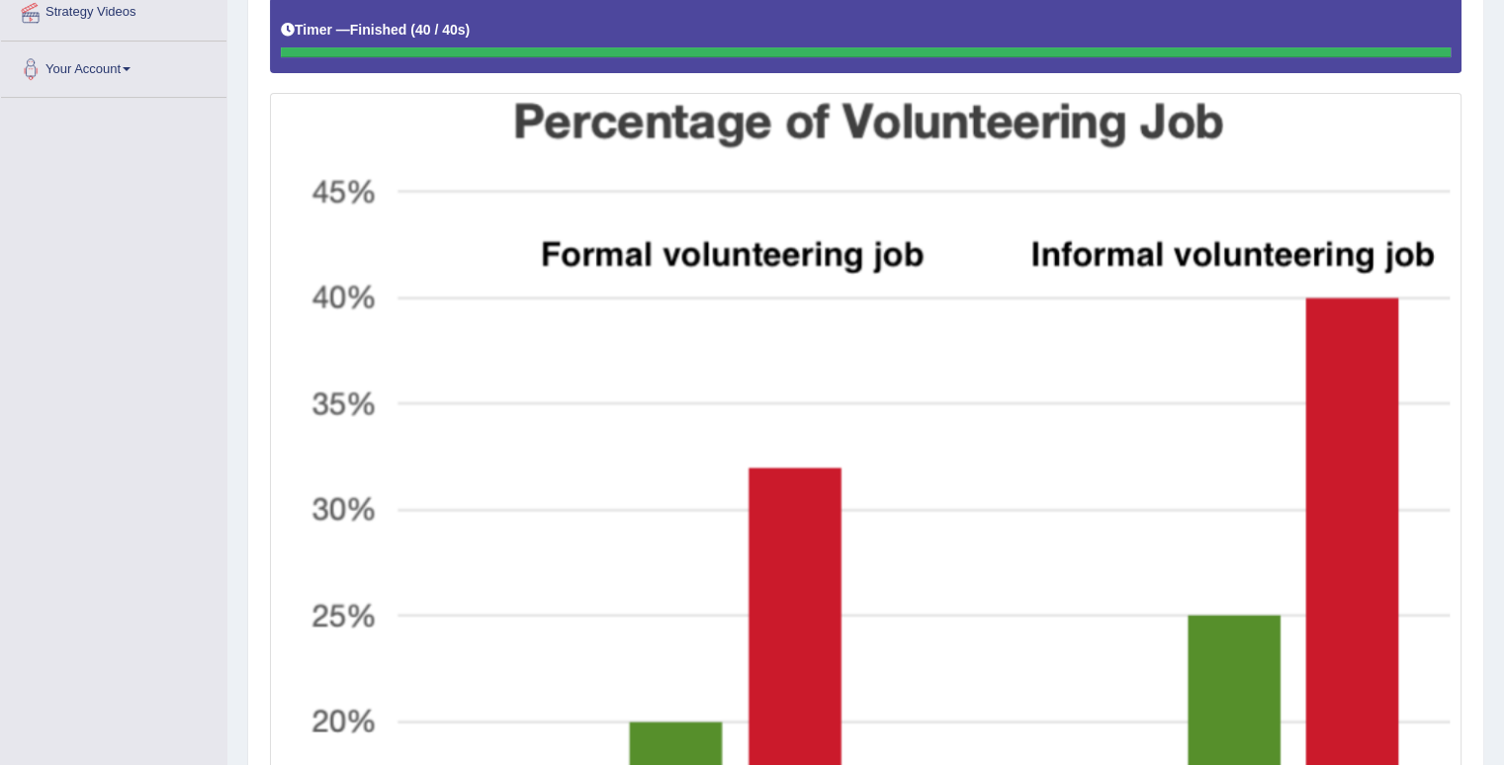
scroll to position [422, 0]
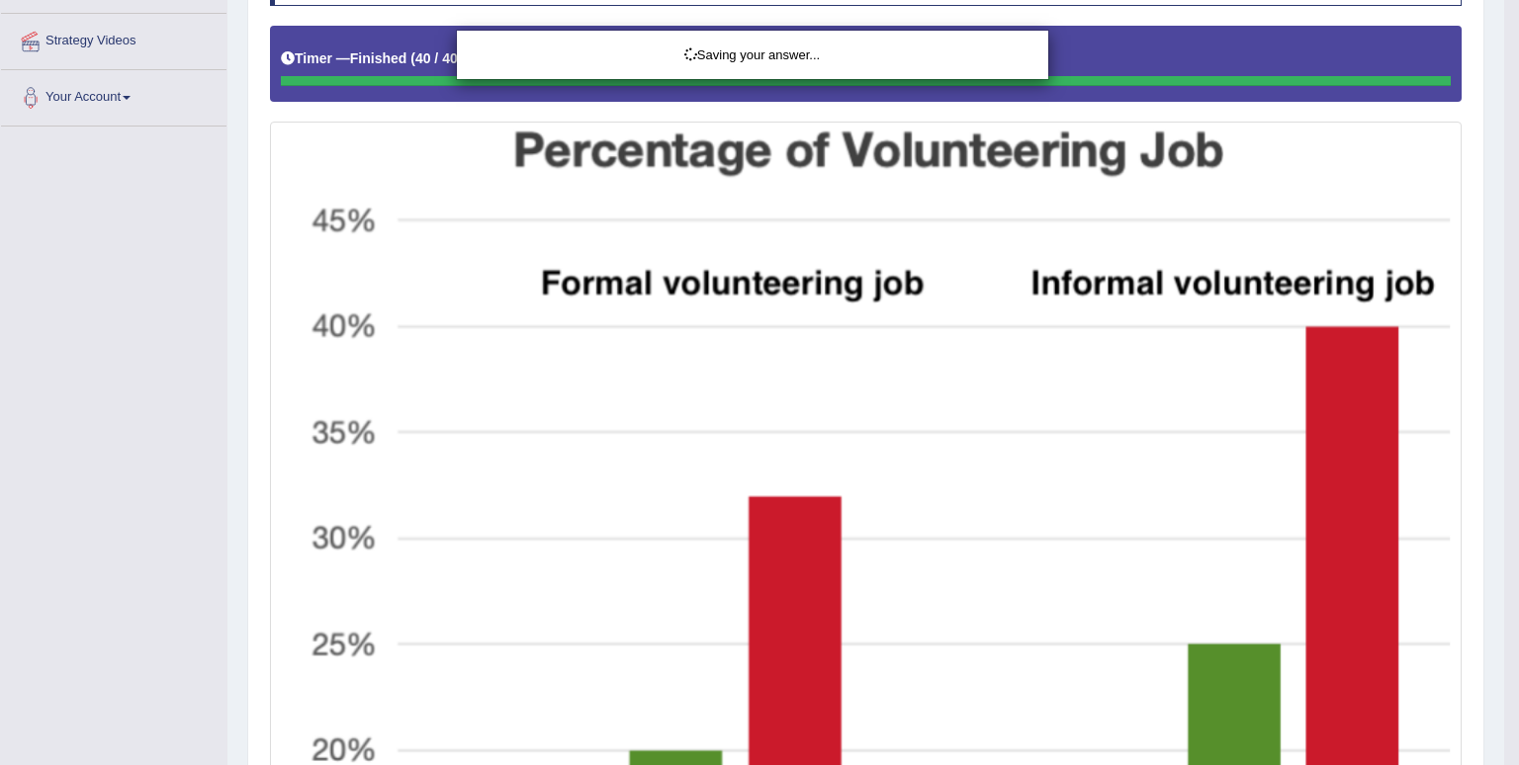
drag, startPoint x: 1505, startPoint y: 399, endPoint x: 1503, endPoint y: 478, distance: 79.1
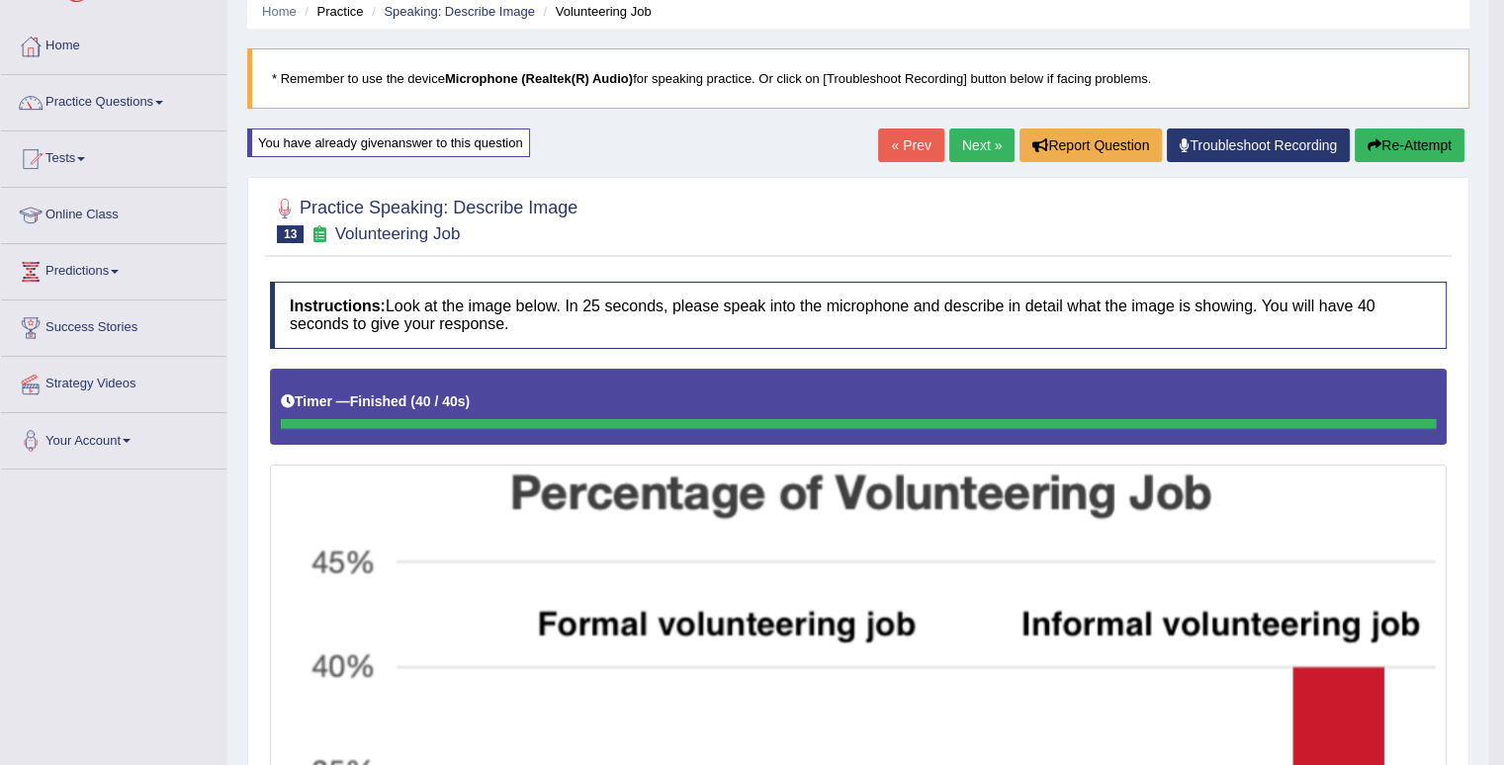
scroll to position [0, 0]
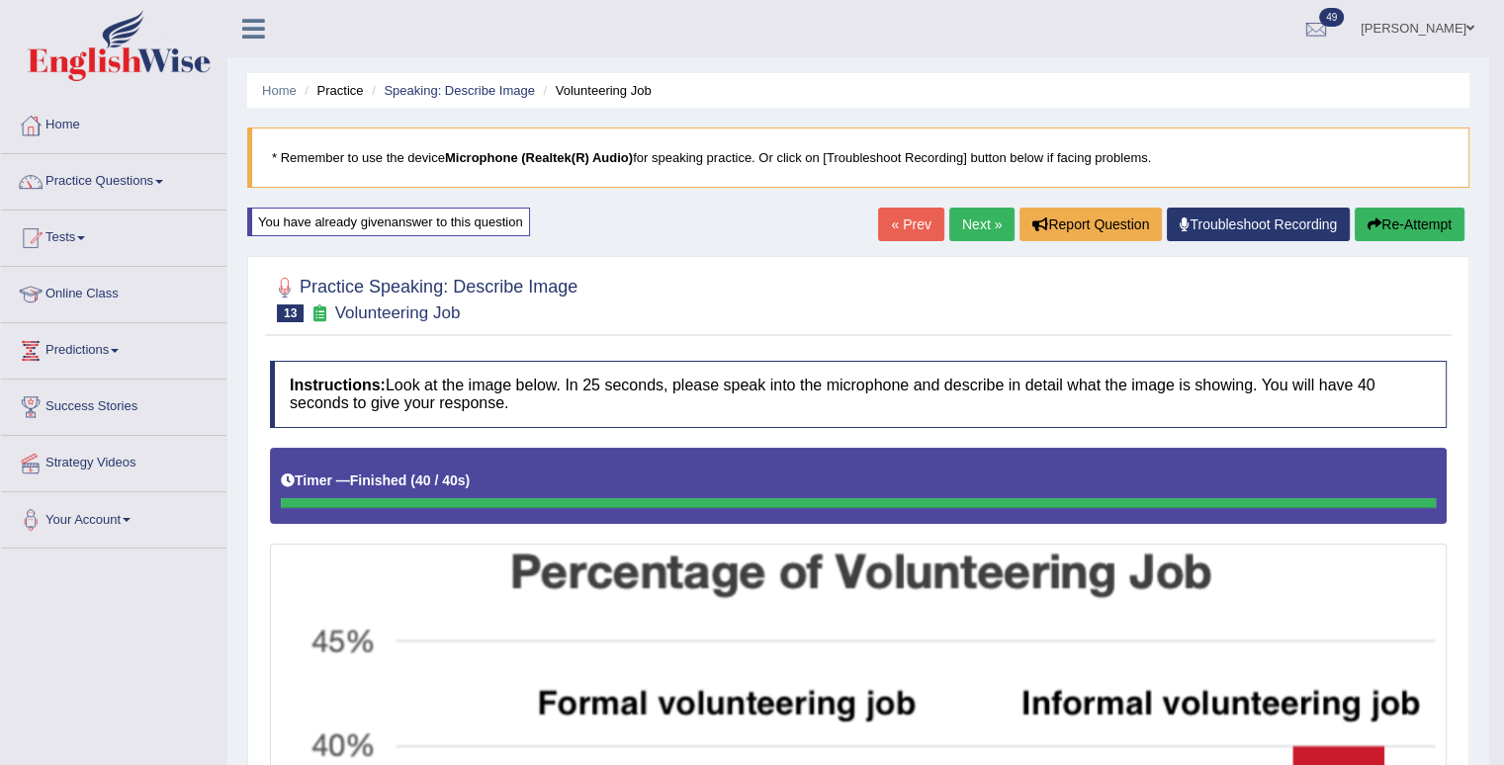
click at [949, 219] on link "Next »" at bounding box center [981, 225] width 65 height 34
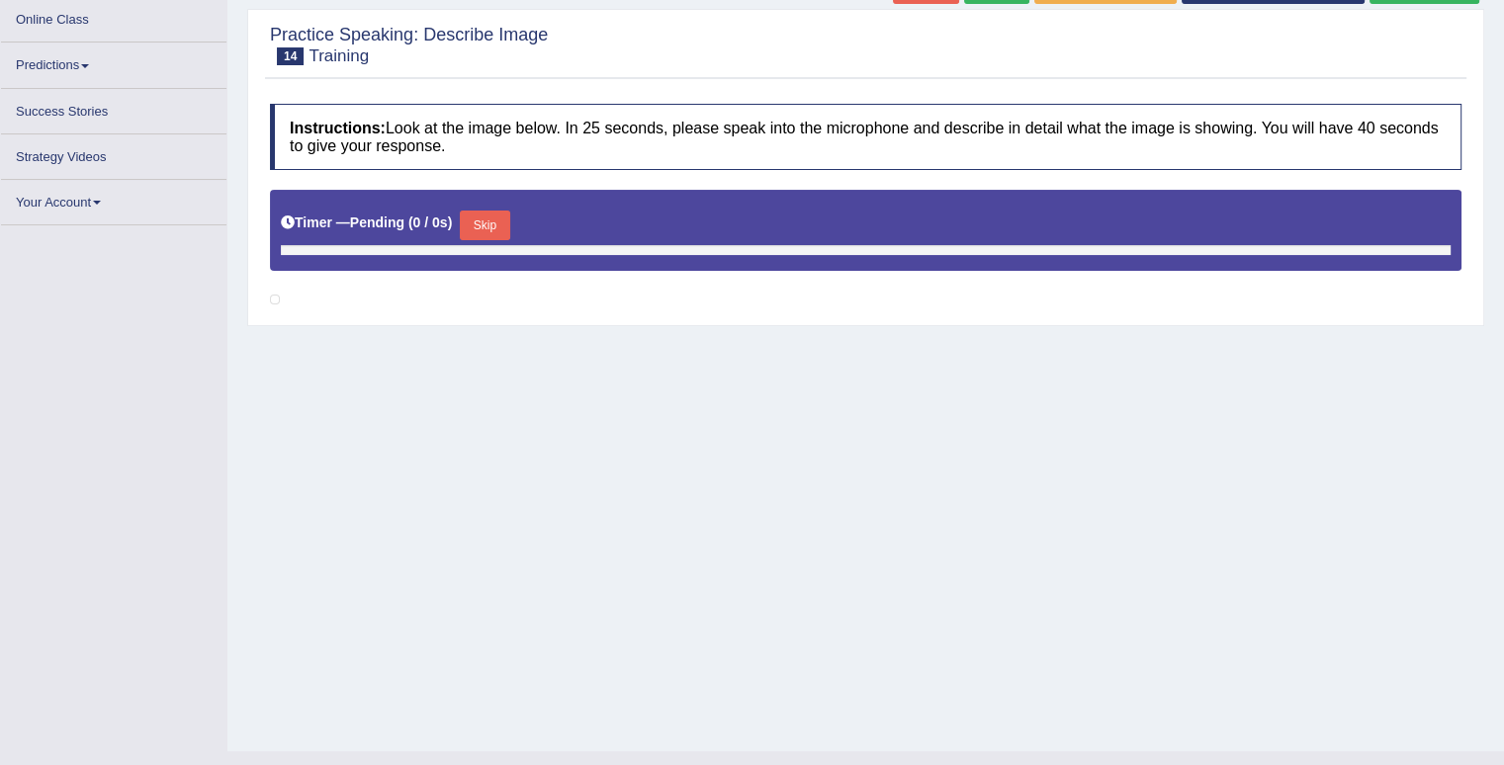
scroll to position [263, 0]
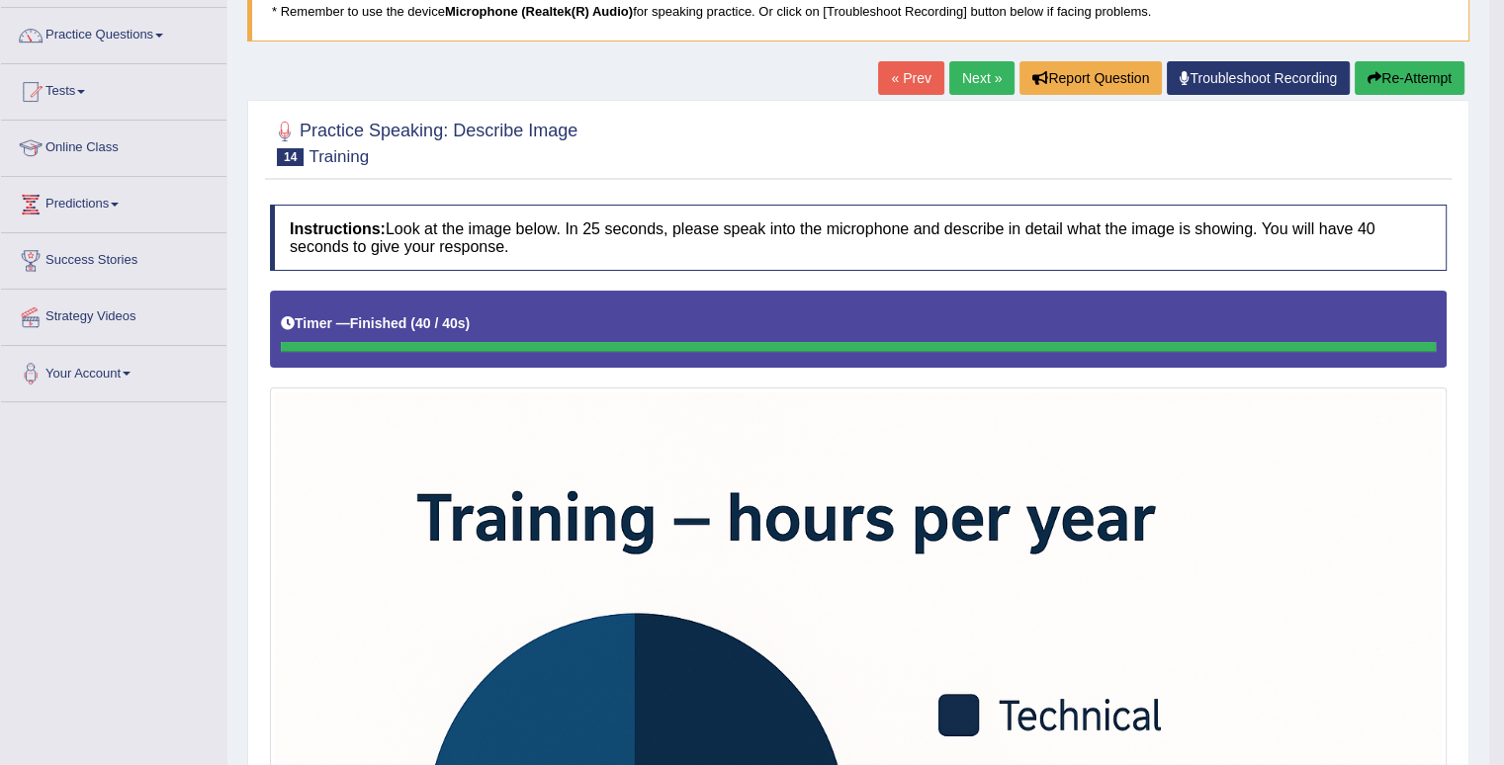
scroll to position [137, 0]
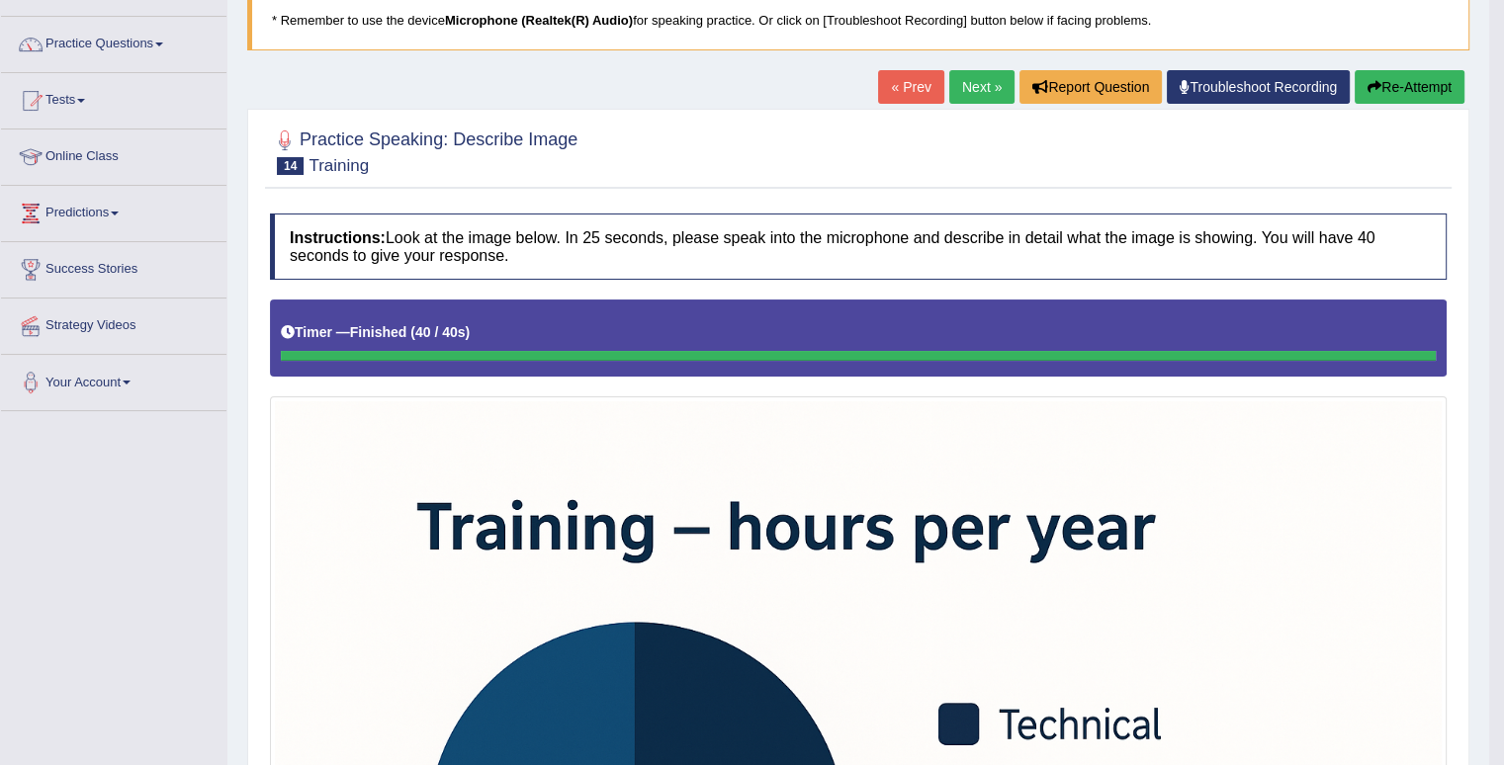
click at [1398, 89] on button "Re-Attempt" at bounding box center [1410, 87] width 110 height 34
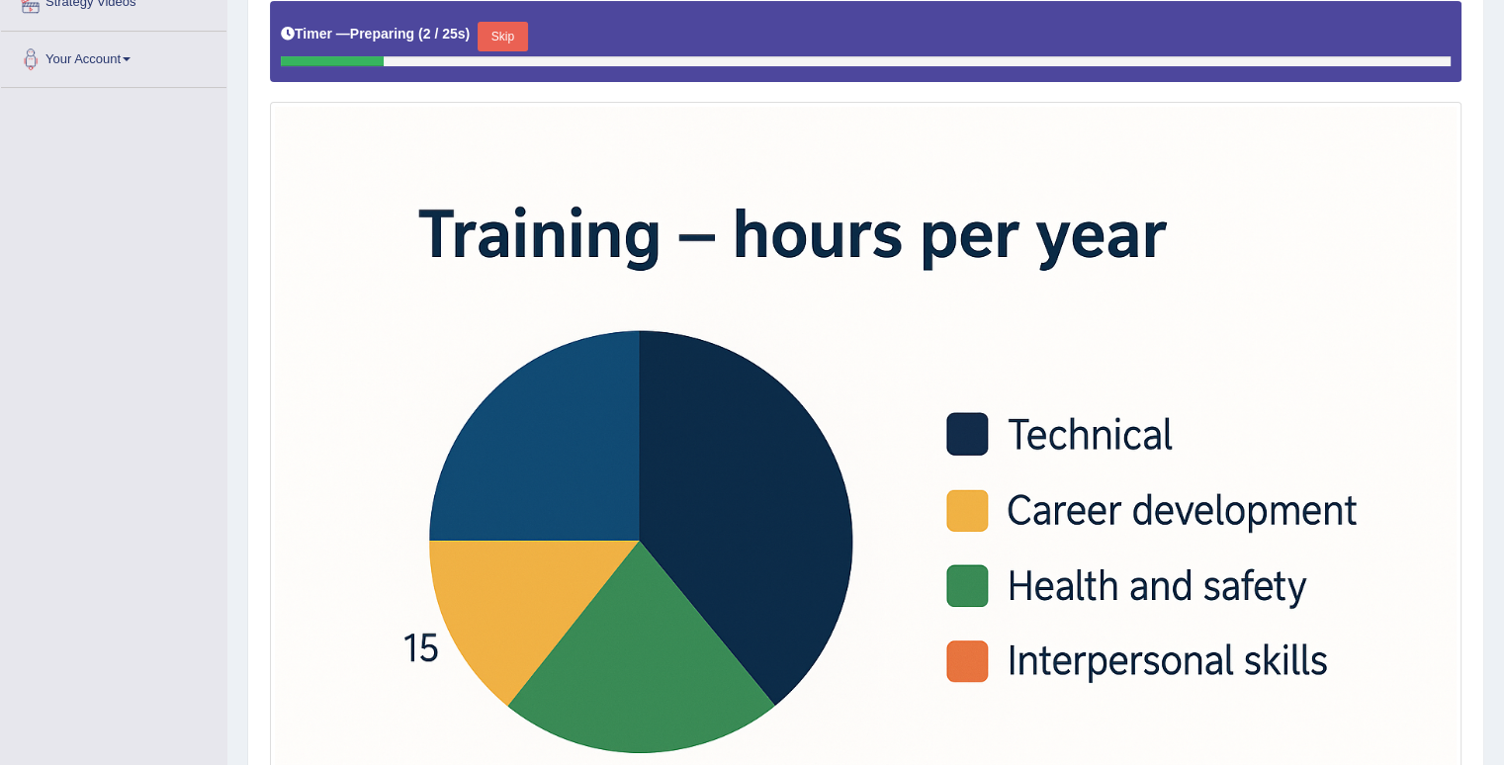
scroll to position [464, 0]
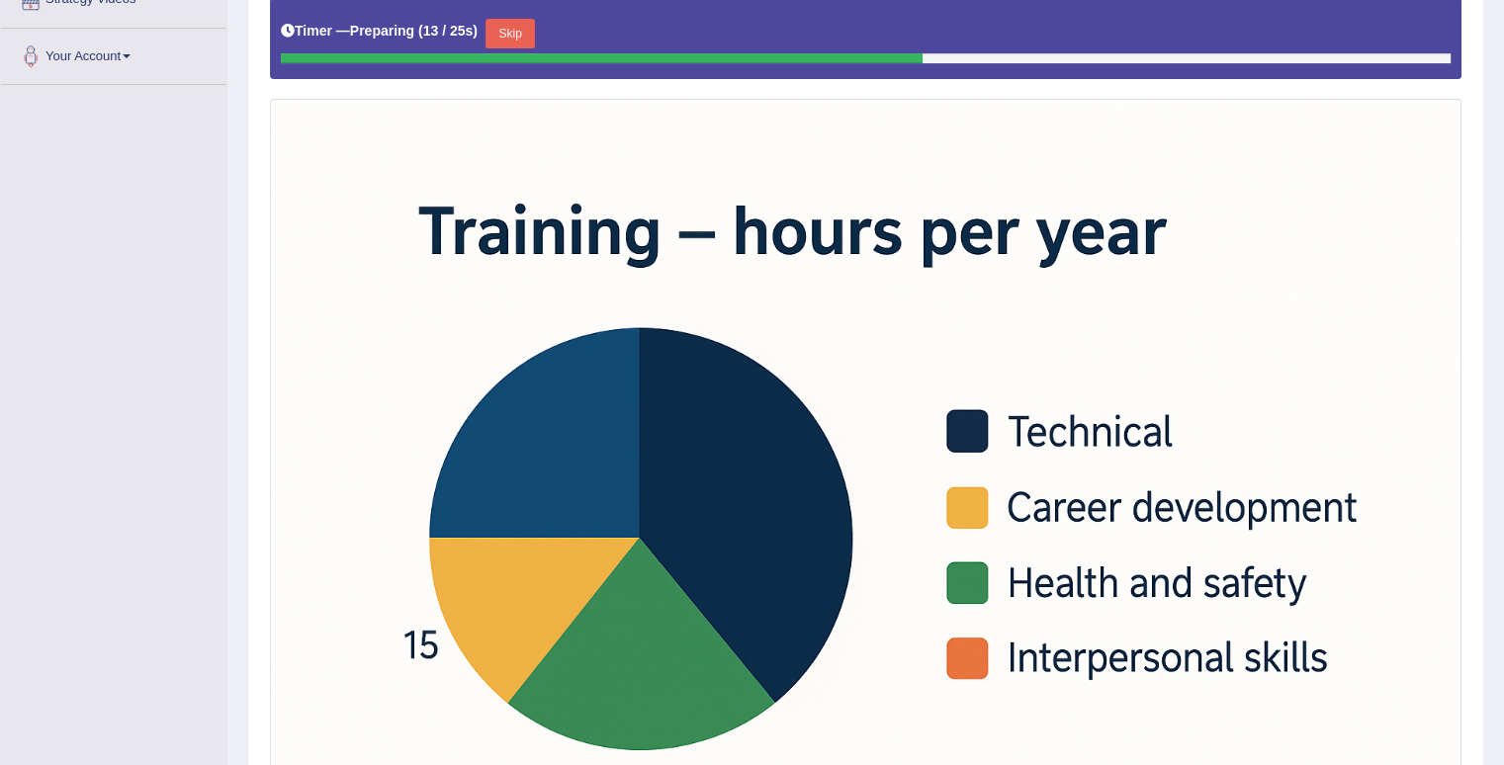
click at [514, 37] on button "Skip" at bounding box center [510, 34] width 49 height 30
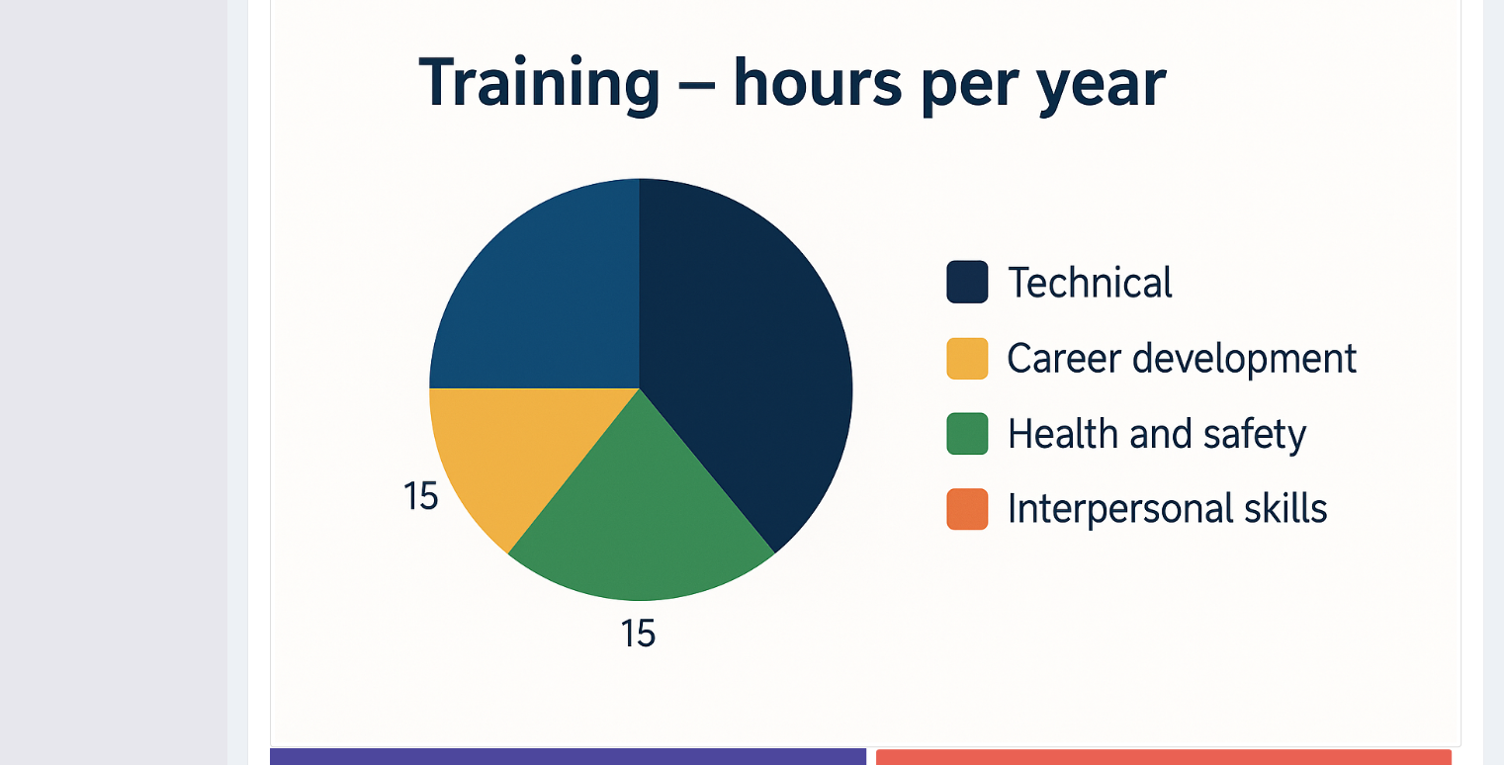
scroll to position [629, 0]
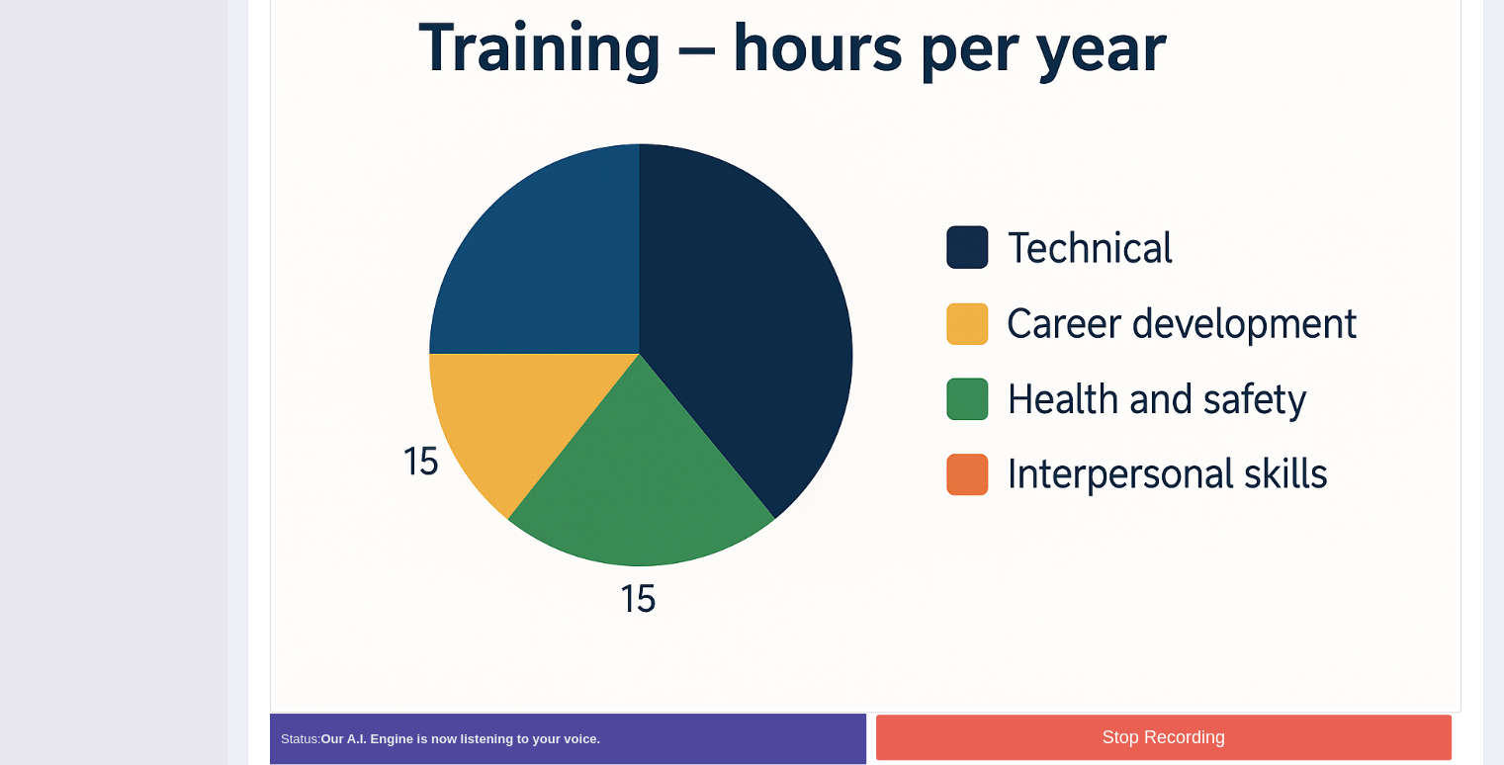
click at [1210, 726] on button "Stop Recording" at bounding box center [1164, 737] width 577 height 45
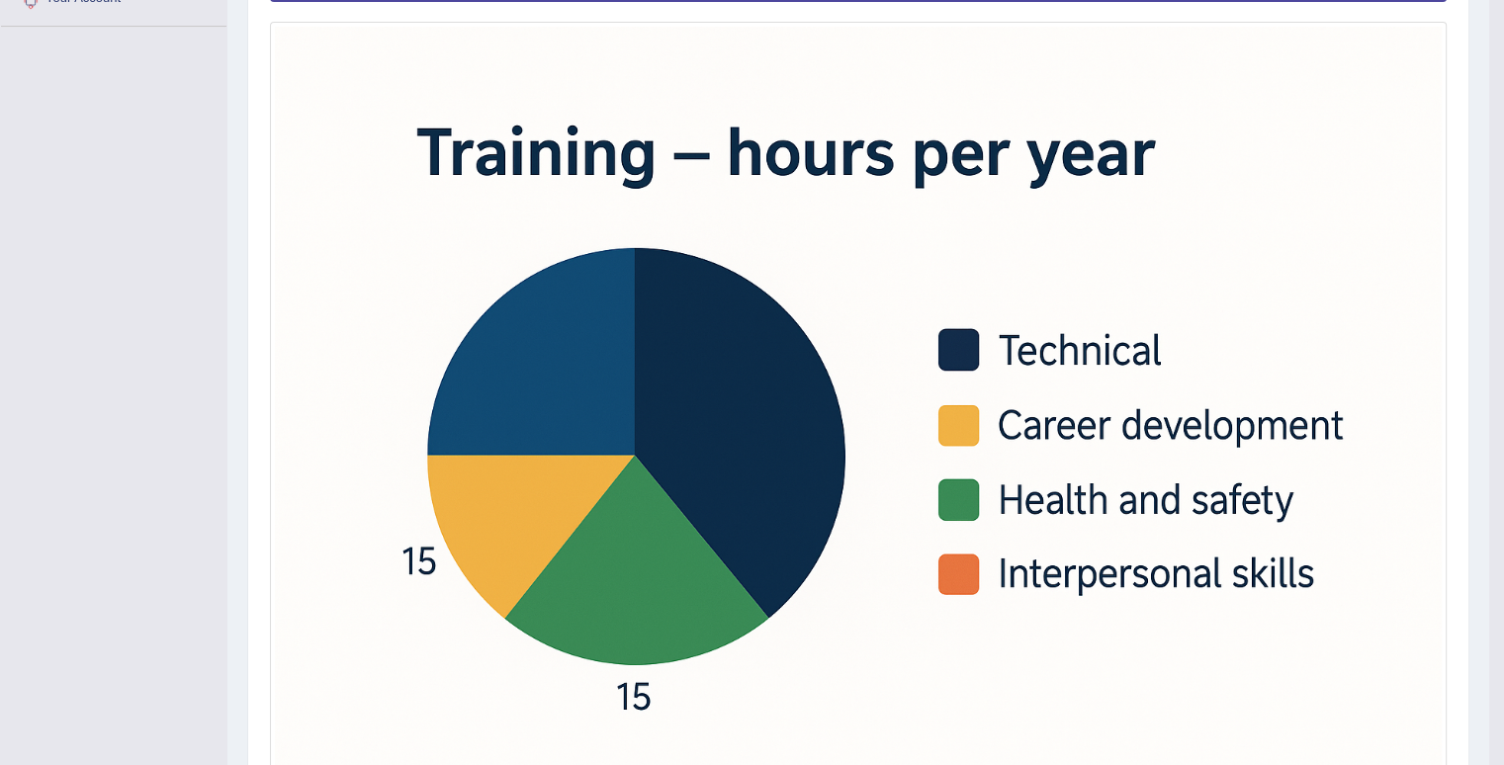
scroll to position [561, 0]
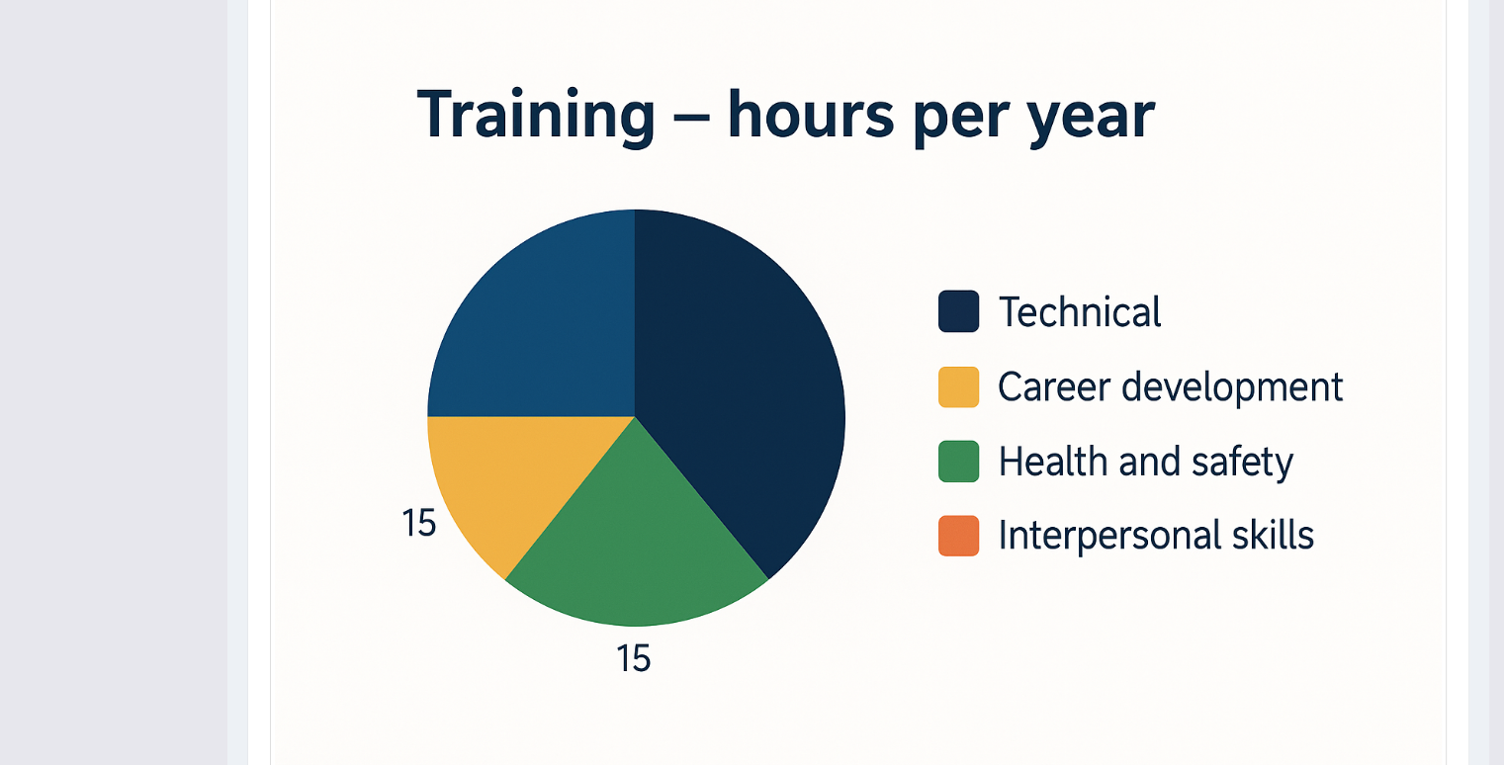
drag, startPoint x: 1495, startPoint y: 387, endPoint x: 1506, endPoint y: 434, distance: 48.7
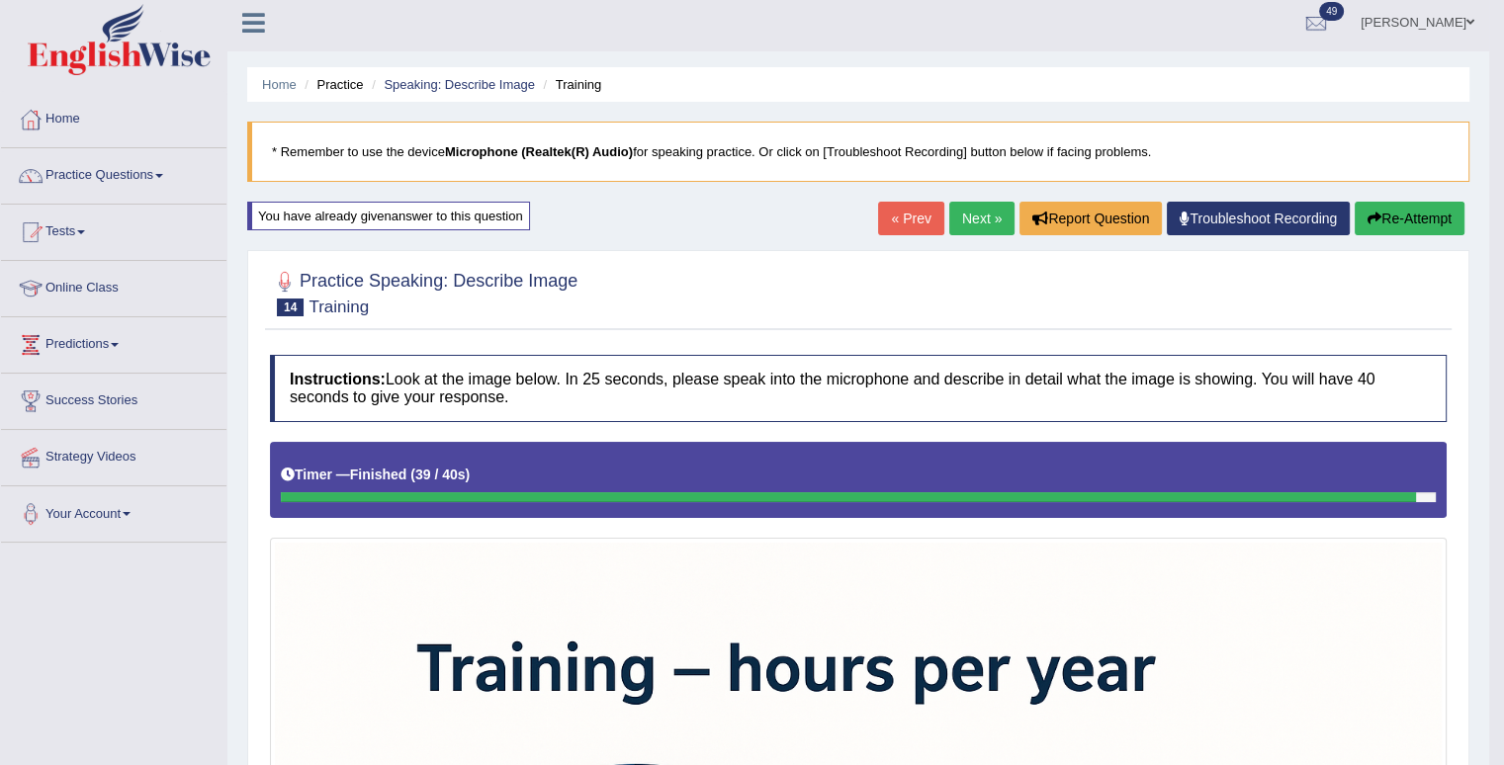
scroll to position [4, 0]
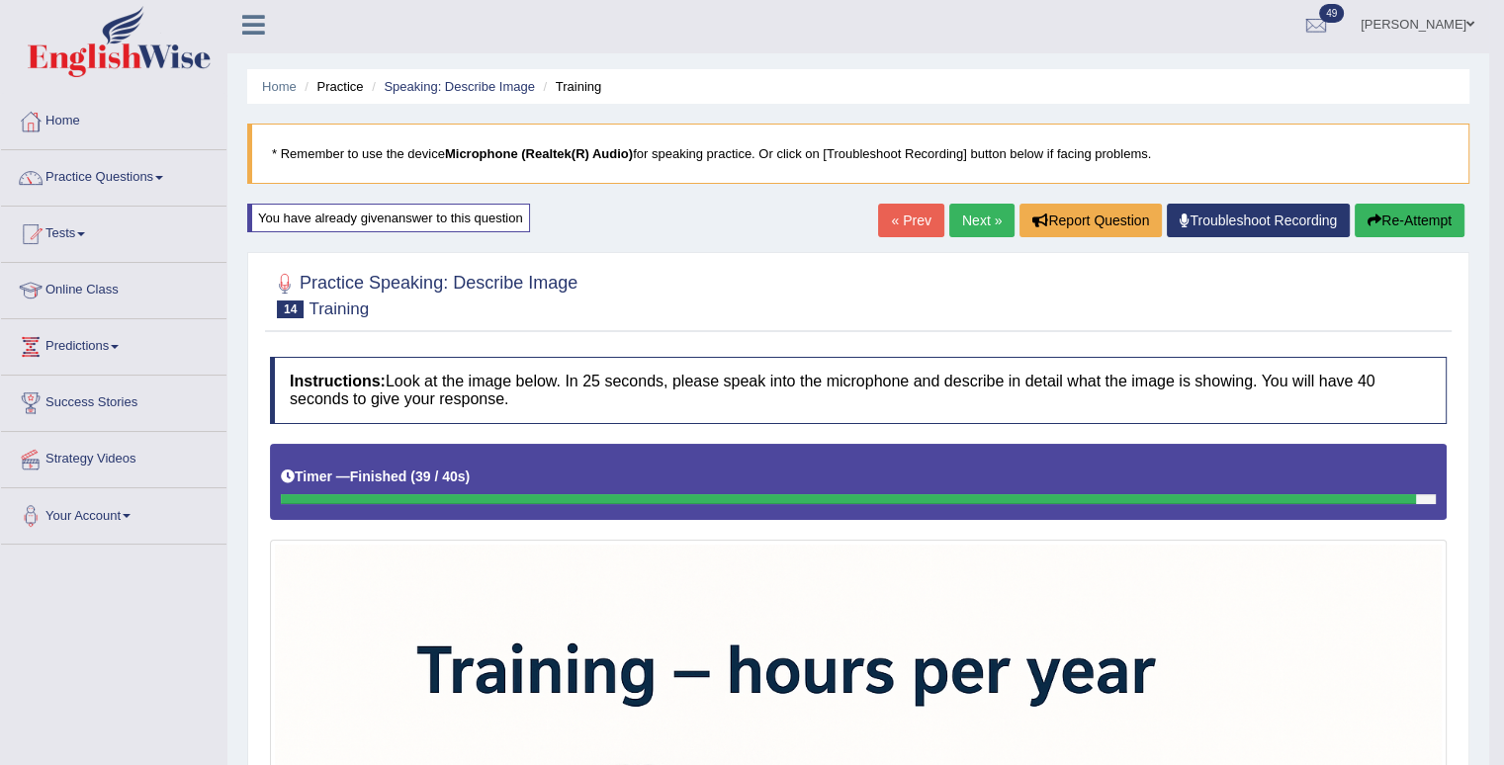
click at [1414, 215] on button "Re-Attempt" at bounding box center [1410, 221] width 110 height 34
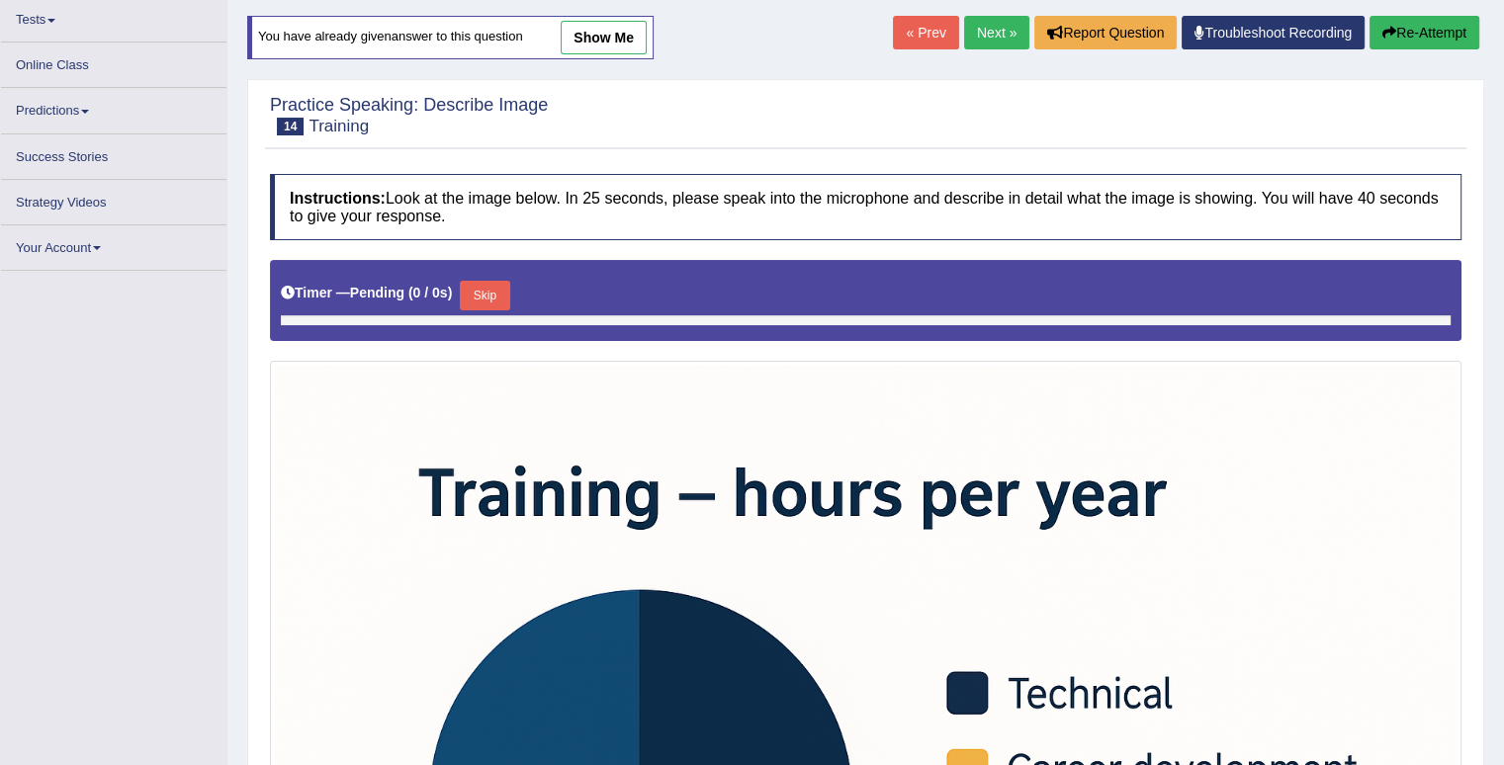
scroll to position [218, 0]
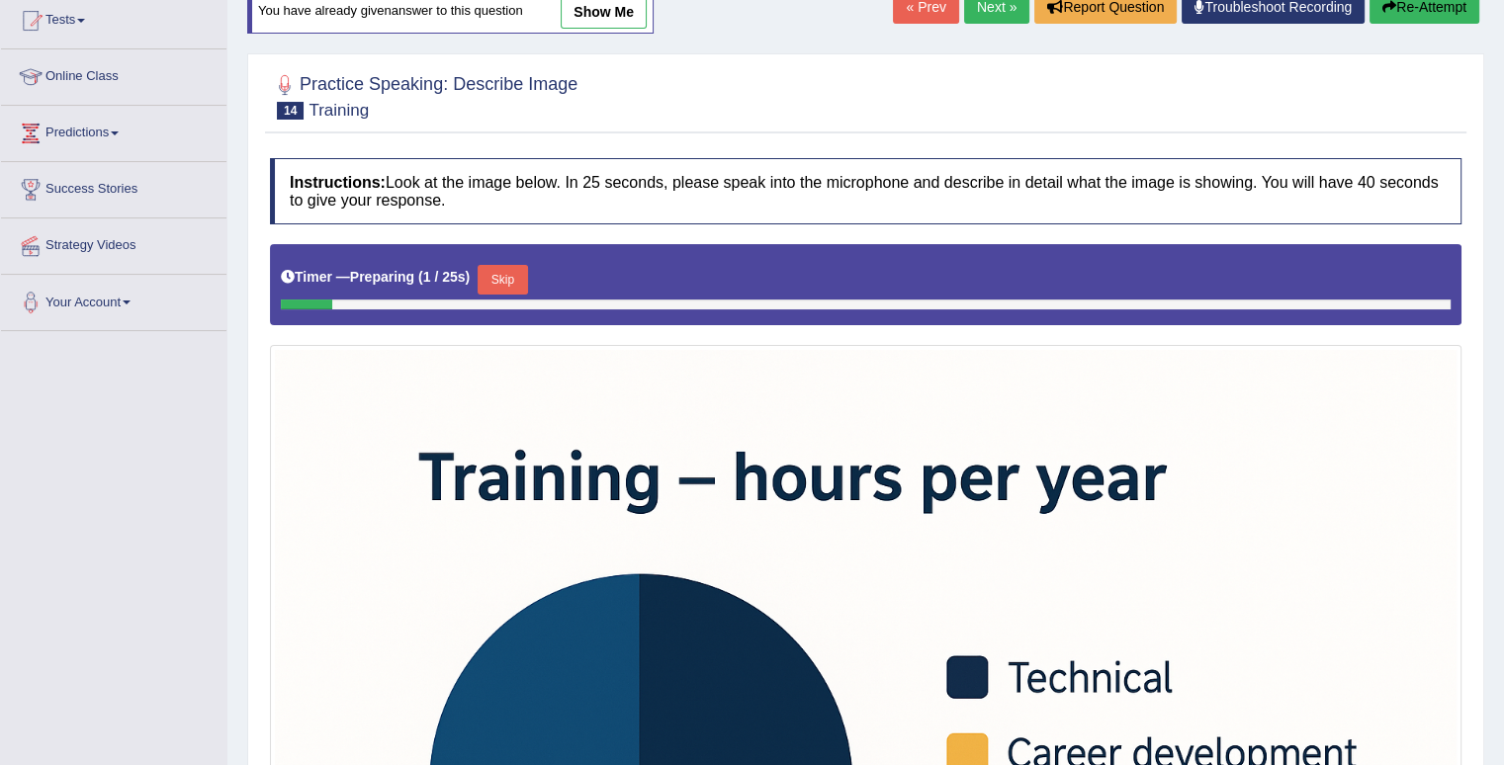
click at [492, 293] on div "Skip" at bounding box center [502, 282] width 49 height 35
click at [506, 268] on button "Skip" at bounding box center [502, 280] width 49 height 30
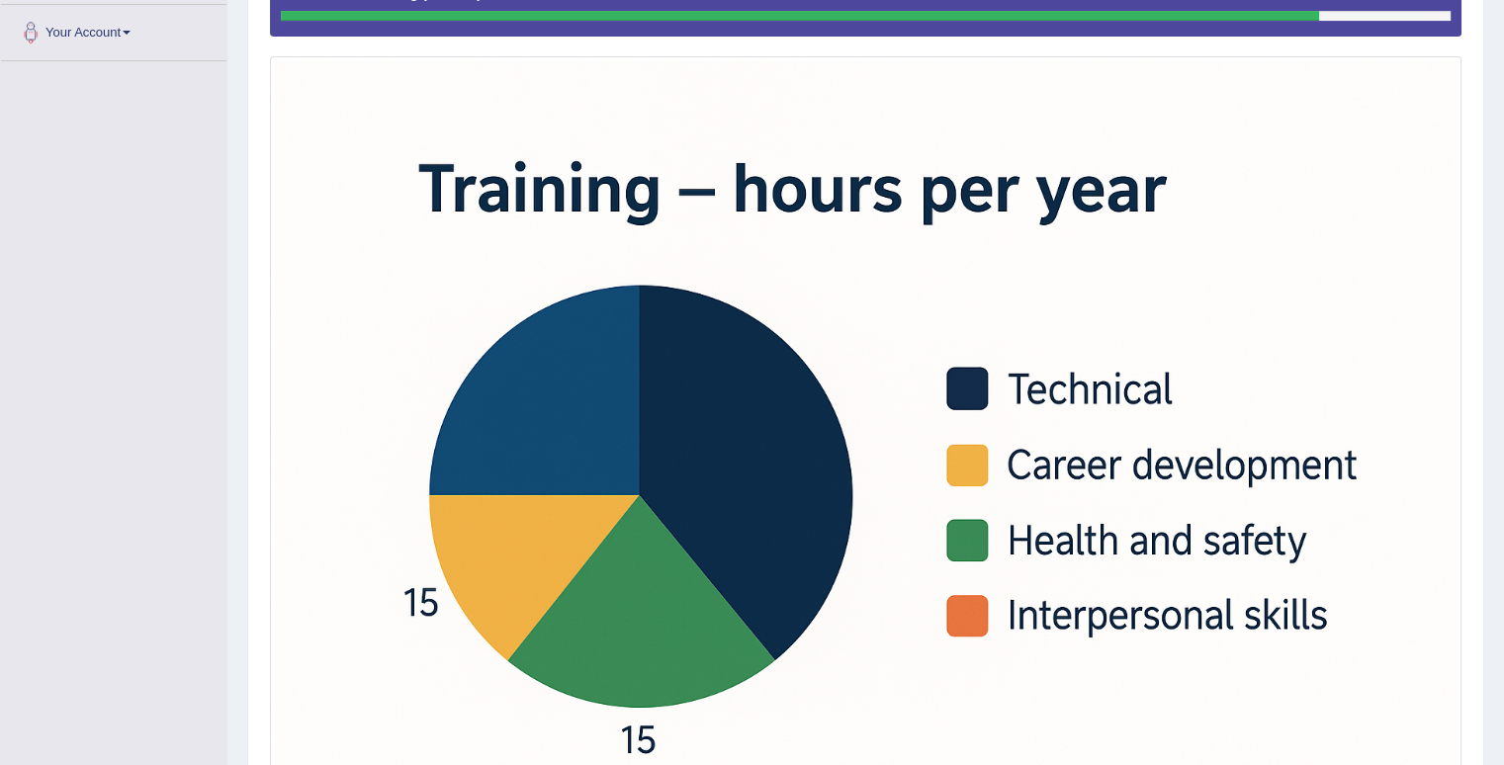
scroll to position [726, 0]
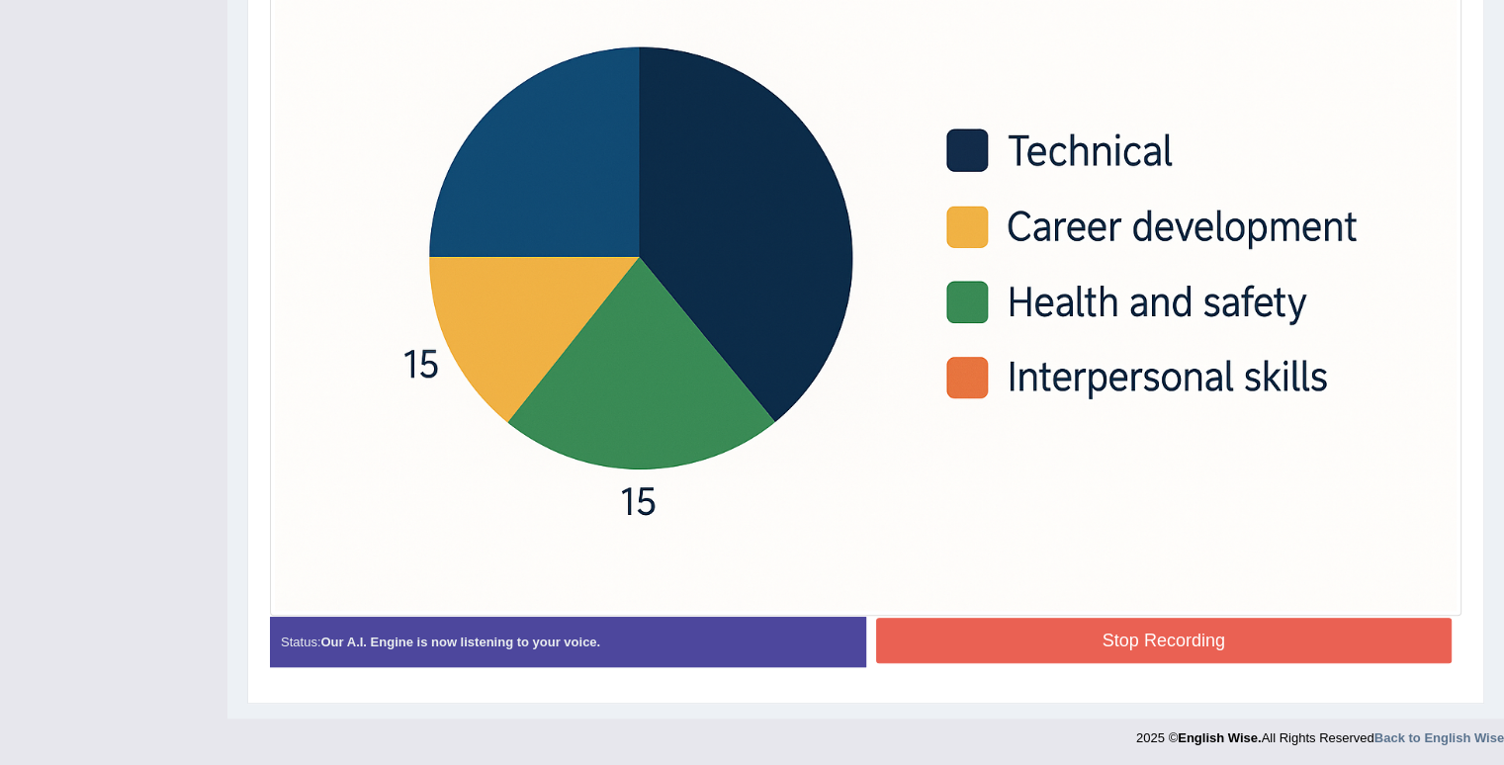
click at [1084, 621] on button "Stop Recording" at bounding box center [1164, 640] width 577 height 45
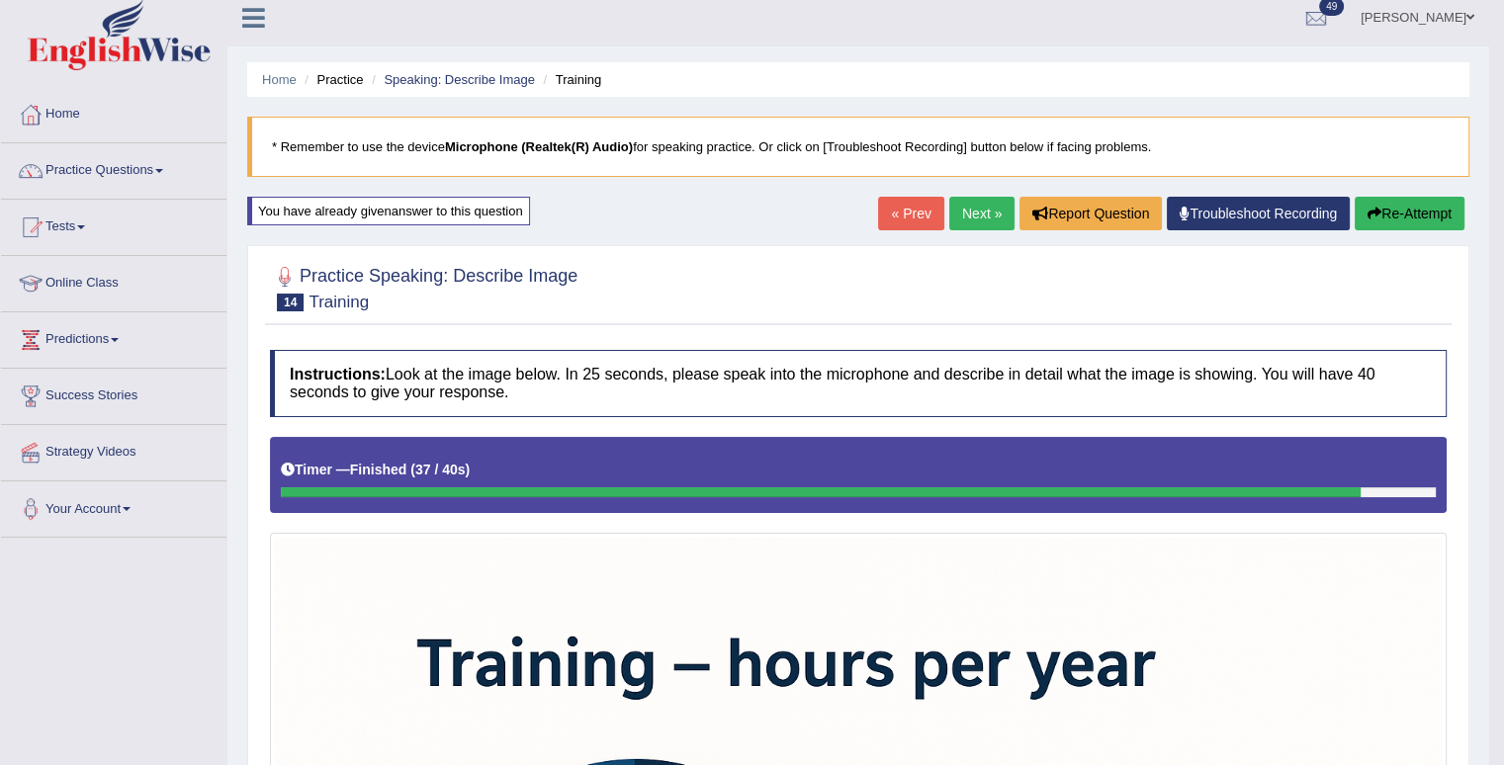
scroll to position [0, 0]
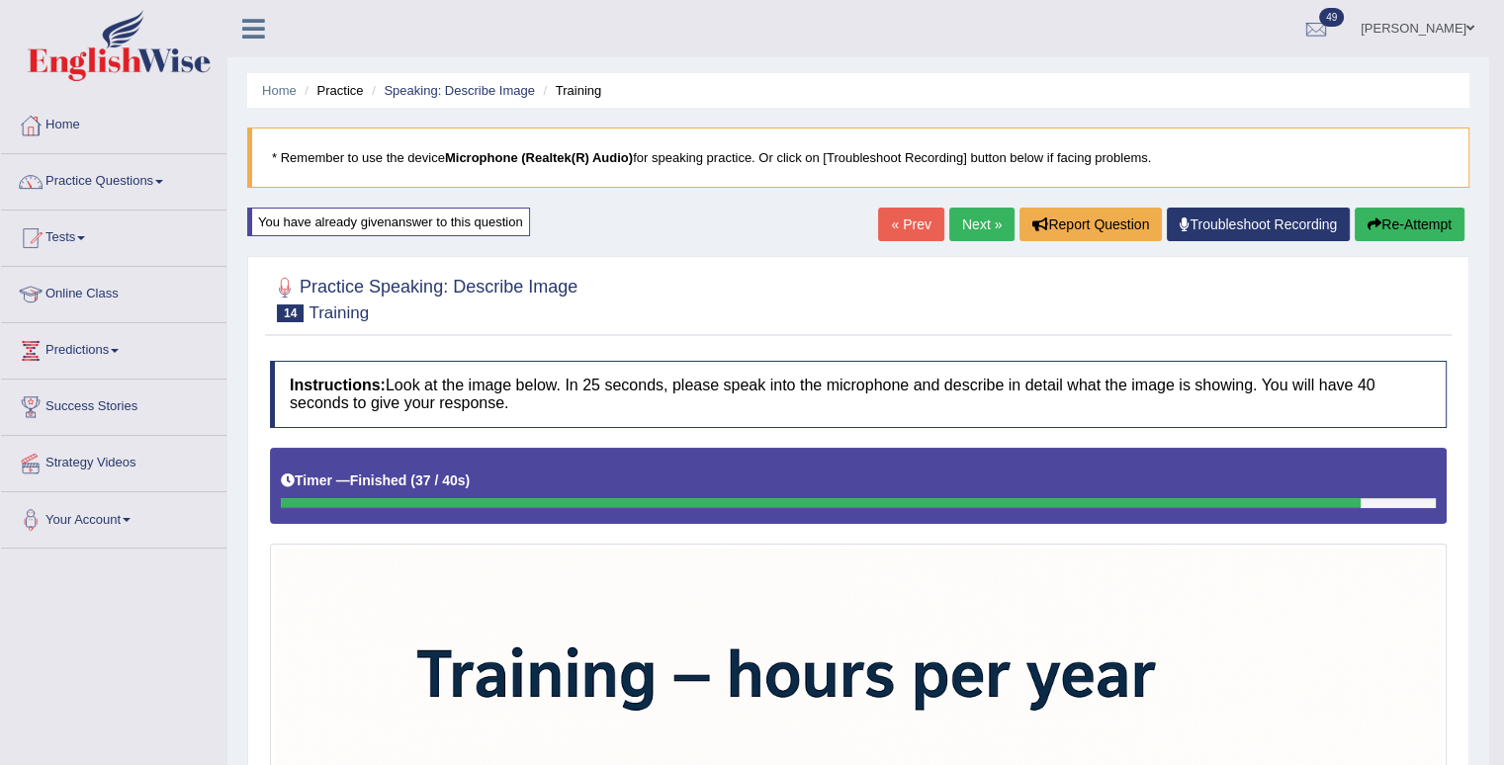
click at [953, 214] on link "Next »" at bounding box center [981, 225] width 65 height 34
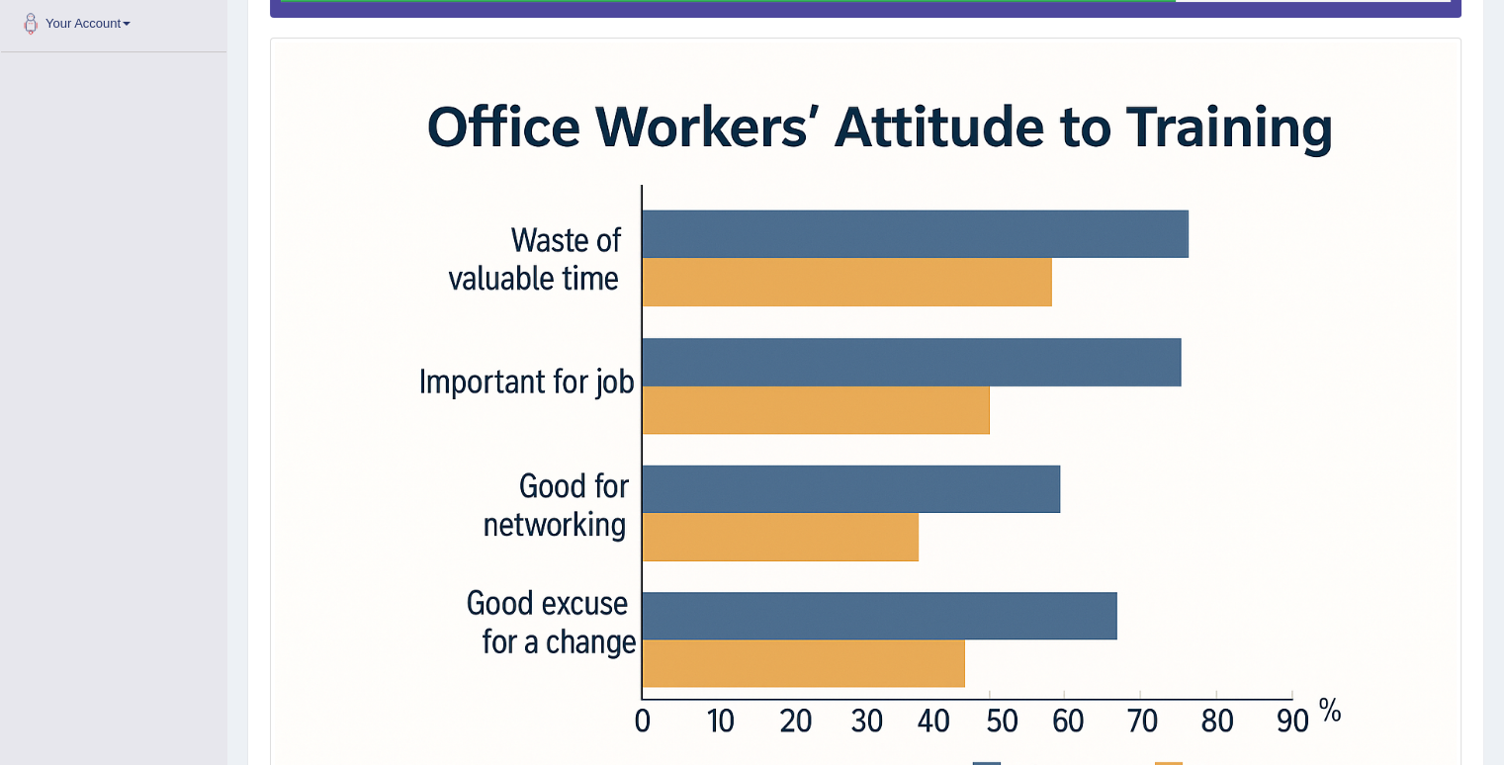
scroll to position [498, 0]
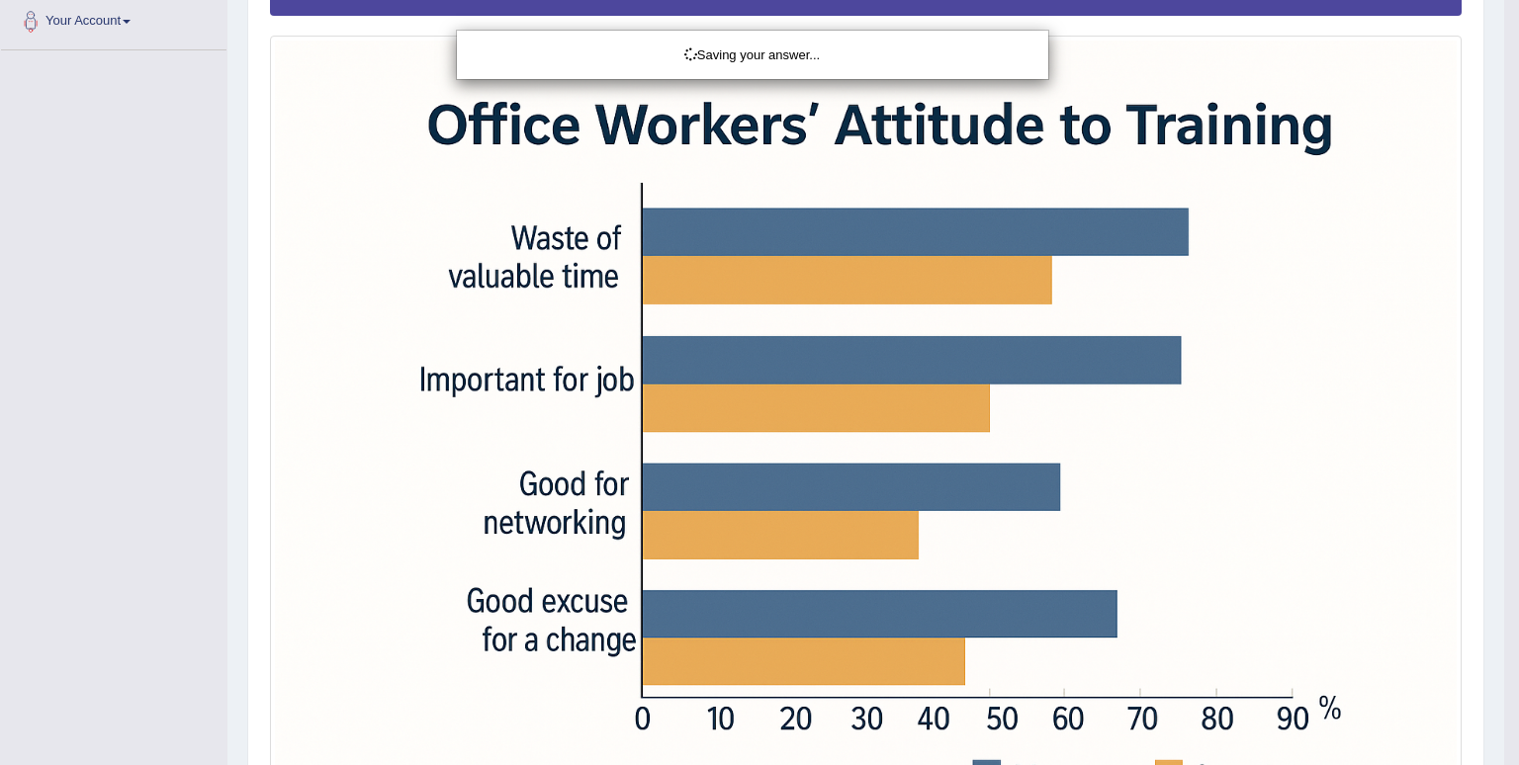
drag, startPoint x: 1511, startPoint y: 365, endPoint x: 1518, endPoint y: 432, distance: 67.6
click at [1518, 432] on div "Saving your answer..." at bounding box center [759, 382] width 1519 height 765
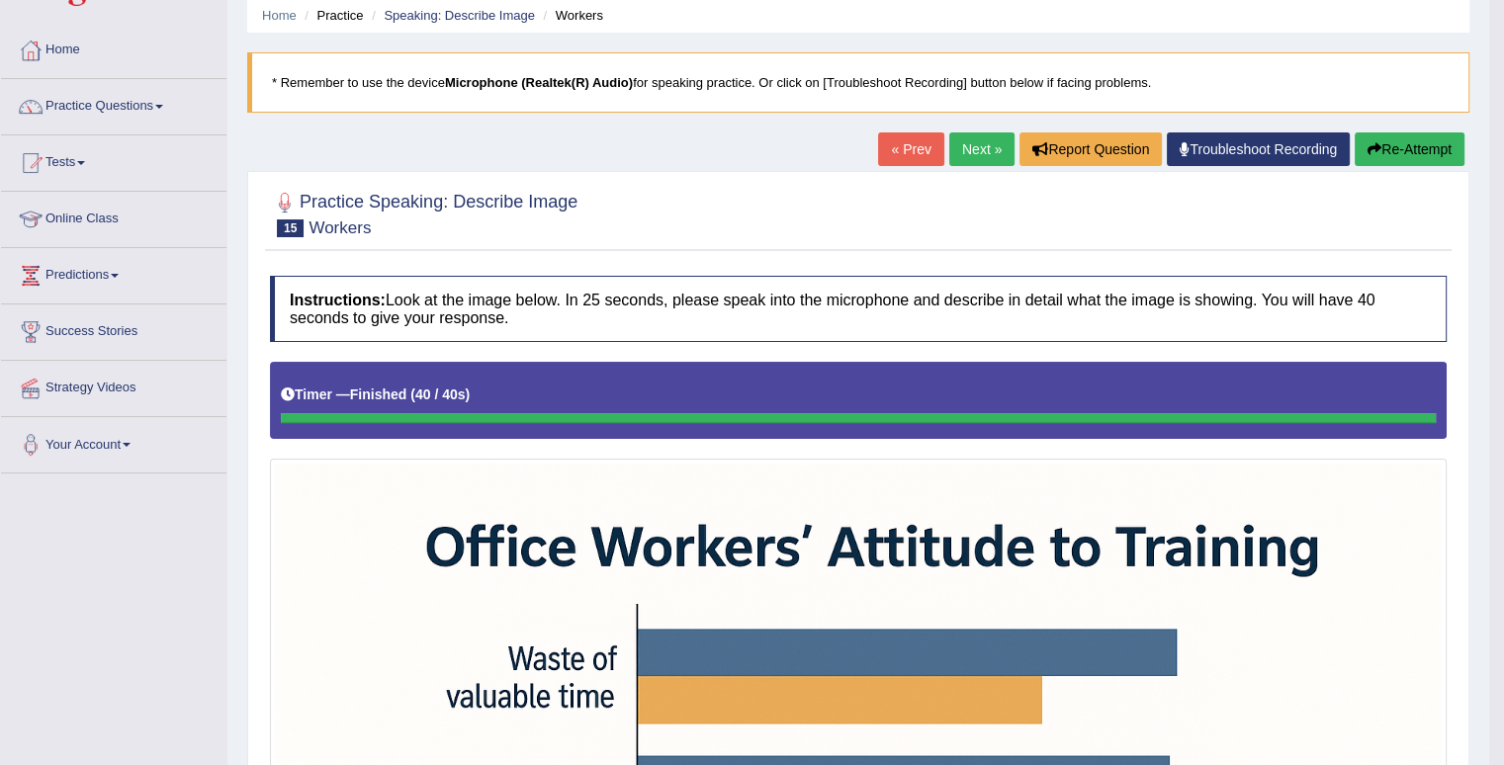
scroll to position [56, 0]
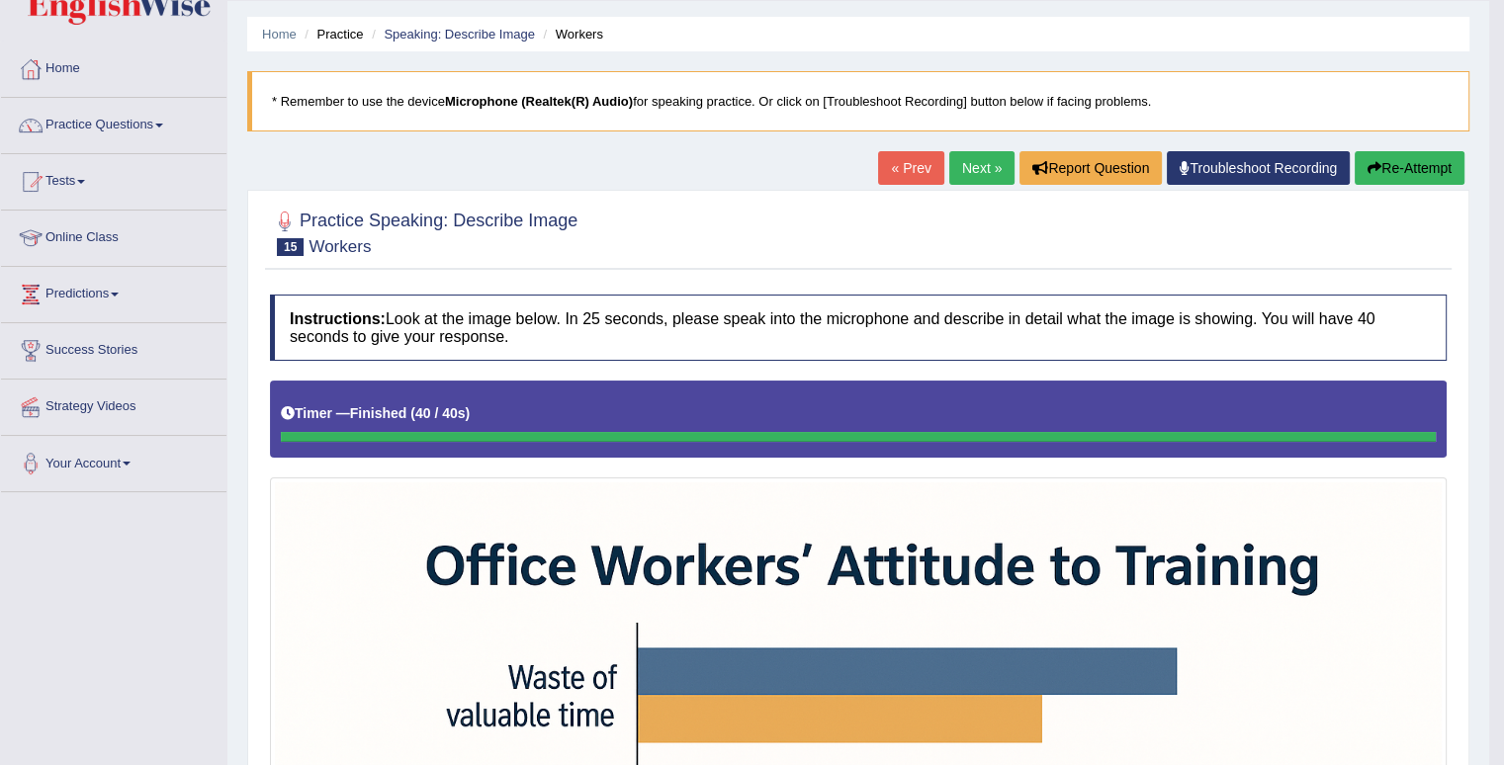
click at [1398, 163] on button "Re-Attempt" at bounding box center [1410, 168] width 110 height 34
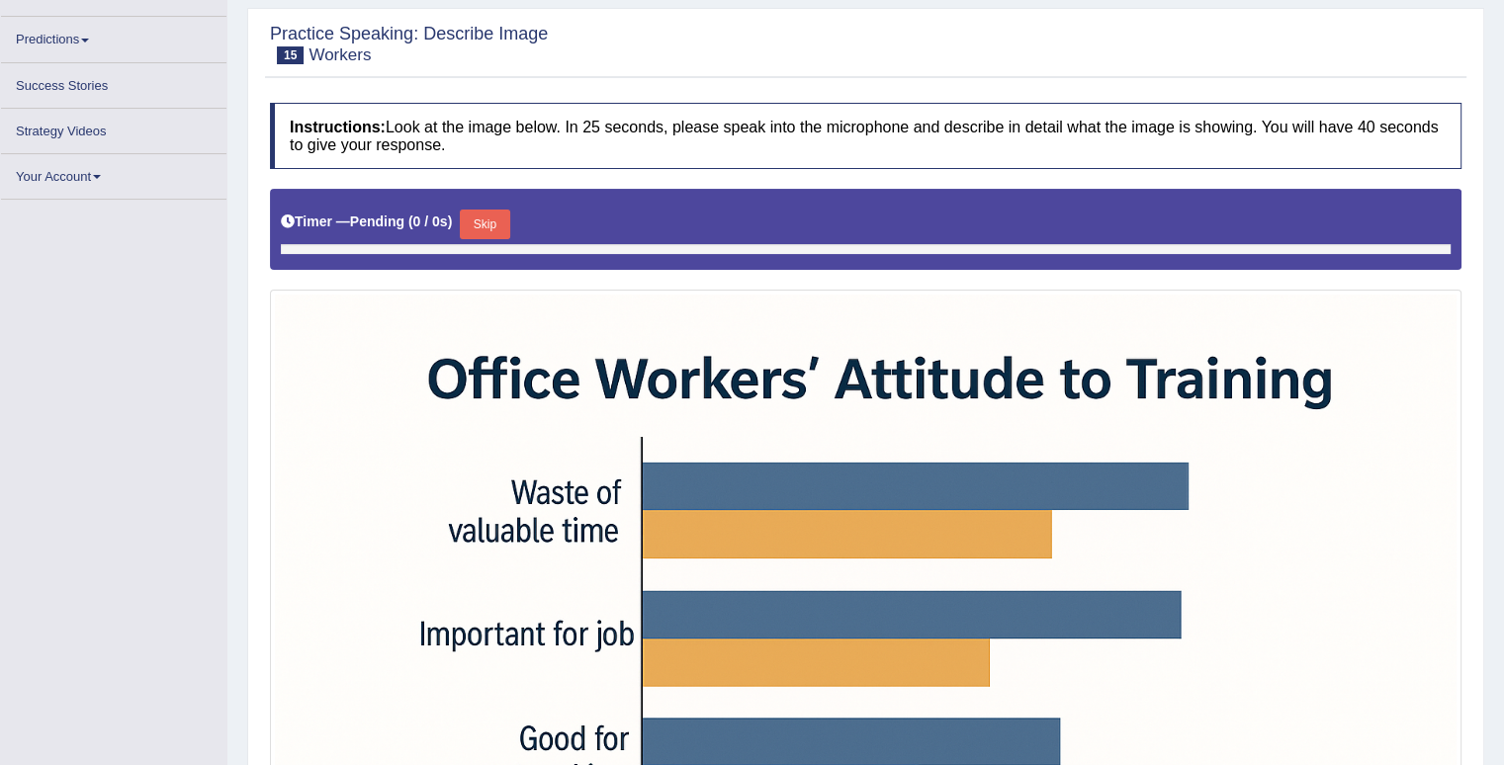
scroll to position [296, 0]
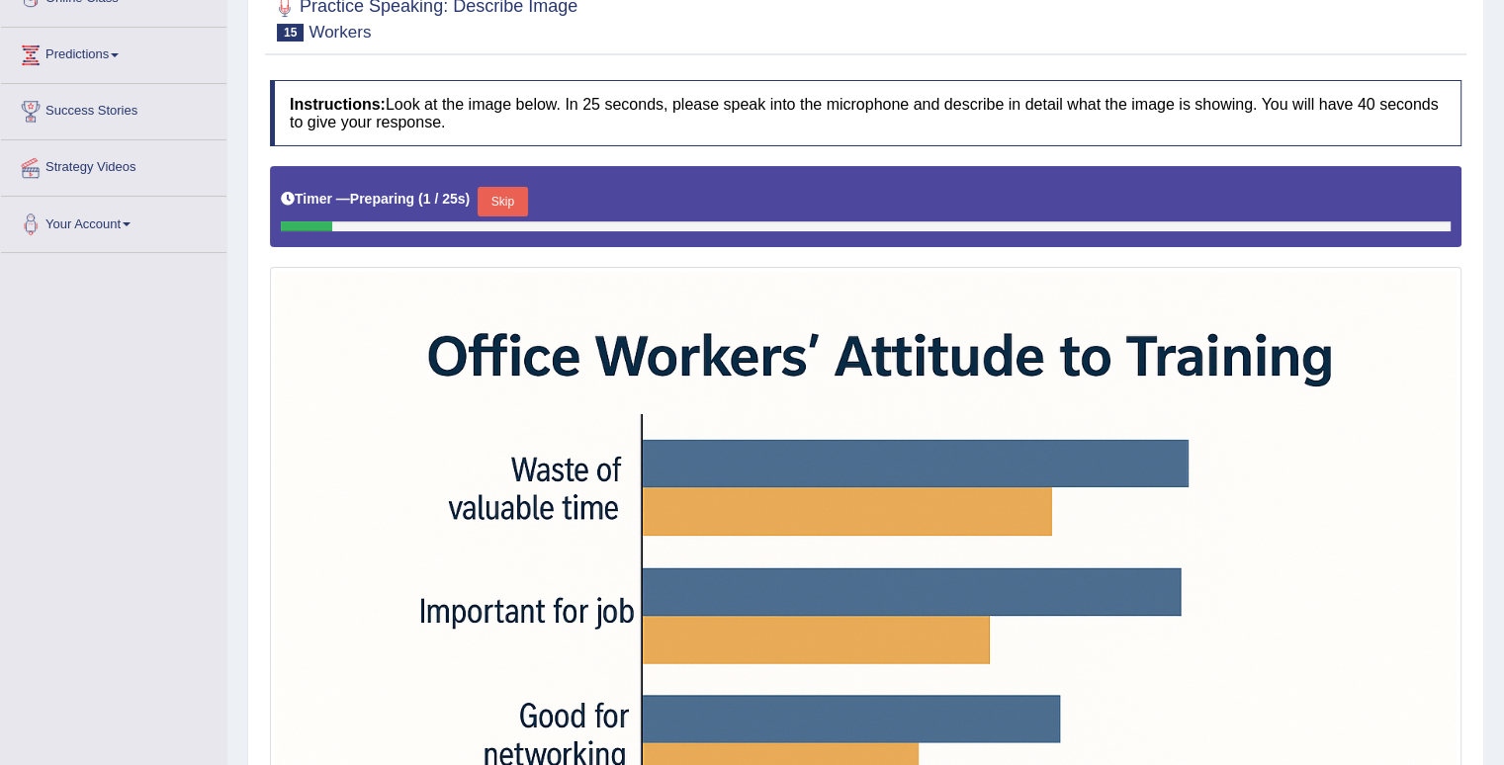
click at [497, 201] on button "Skip" at bounding box center [502, 202] width 49 height 30
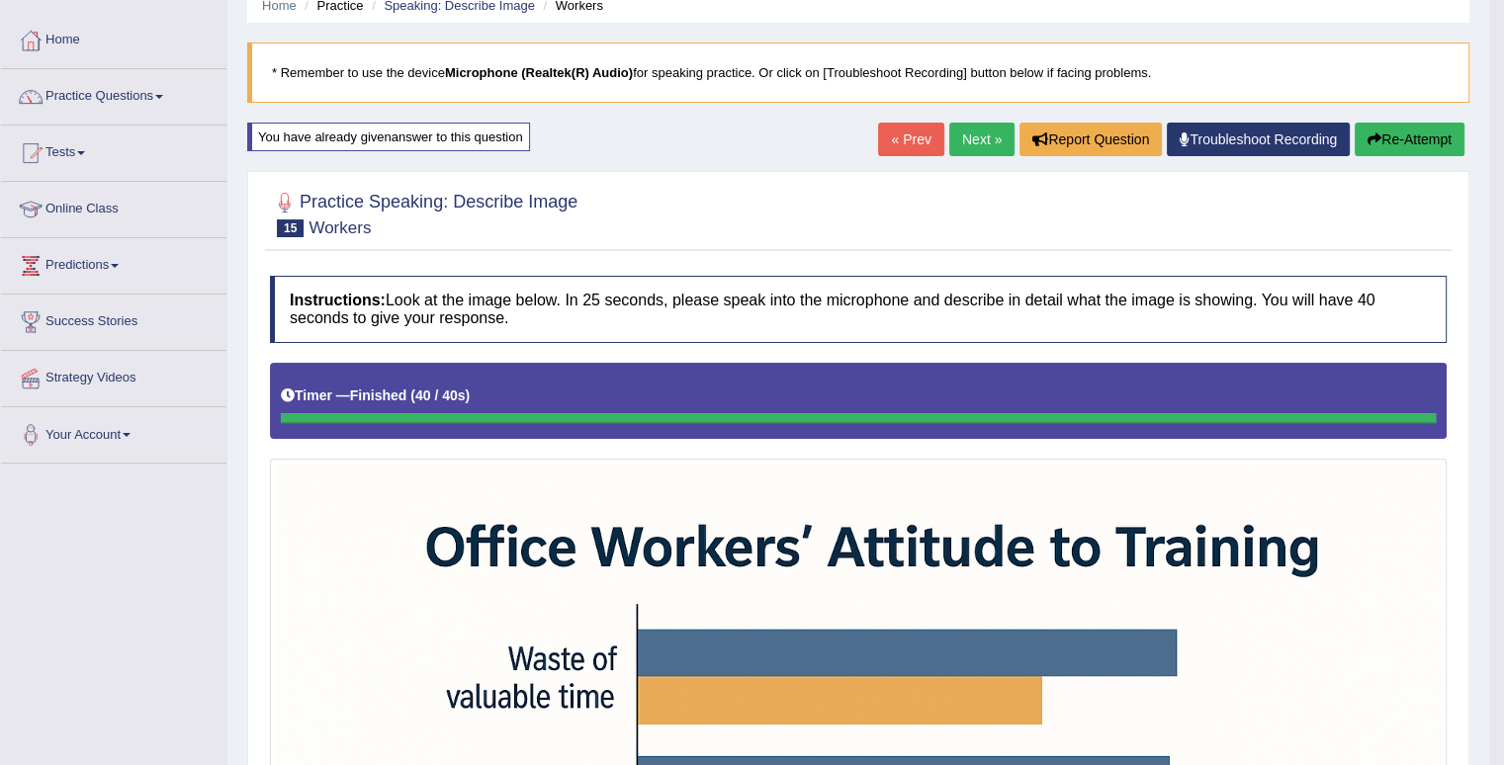
scroll to position [83, 0]
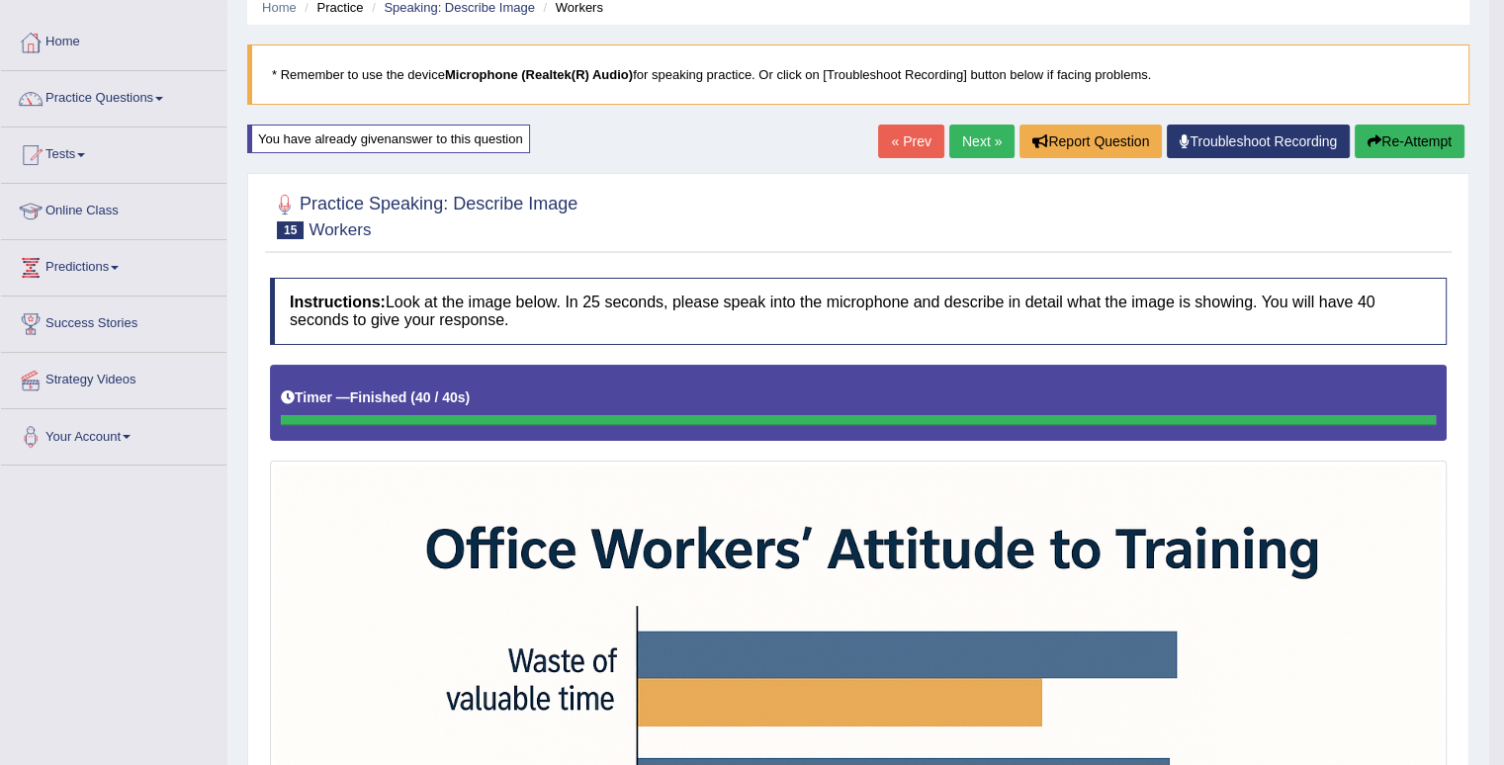
click at [1406, 139] on button "Re-Attempt" at bounding box center [1410, 142] width 110 height 34
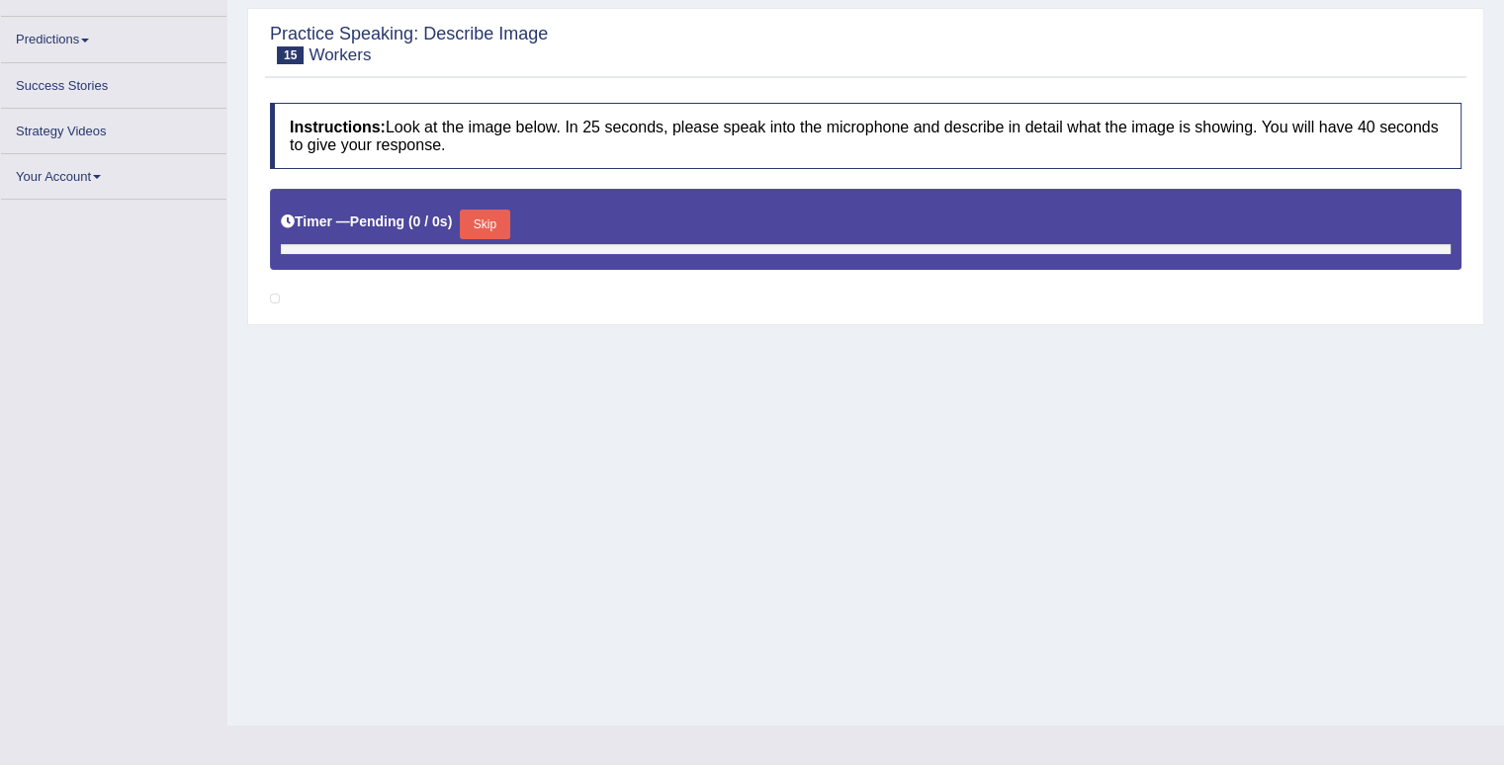
scroll to position [296, 0]
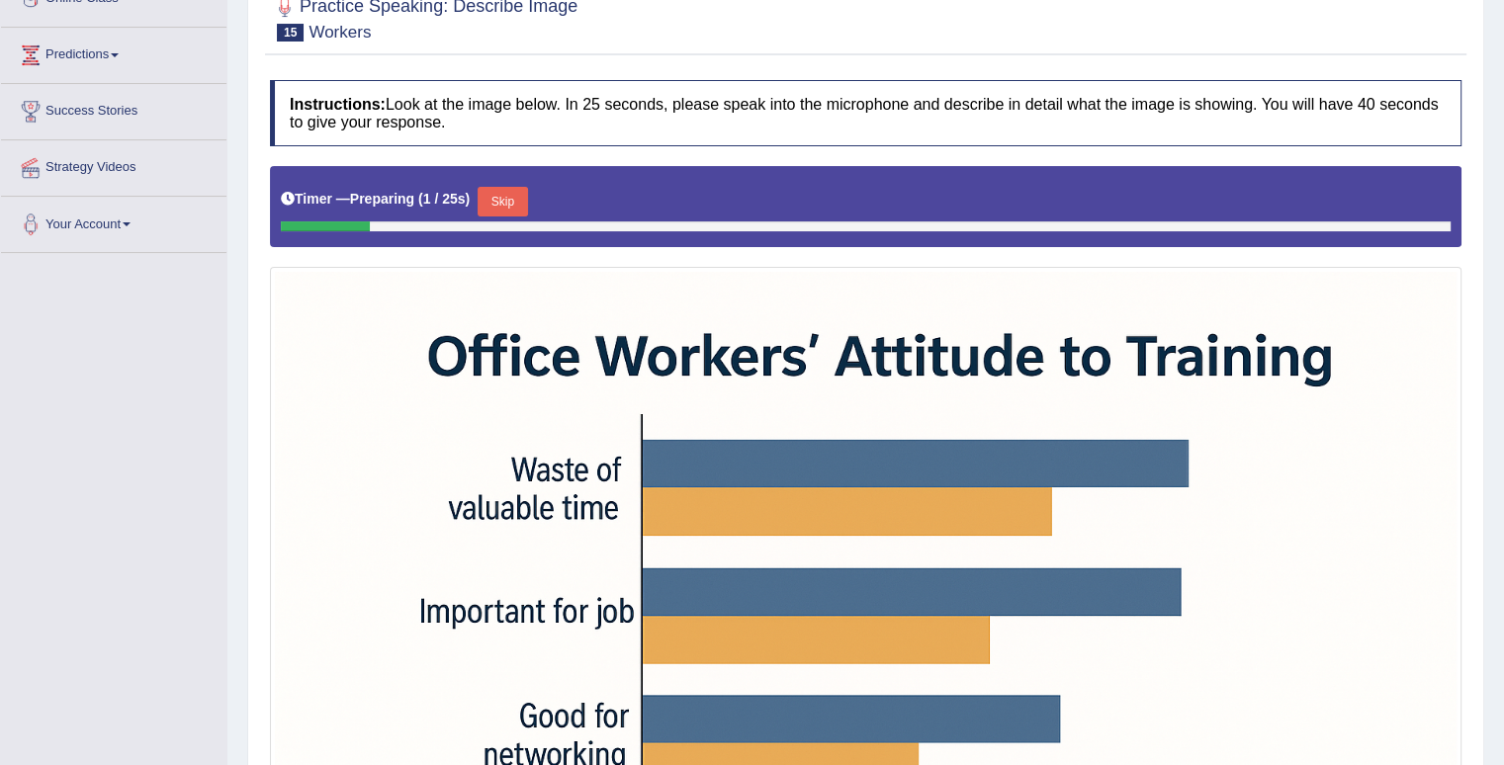
click at [496, 207] on button "Skip" at bounding box center [502, 202] width 49 height 30
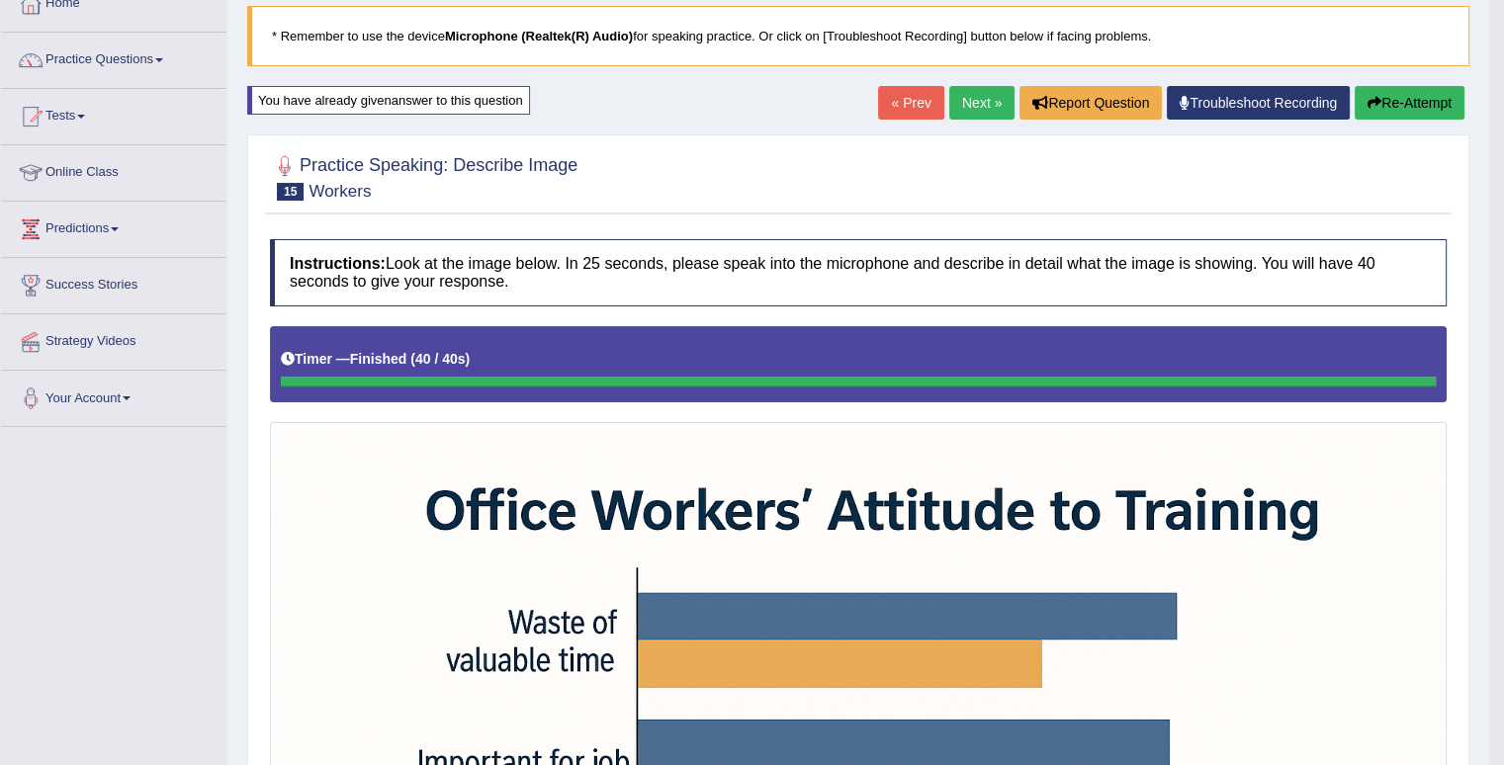
scroll to position [0, 0]
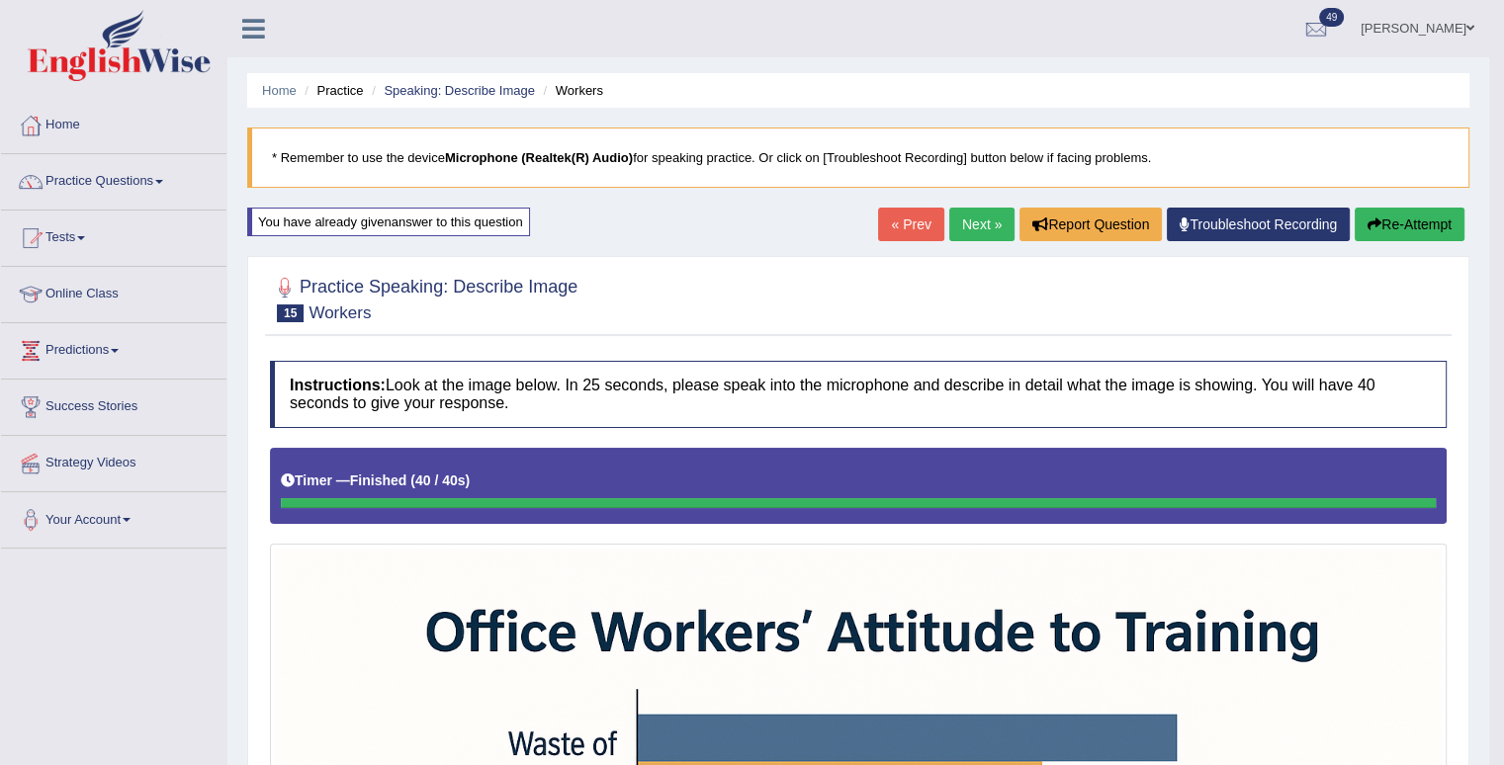
click at [973, 226] on link "Next »" at bounding box center [981, 225] width 65 height 34
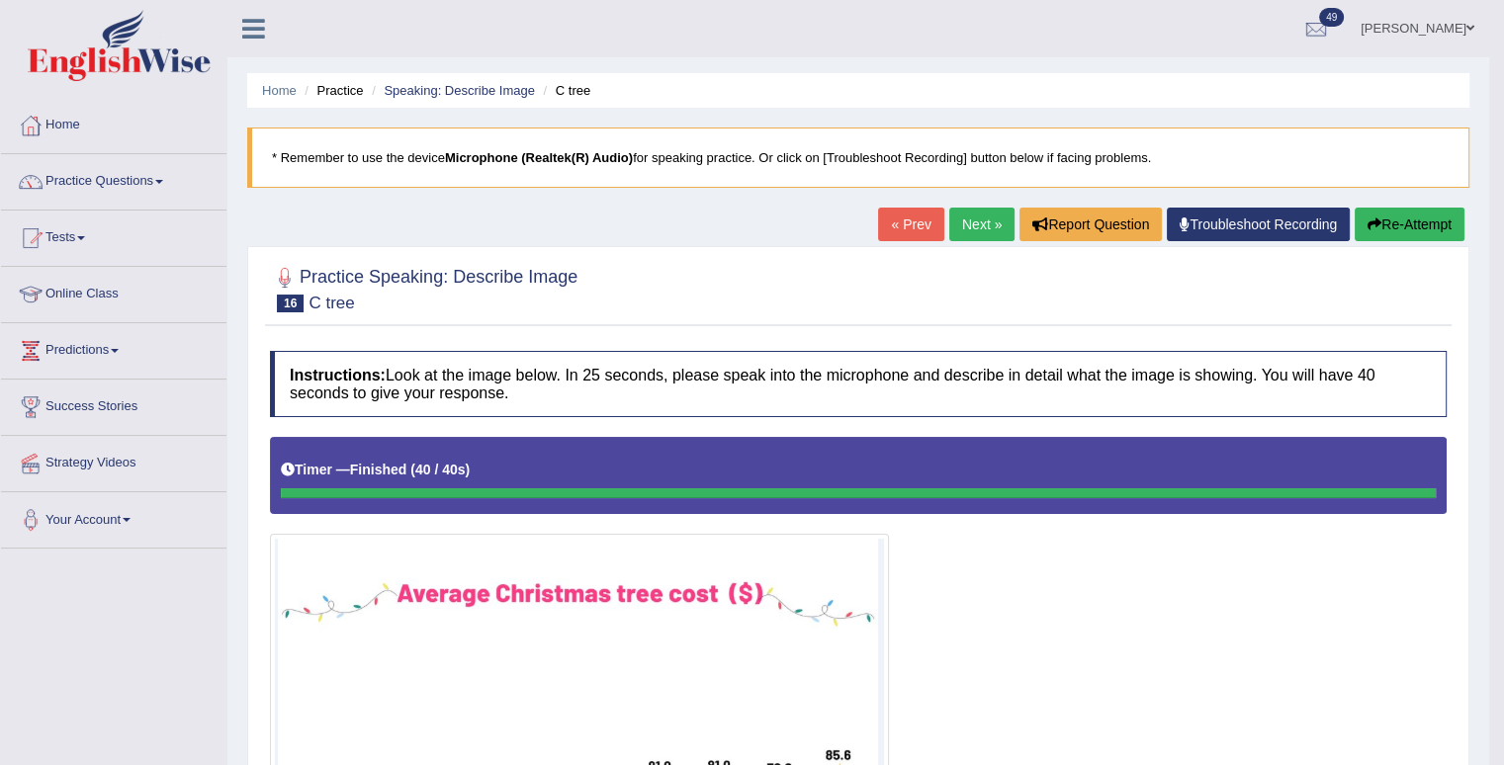
click at [1415, 232] on button "Re-Attempt" at bounding box center [1410, 225] width 110 height 34
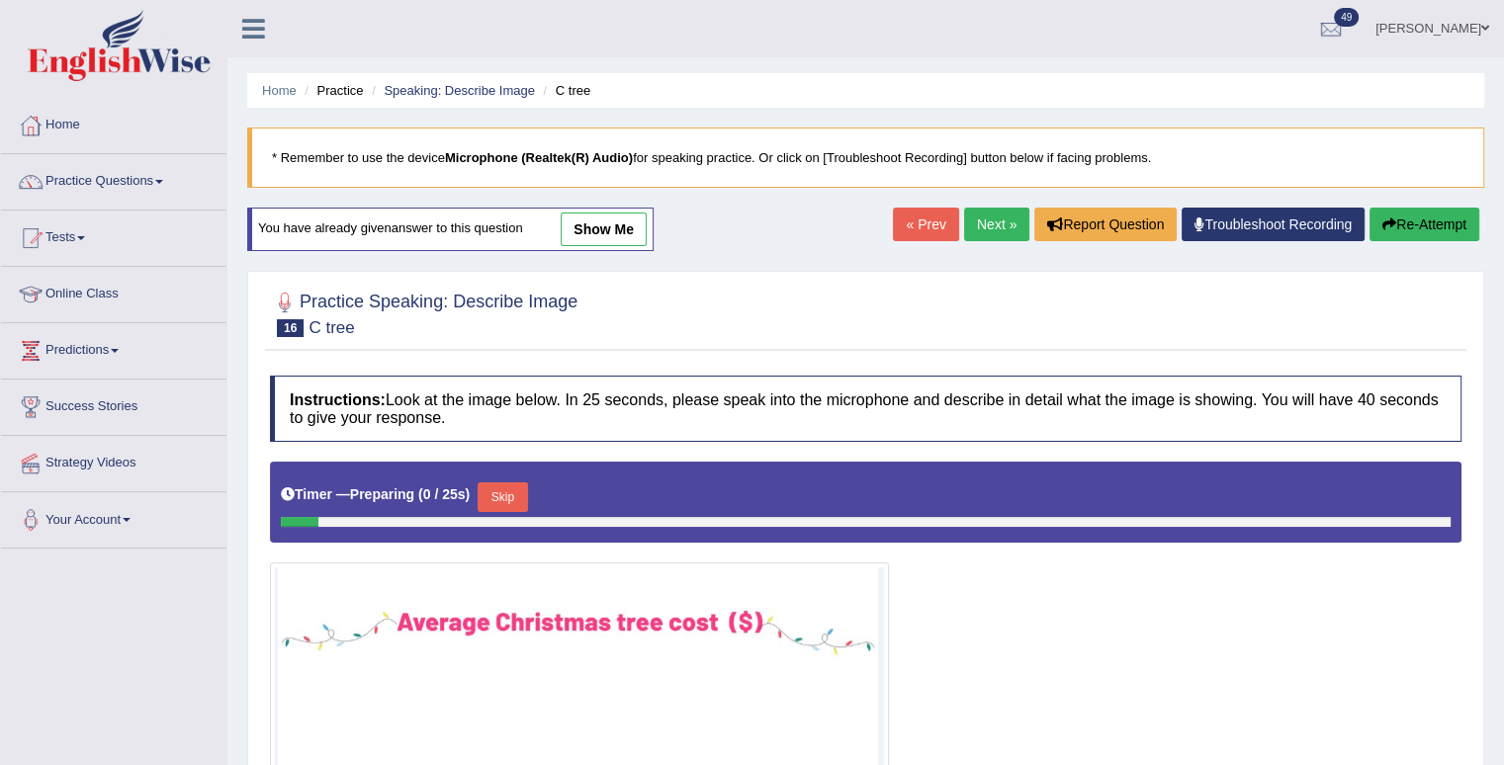
click at [493, 500] on button "Skip" at bounding box center [502, 498] width 49 height 30
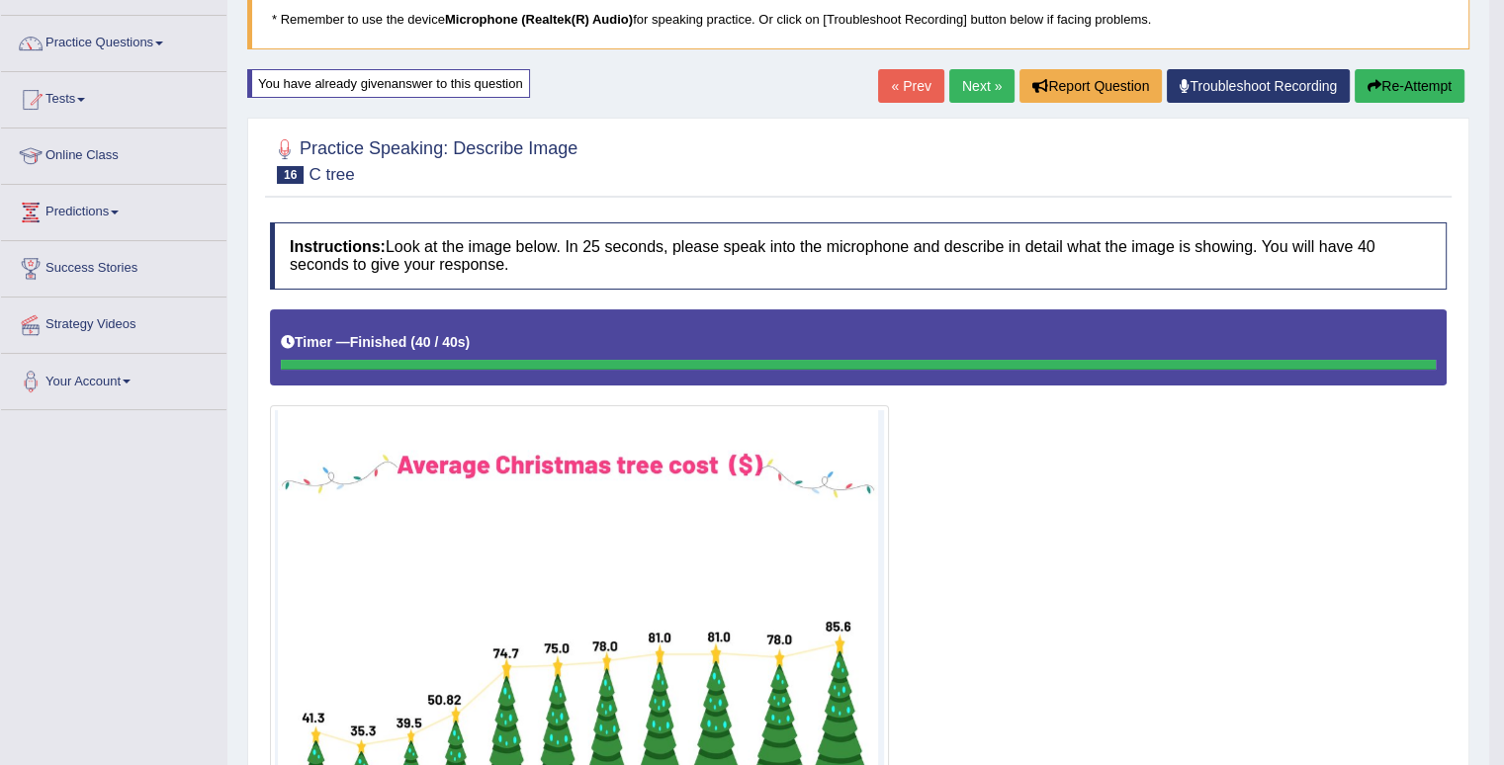
scroll to position [63, 0]
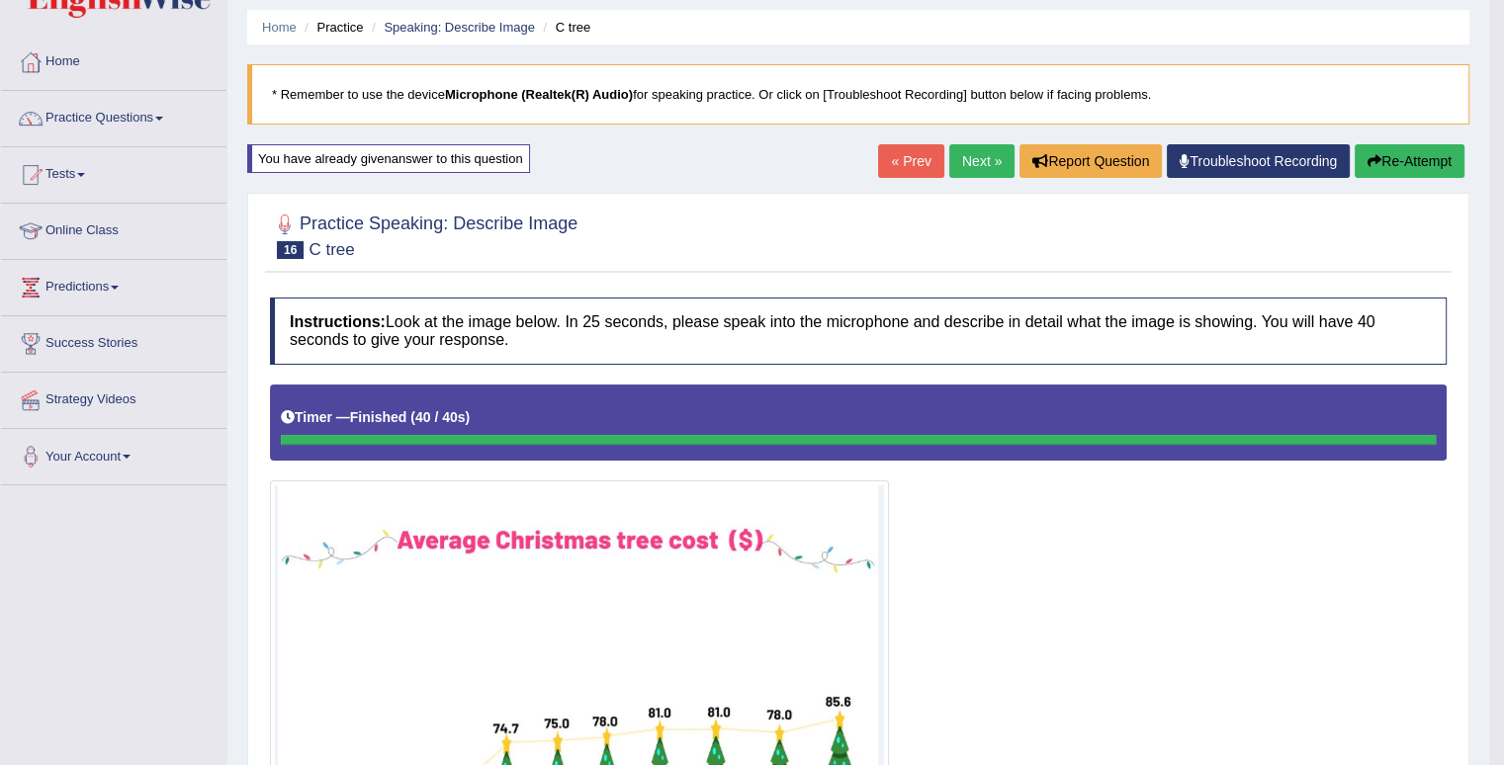
click at [957, 175] on link "Next »" at bounding box center [981, 161] width 65 height 34
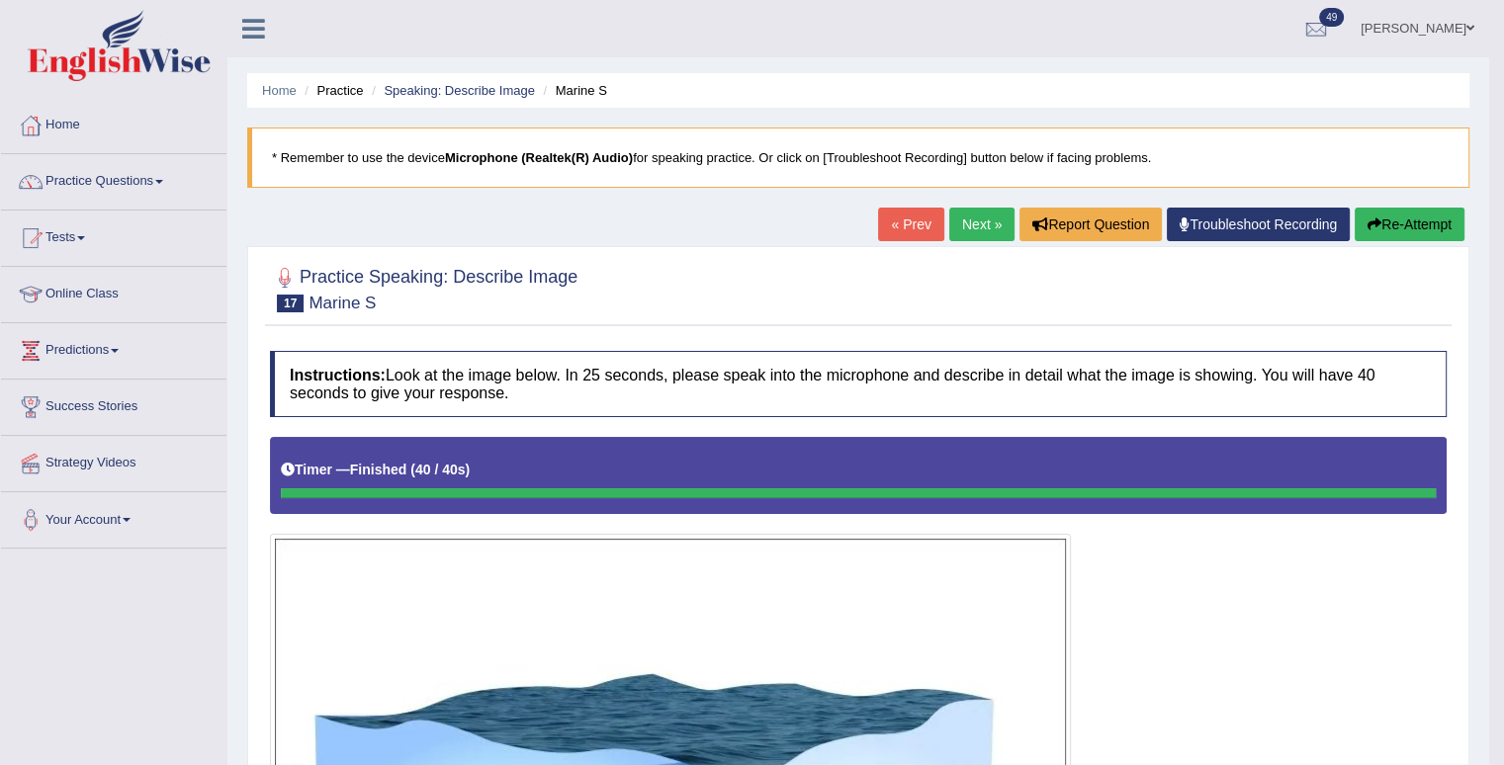
drag, startPoint x: 1487, startPoint y: 123, endPoint x: 1518, endPoint y: 147, distance: 39.4
click at [1503, 147] on html "Toggle navigation Home Practice Questions Speaking Practice Read Aloud Repeat S…" at bounding box center [752, 382] width 1504 height 765
click at [160, 178] on link "Practice Questions" at bounding box center [113, 178] width 225 height 49
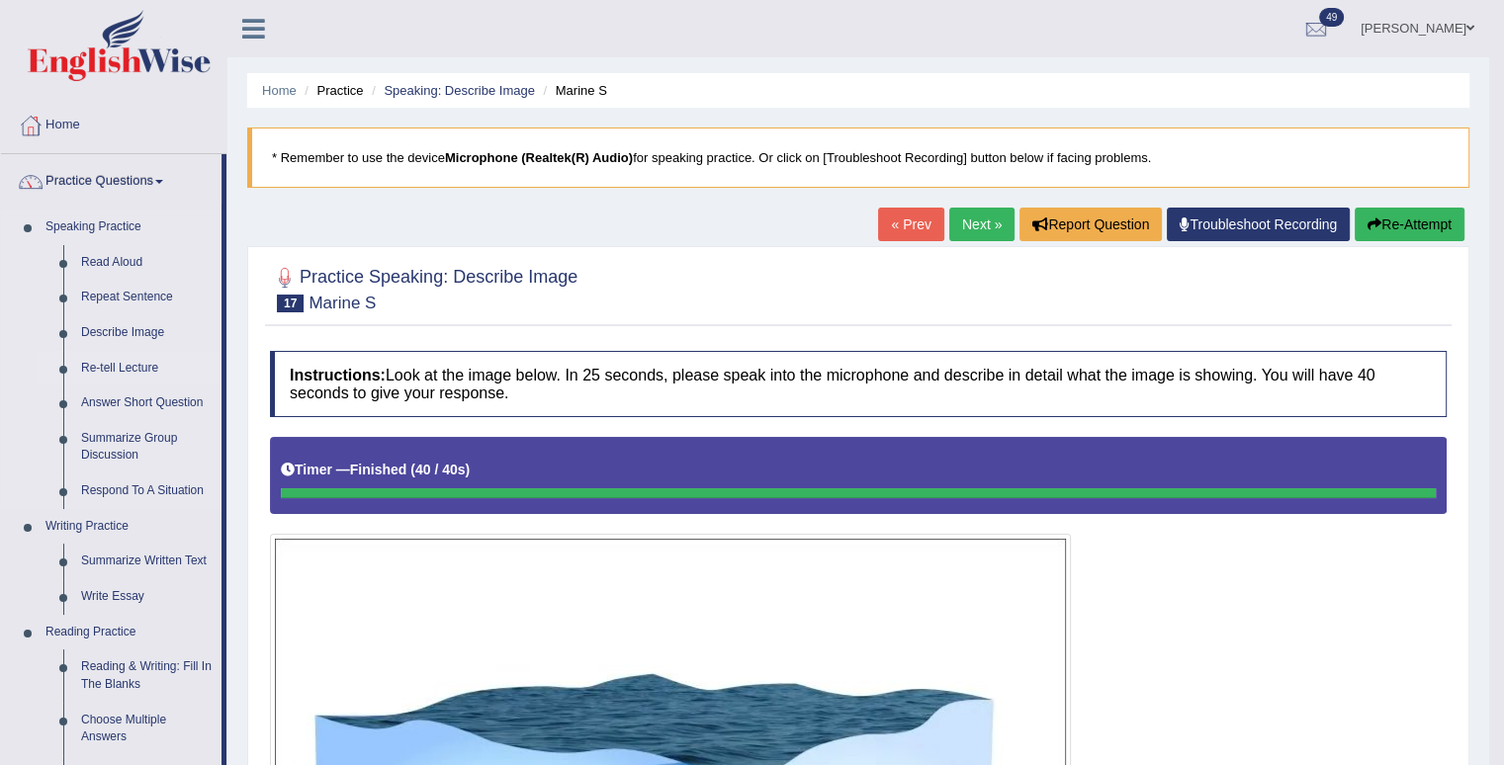
click at [128, 362] on link "Re-tell Lecture" at bounding box center [146, 369] width 149 height 36
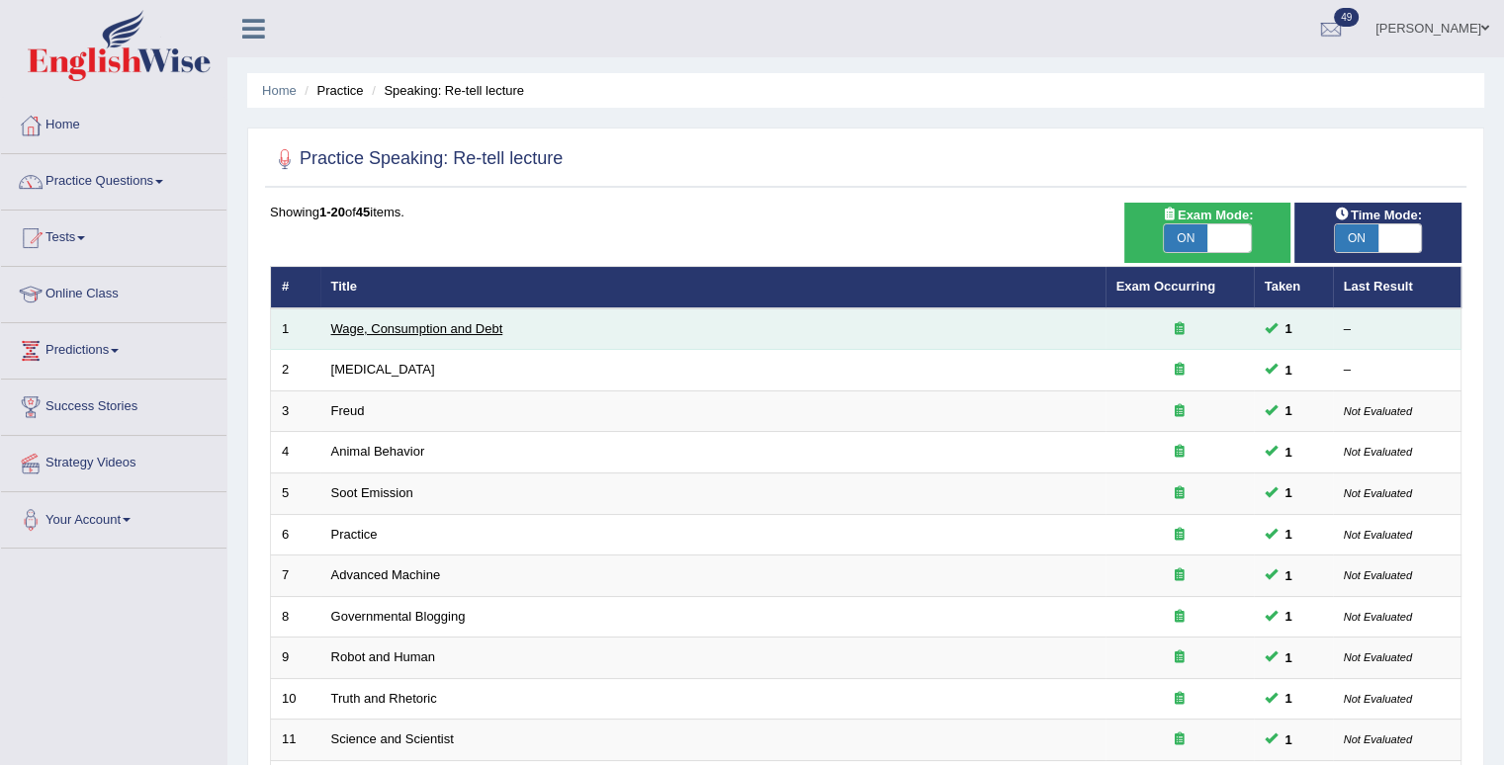
click at [449, 326] on link "Wage, Consumption and Debt" at bounding box center [417, 328] width 172 height 15
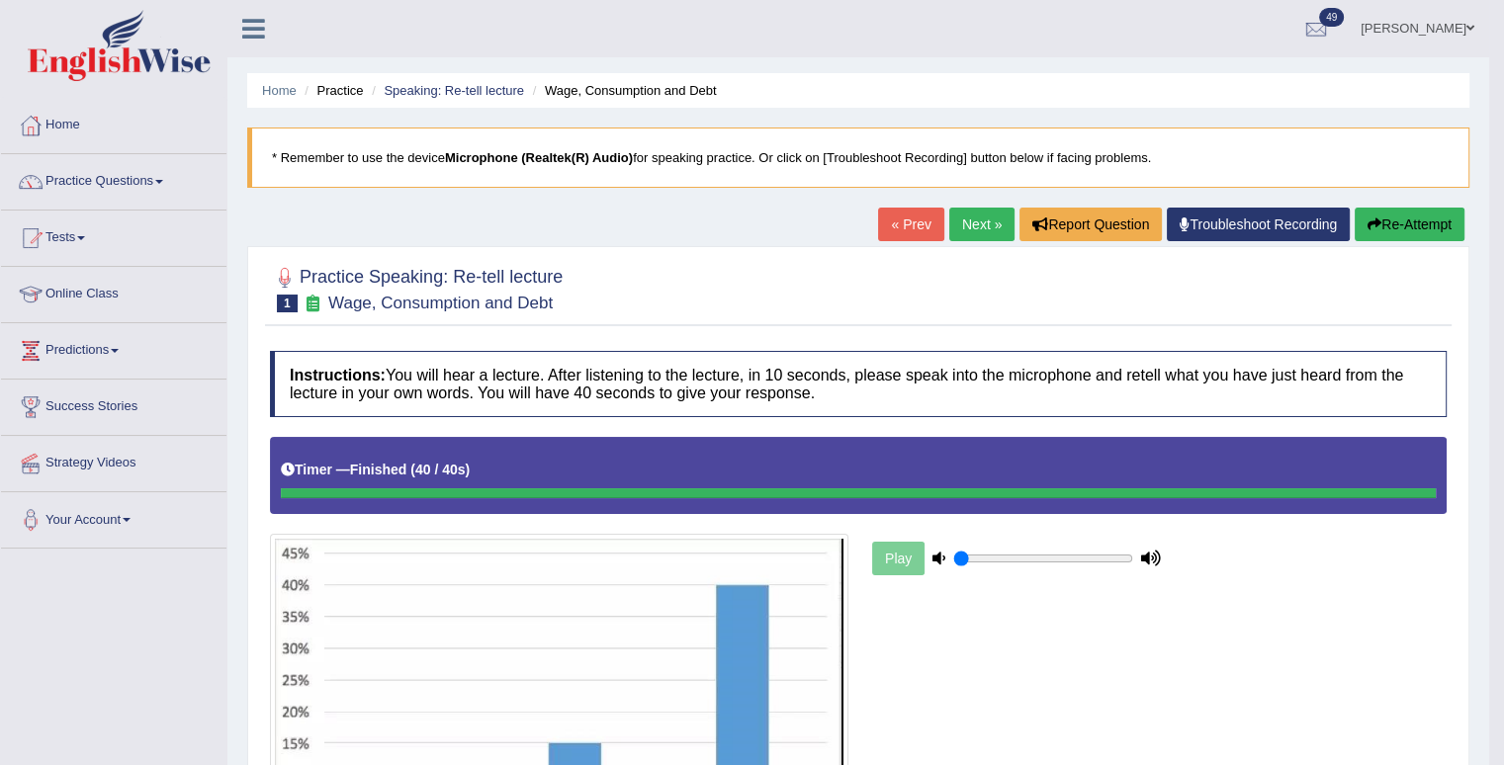
click at [978, 224] on link "Next »" at bounding box center [981, 225] width 65 height 34
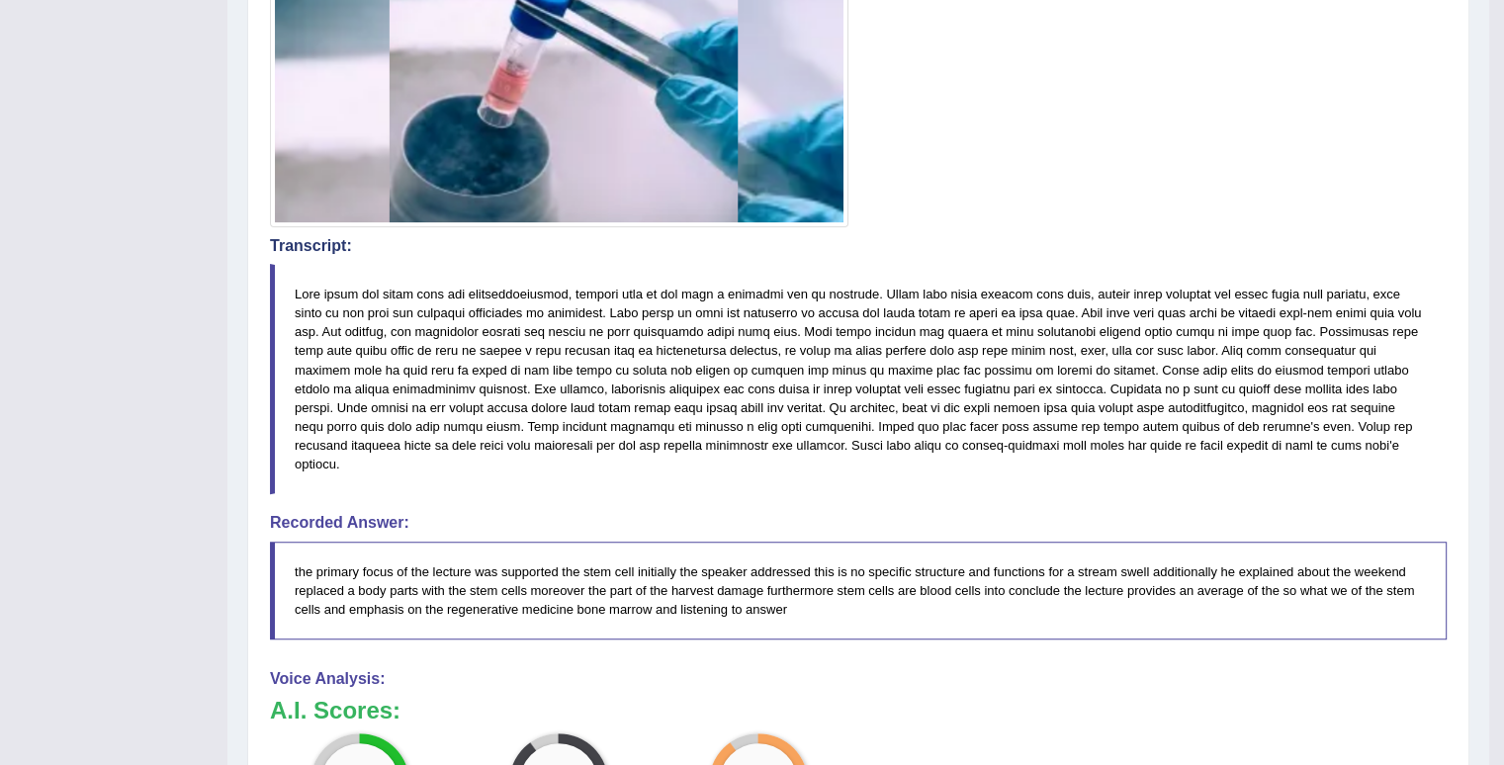
scroll to position [704, 0]
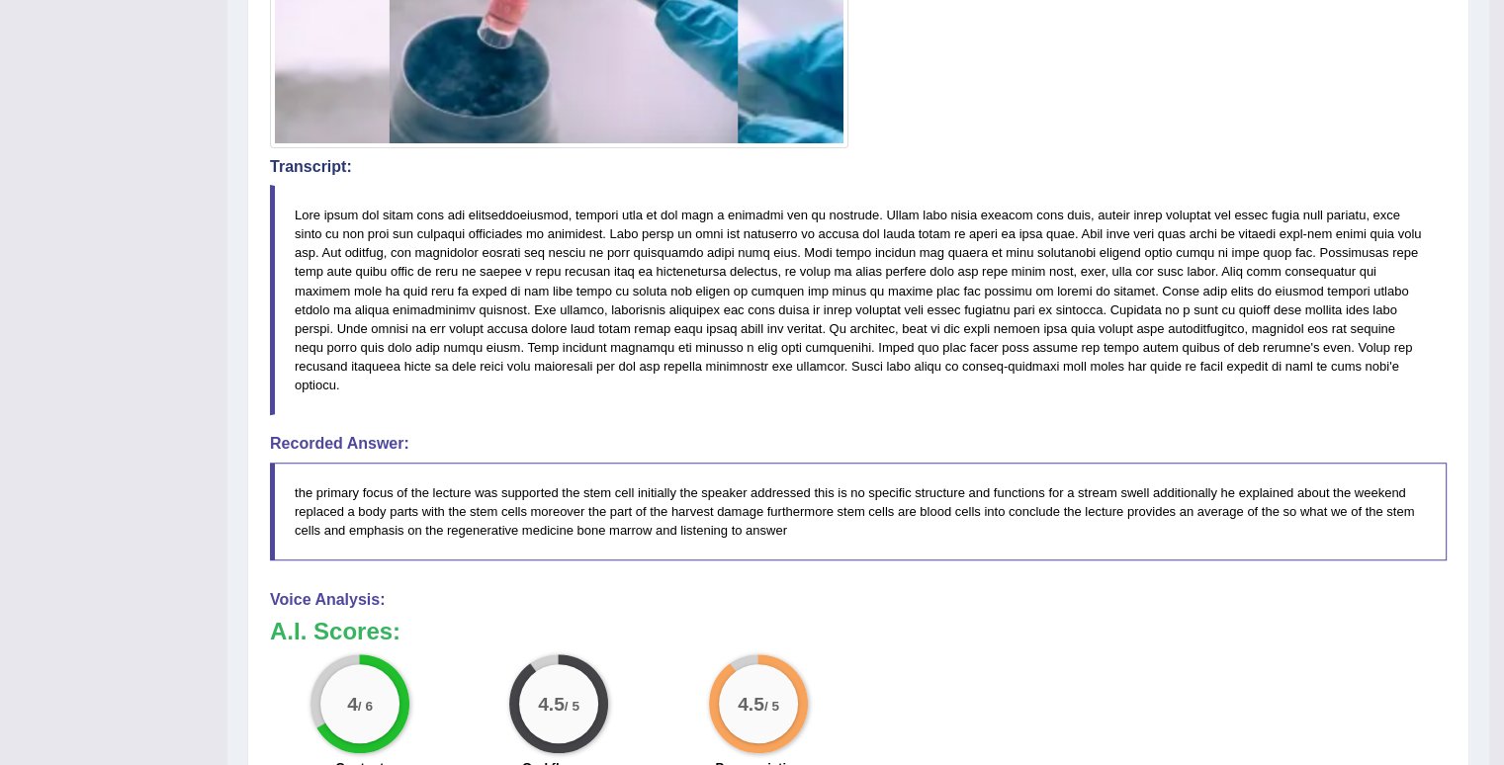
drag, startPoint x: 1518, startPoint y: 305, endPoint x: 1518, endPoint y: 811, distance: 506.3
click at [1143, 619] on h3 "A.I. Scores:" at bounding box center [858, 632] width 1177 height 26
